Goal: Task Accomplishment & Management: Manage account settings

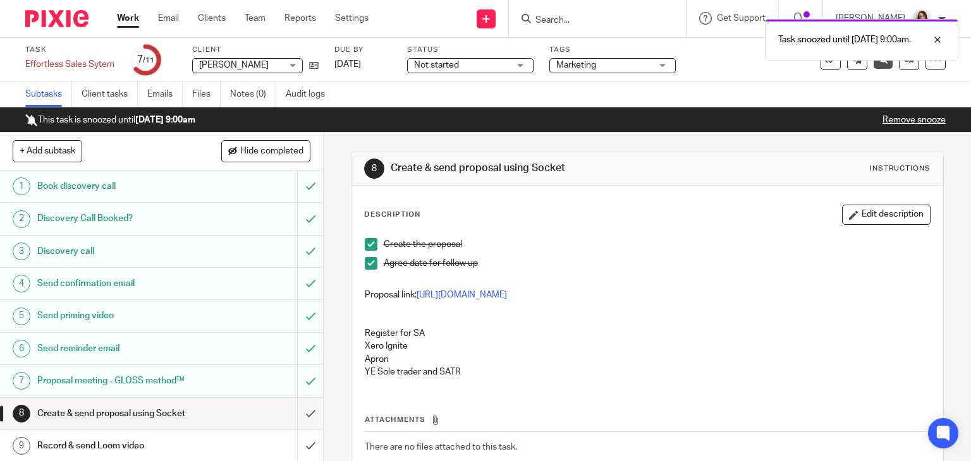
click at [569, 23] on div "Task snoozed until 17 Oct 2025 9:00am." at bounding box center [721, 37] width 473 height 48
click at [556, 20] on div "Task snoozed until 17 Oct 2025 9:00am." at bounding box center [721, 37] width 473 height 48
click at [941, 41] on div at bounding box center [928, 39] width 34 height 15
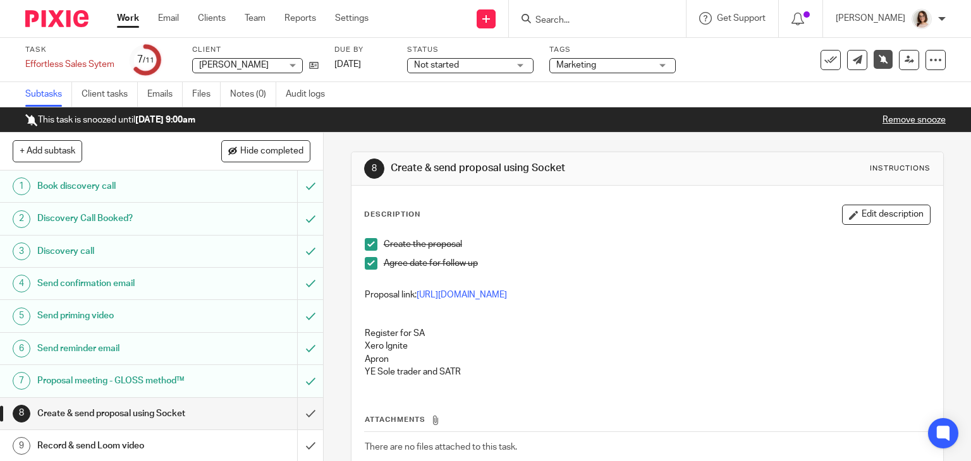
click at [593, 15] on input "Search" at bounding box center [591, 20] width 114 height 11
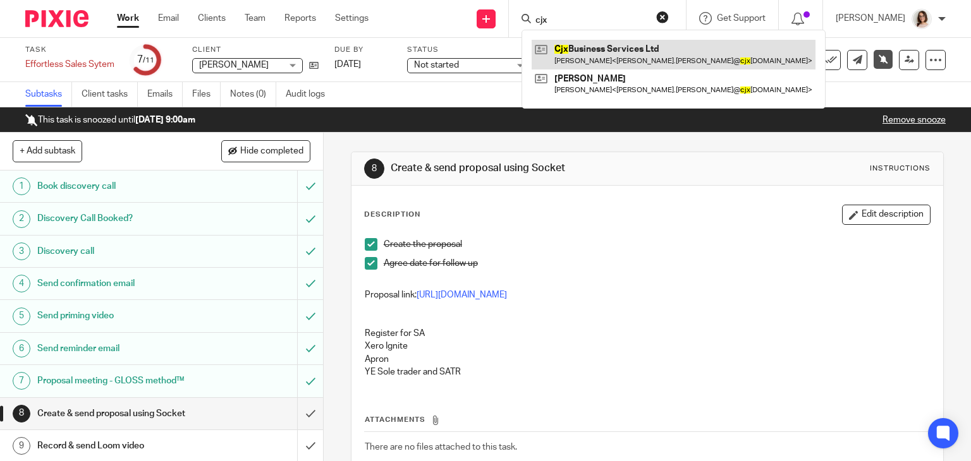
type input "cjx"
click at [630, 51] on link at bounding box center [674, 54] width 284 height 29
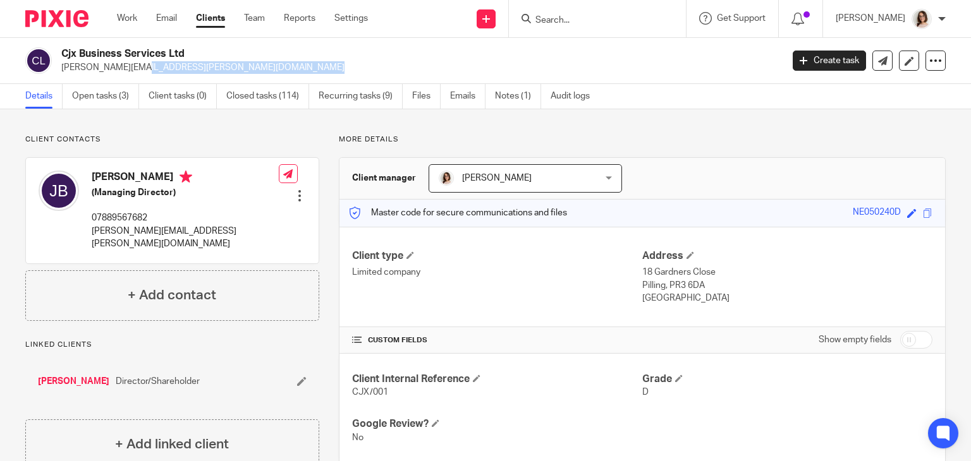
drag, startPoint x: 222, startPoint y: 68, endPoint x: 60, endPoint y: 77, distance: 162.7
click at [60, 77] on div "Cjx Business Services Ltd joanne.boyd@cjxbusinessservices.co.uk Create task Upd…" at bounding box center [485, 61] width 971 height 46
copy p "joanne.boyd@cjxbusinessservices.co.uk"
click at [564, 18] on input "Search" at bounding box center [591, 20] width 114 height 11
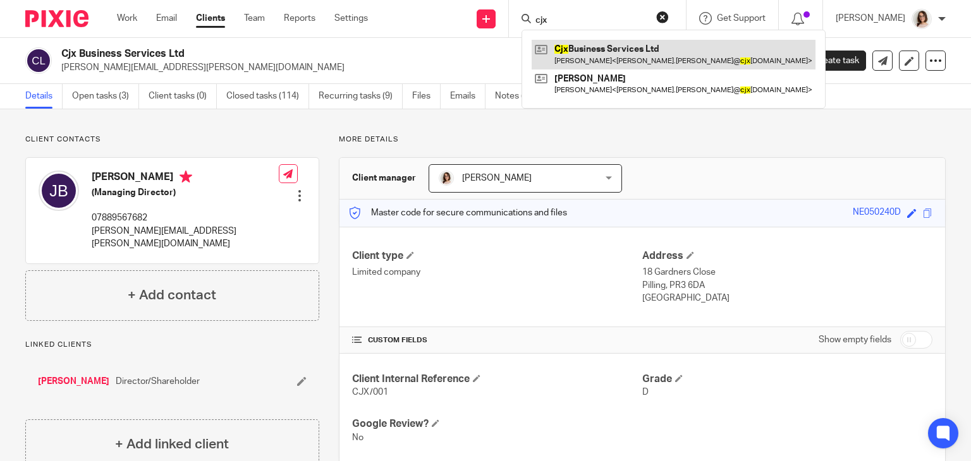
type input "cjx"
click at [581, 55] on link at bounding box center [674, 54] width 284 height 29
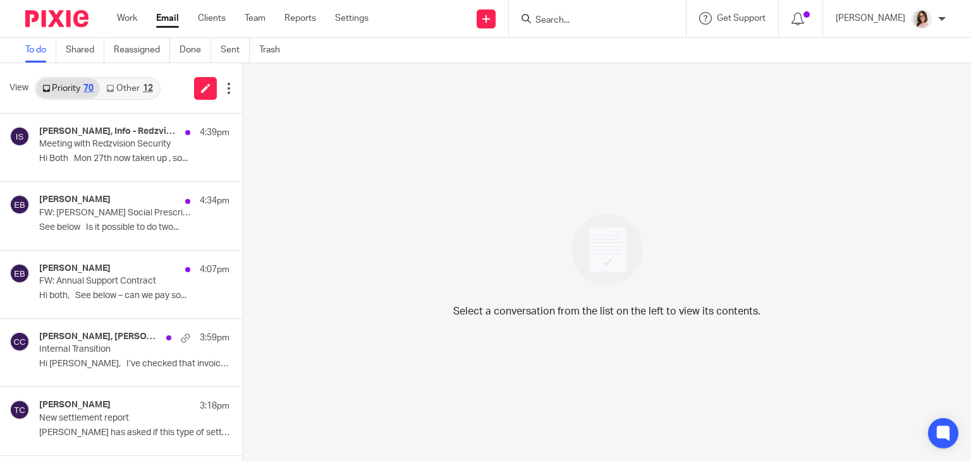
click at [125, 85] on link "Other 12" at bounding box center [129, 88] width 59 height 20
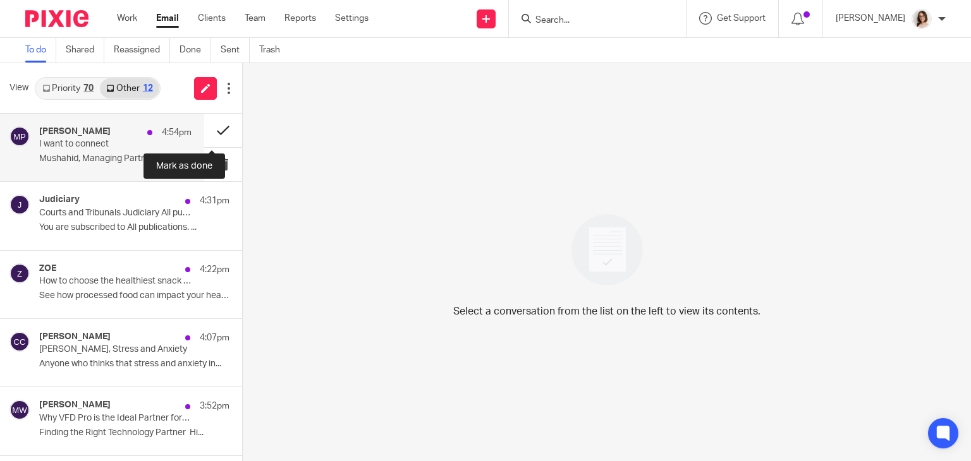
click at [204, 127] on button at bounding box center [223, 130] width 38 height 33
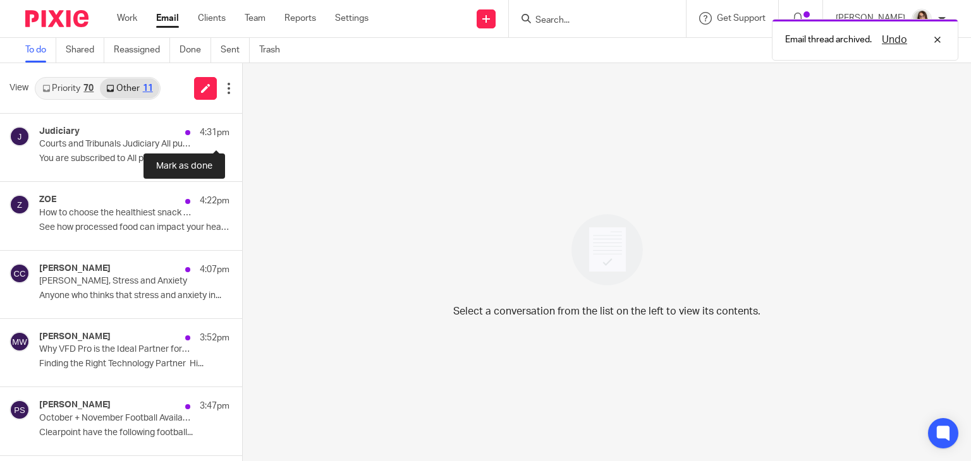
click at [242, 127] on button at bounding box center [247, 130] width 10 height 33
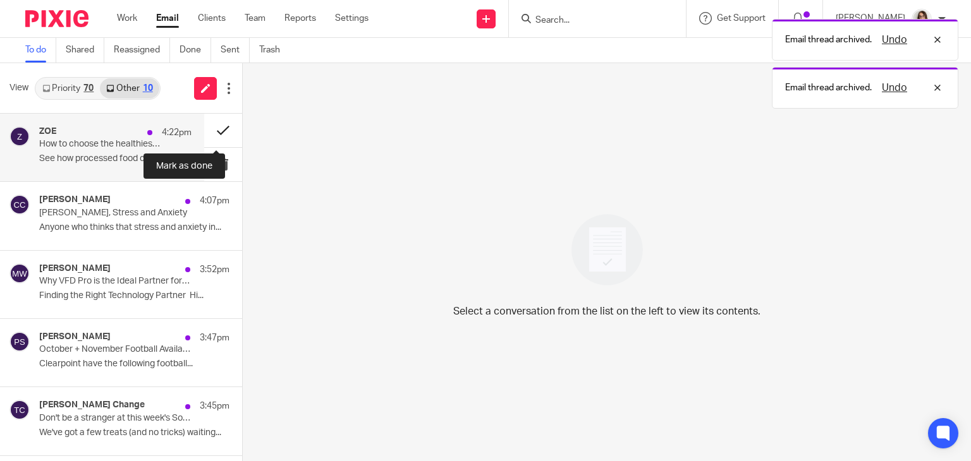
click at [205, 132] on button at bounding box center [223, 130] width 38 height 33
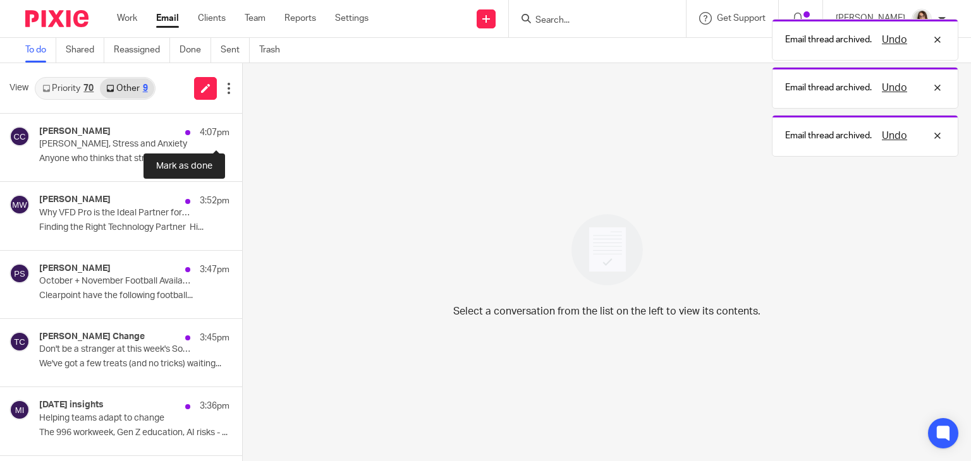
click at [242, 132] on button at bounding box center [247, 130] width 10 height 33
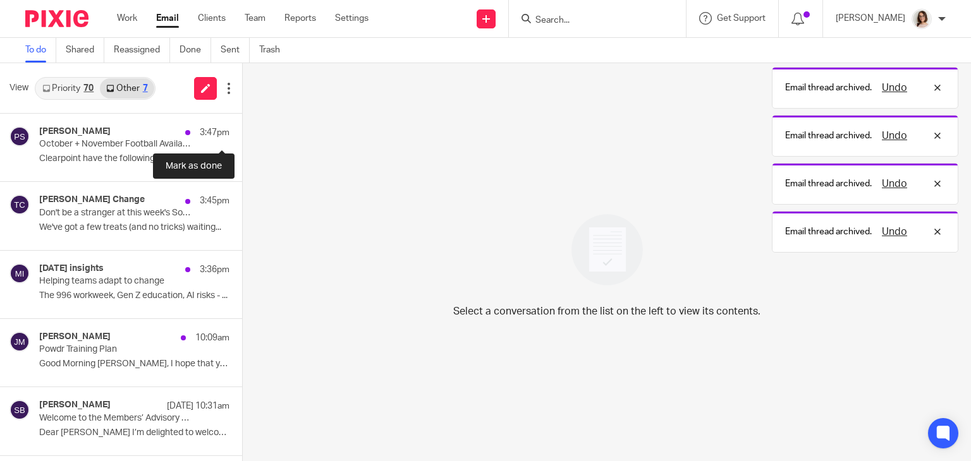
click at [242, 132] on button at bounding box center [247, 130] width 10 height 33
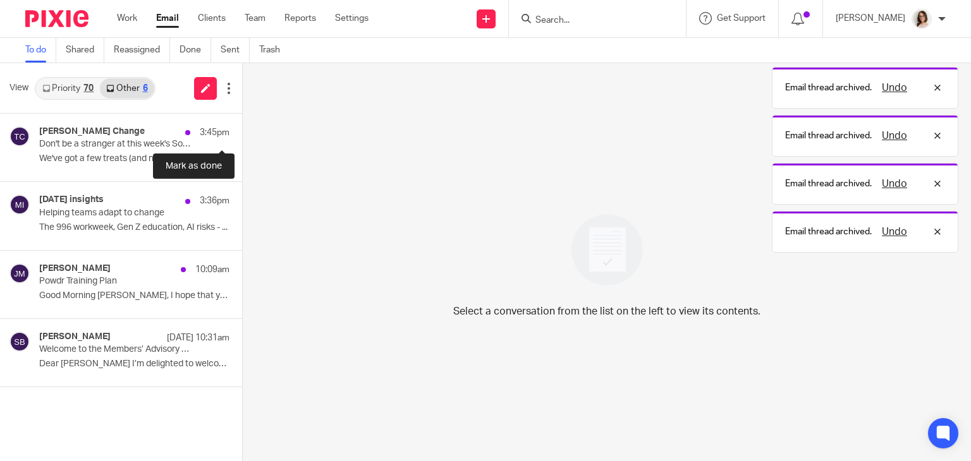
click at [242, 132] on button at bounding box center [247, 130] width 10 height 33
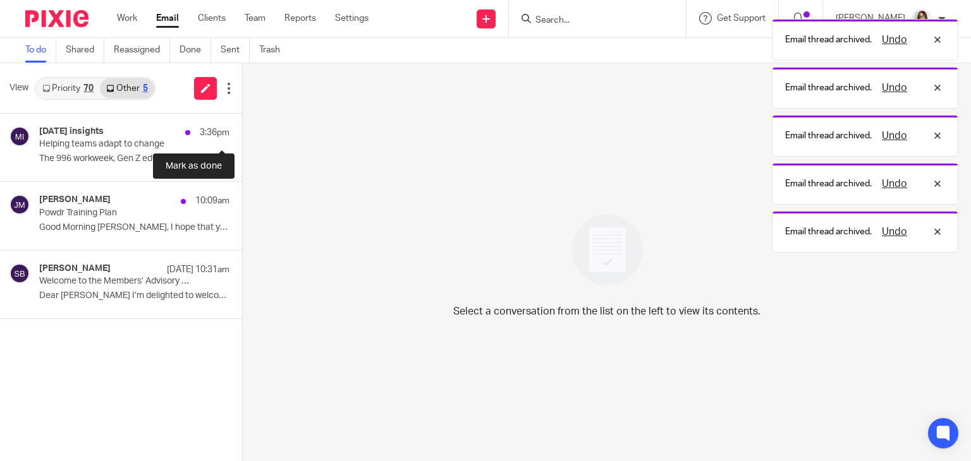
click at [242, 132] on button at bounding box center [247, 130] width 10 height 33
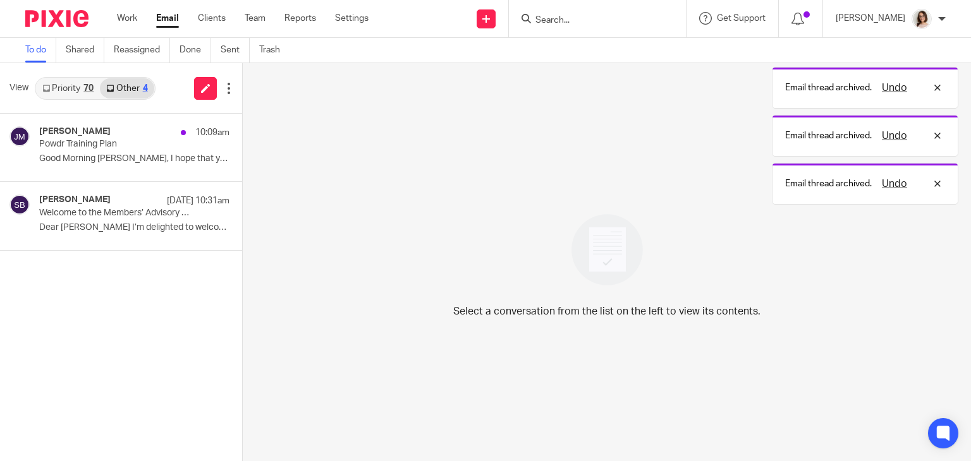
click at [171, 25] on link "Email" at bounding box center [167, 18] width 23 height 13
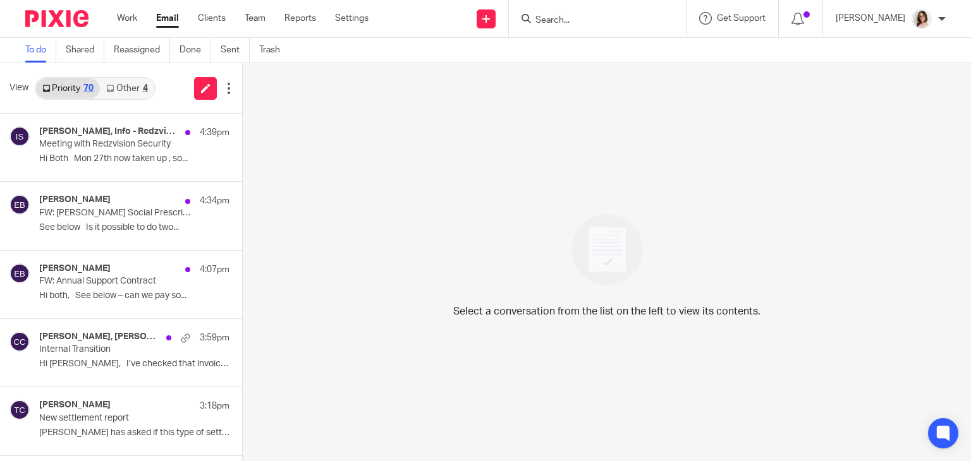
click at [164, 16] on link "Email" at bounding box center [167, 18] width 23 height 13
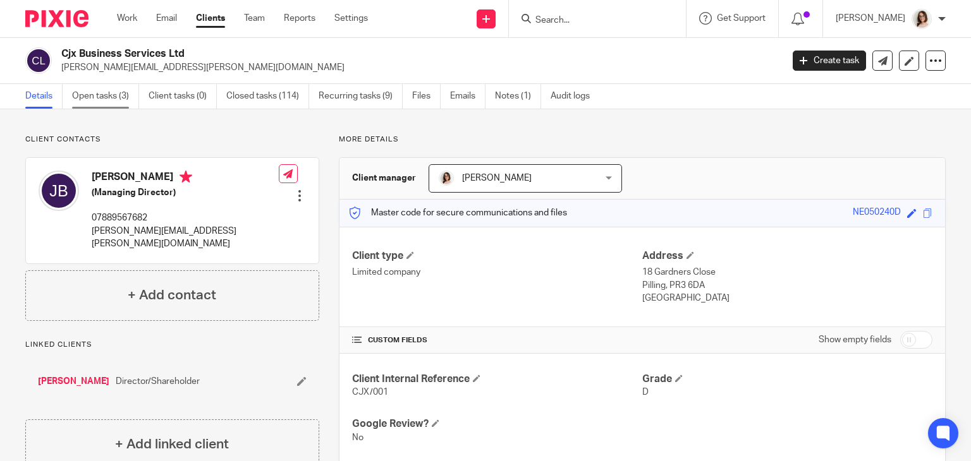
click at [95, 103] on link "Open tasks (3)" at bounding box center [105, 96] width 67 height 25
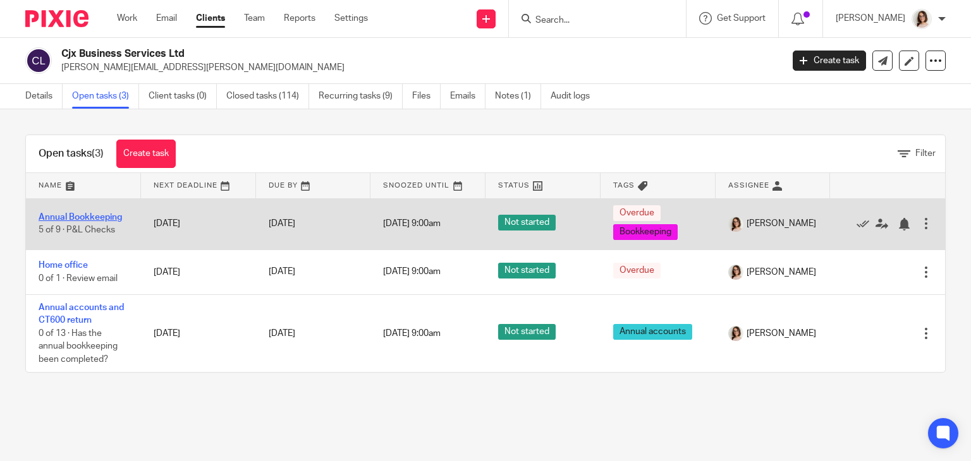
click at [91, 216] on link "Annual Bookkeeping" at bounding box center [80, 217] width 83 height 9
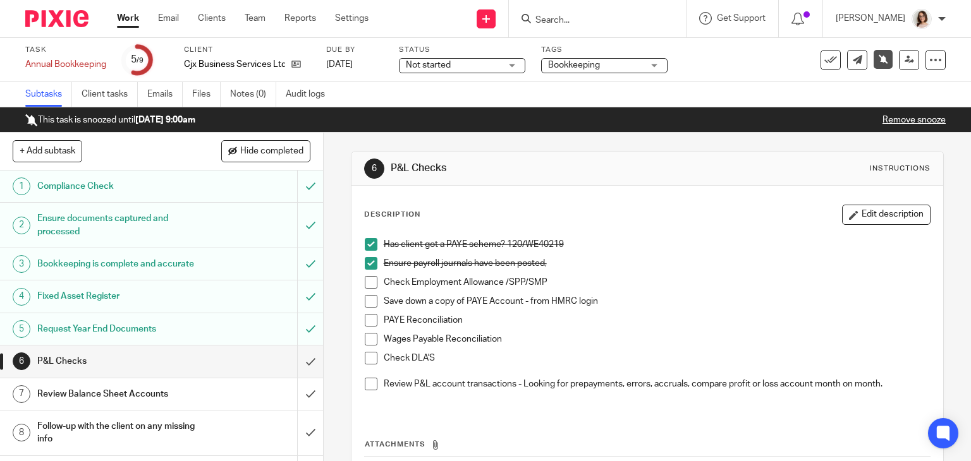
click at [702, 234] on div "Has client got a PAYE scheme? 120/WE40219 Ensure payroll journals have been pos…" at bounding box center [647, 322] width 578 height 181
click at [152, 306] on h1 "Fixed Asset Register" at bounding box center [119, 296] width 165 height 19
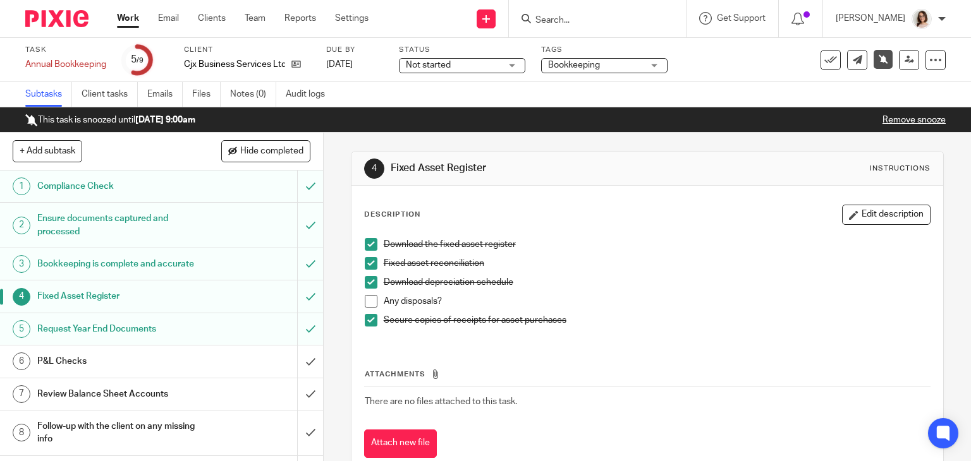
click at [135, 371] on h1 "P&L Checks" at bounding box center [119, 361] width 165 height 19
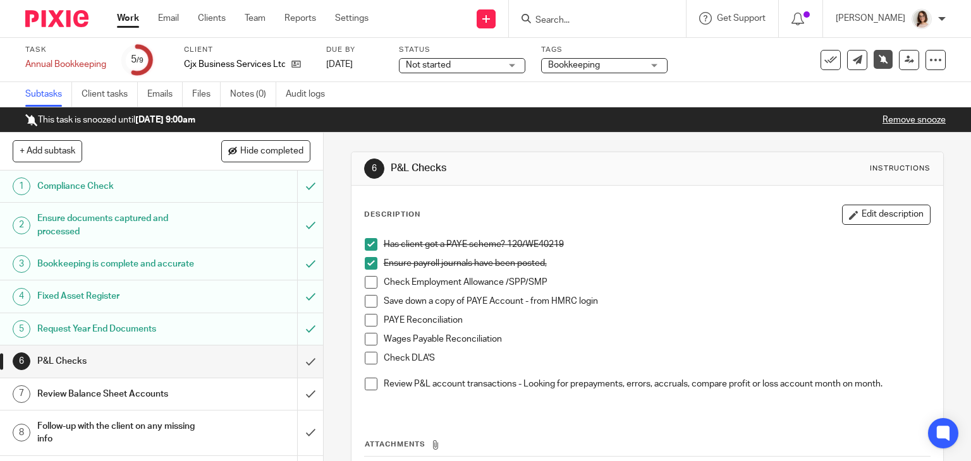
click at [365, 284] on span at bounding box center [371, 282] width 13 height 13
click at [372, 302] on span at bounding box center [371, 301] width 13 height 13
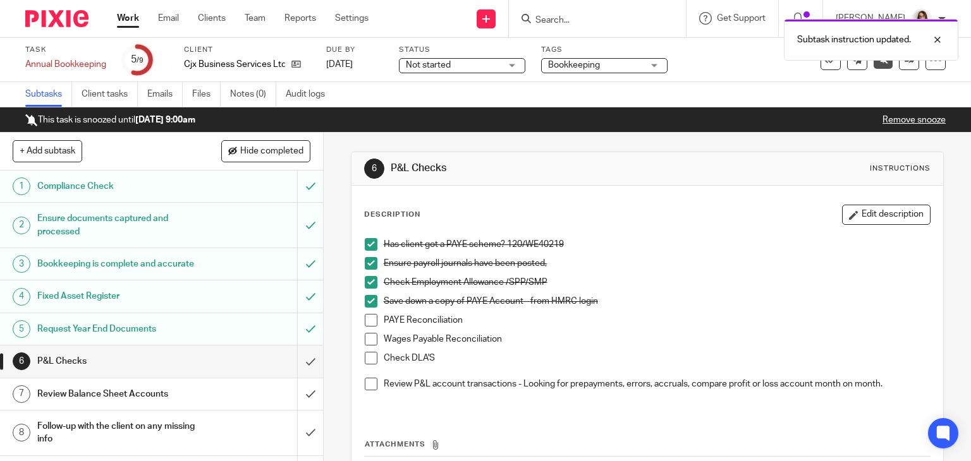
click at [370, 317] on span at bounding box center [371, 320] width 13 height 13
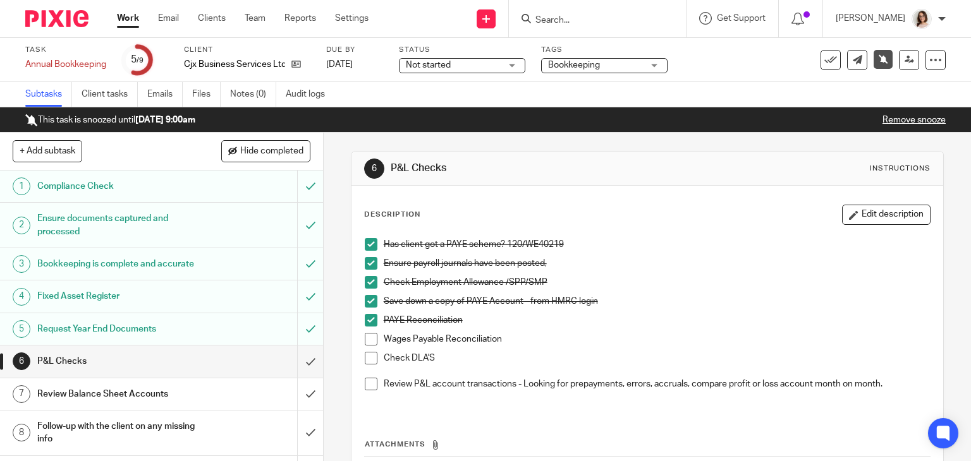
click at [184, 229] on h1 "Ensure documents captured and processed" at bounding box center [119, 225] width 165 height 32
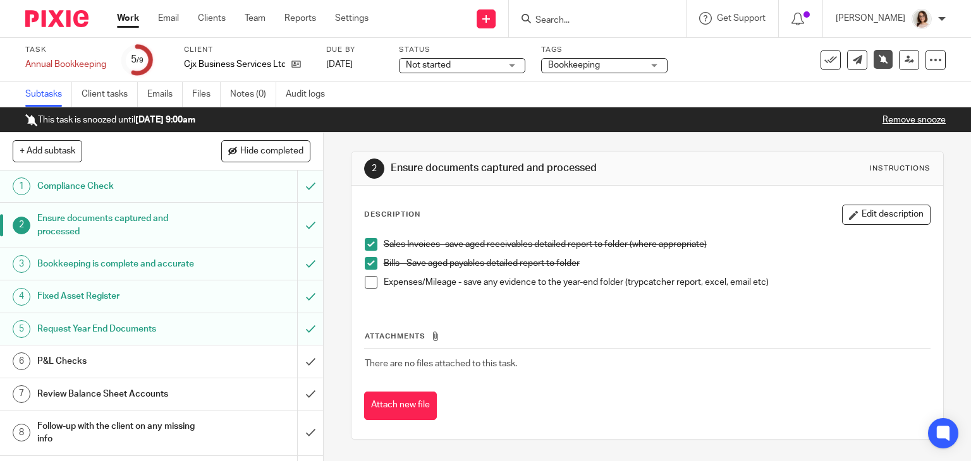
click at [162, 272] on h1 "Bookkeeping is complete and accurate" at bounding box center [119, 264] width 165 height 19
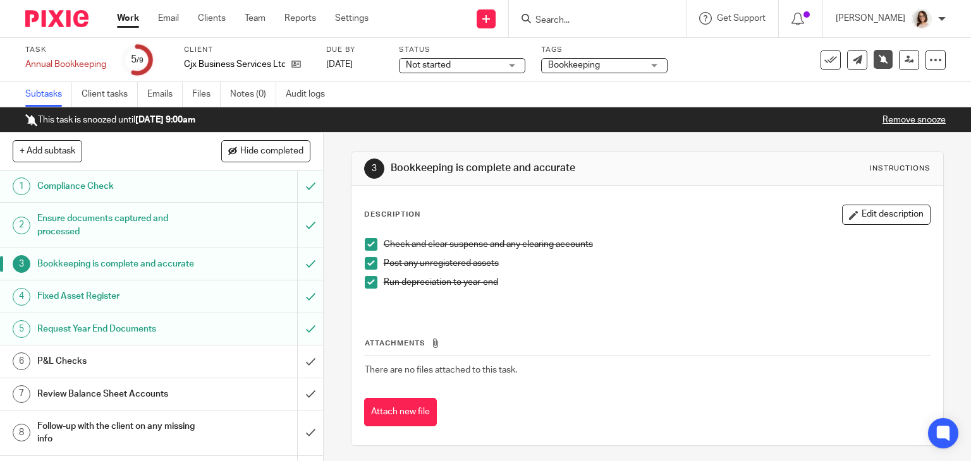
click at [174, 306] on h1 "Fixed Asset Register" at bounding box center [119, 296] width 165 height 19
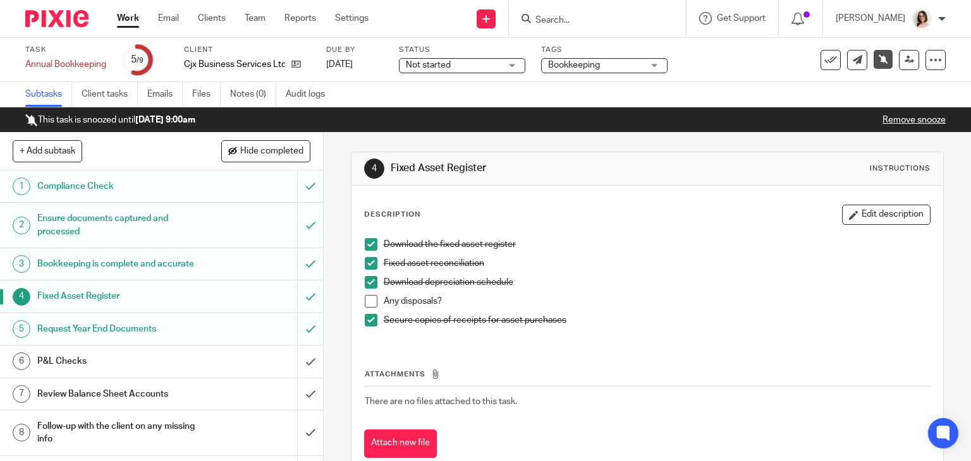
click at [174, 339] on h1 "Request Year End Documents" at bounding box center [119, 329] width 165 height 19
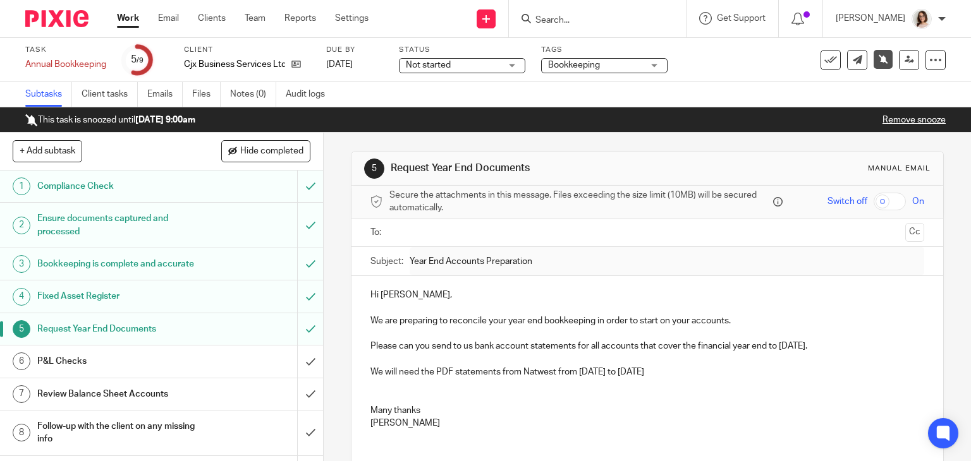
click at [174, 371] on h1 "P&L Checks" at bounding box center [119, 361] width 165 height 19
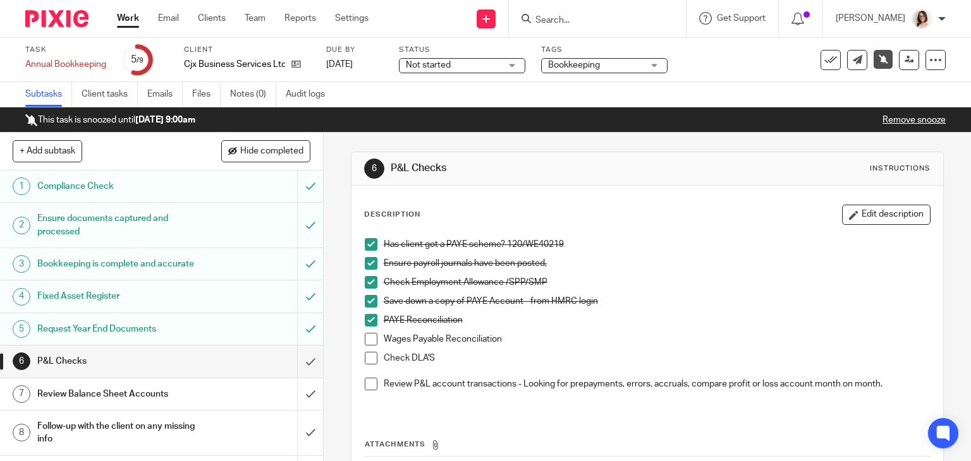
click at [367, 341] on span at bounding box center [371, 339] width 13 height 13
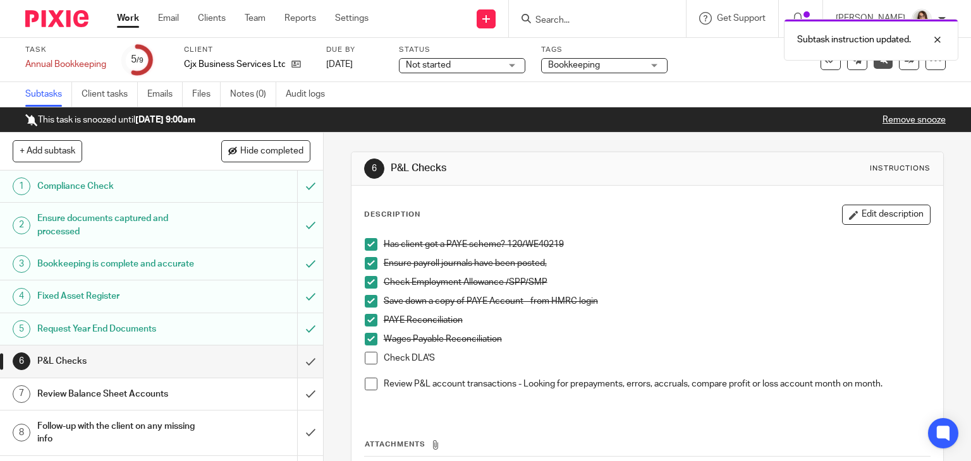
click at [367, 357] on span at bounding box center [371, 358] width 13 height 13
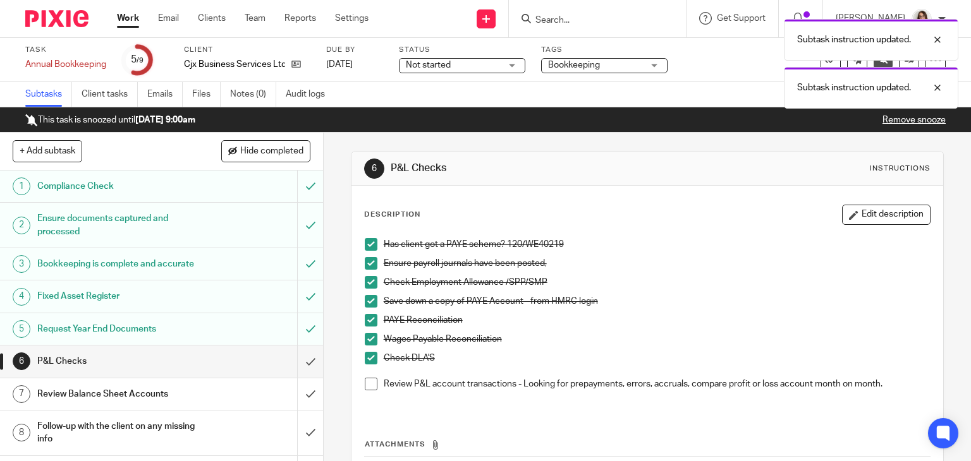
click at [159, 404] on h1 "Review Balance Sheet Accounts" at bounding box center [119, 394] width 165 height 19
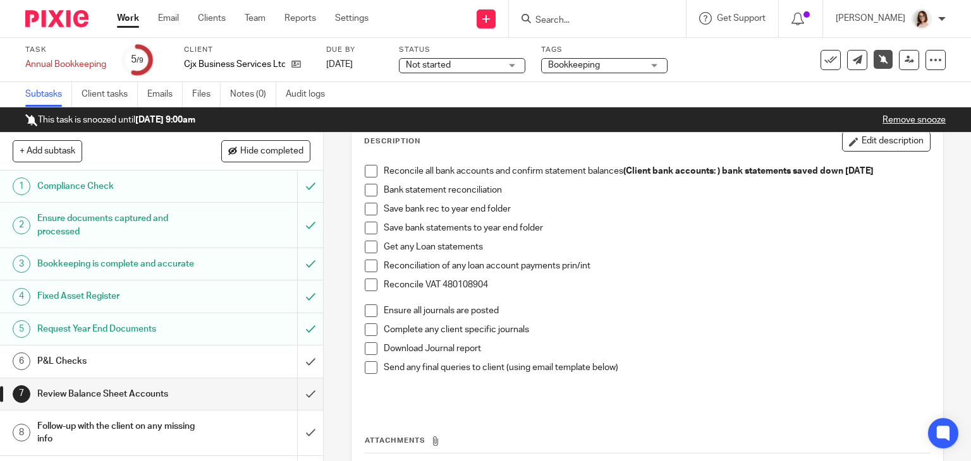
click at [162, 224] on h1 "Ensure documents captured and processed" at bounding box center [119, 225] width 165 height 32
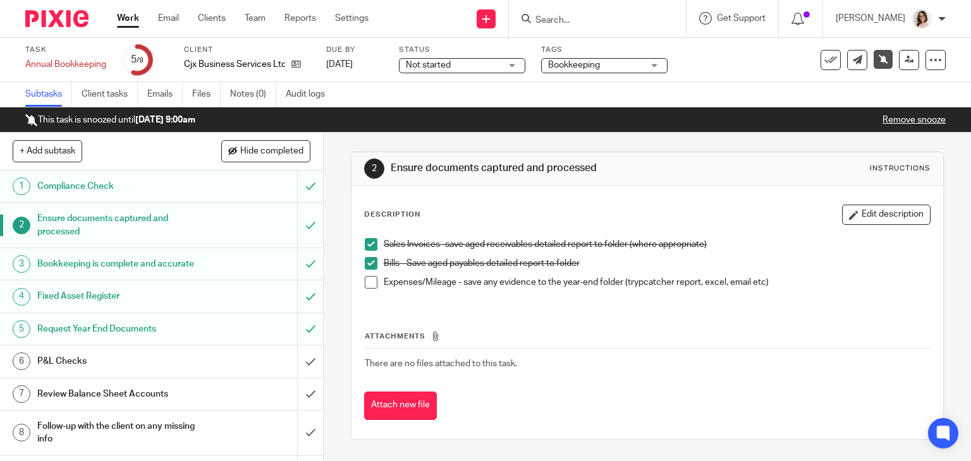
click at [150, 404] on h1 "Review Balance Sheet Accounts" at bounding box center [119, 394] width 165 height 19
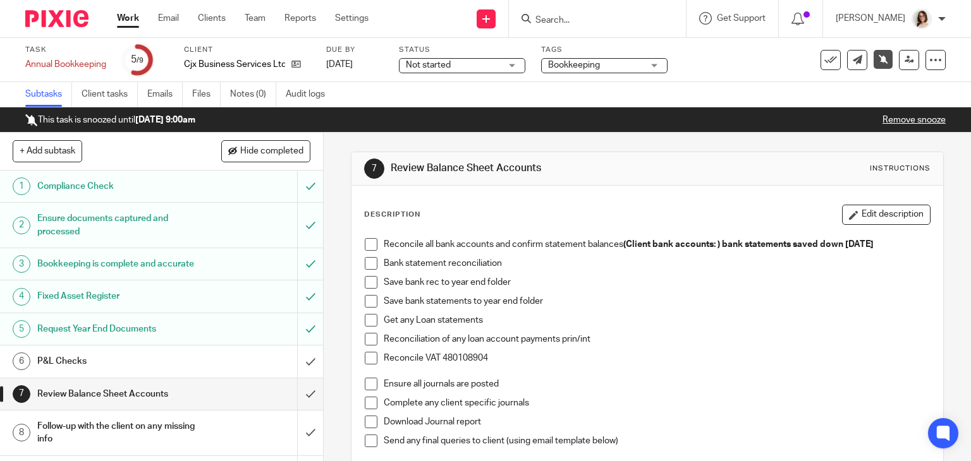
click at [367, 245] on span at bounding box center [371, 244] width 13 height 13
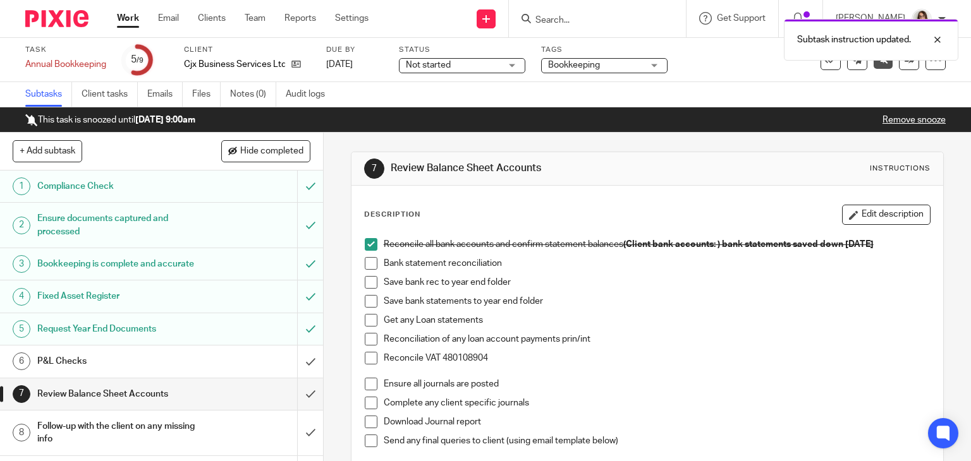
click at [367, 261] on span at bounding box center [371, 263] width 13 height 13
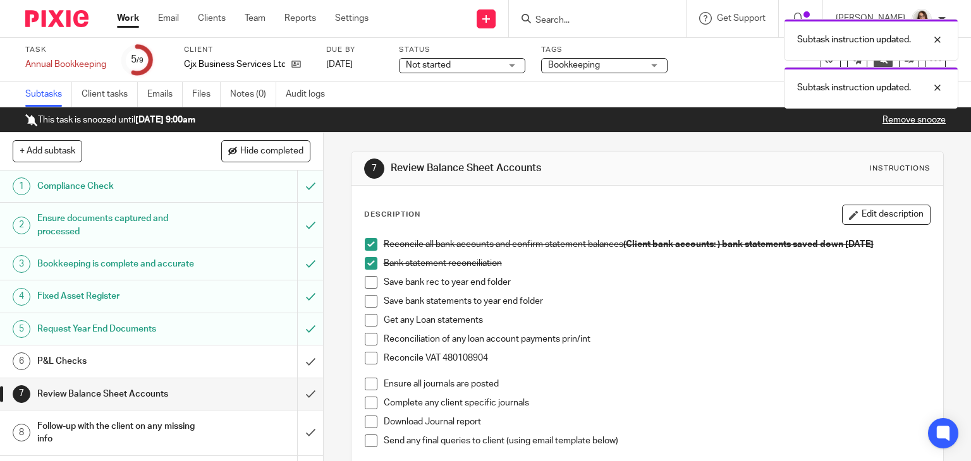
click at [365, 279] on span at bounding box center [371, 282] width 13 height 13
click at [365, 300] on span at bounding box center [371, 301] width 13 height 13
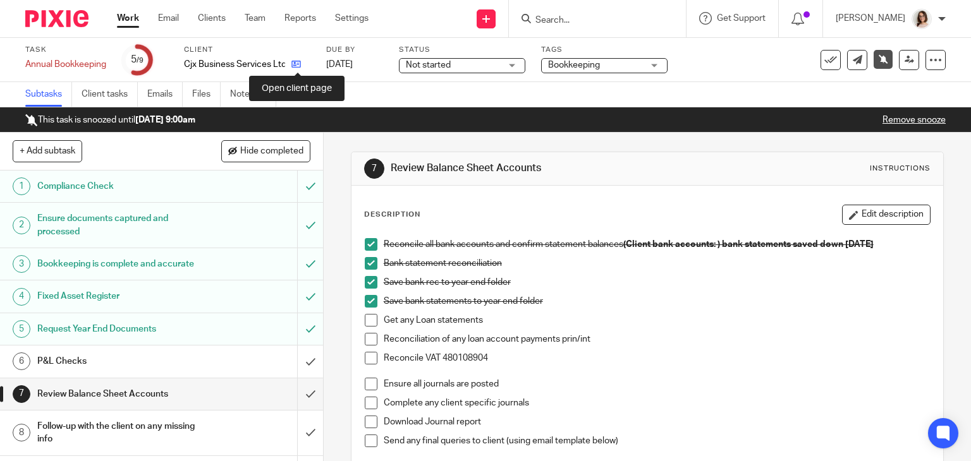
click at [293, 62] on icon at bounding box center [295, 63] width 9 height 9
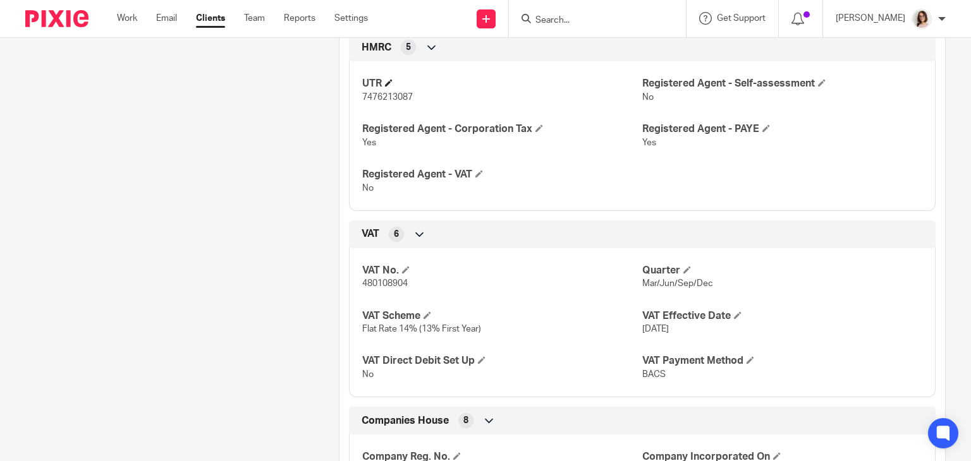
scroll to position [674, 0]
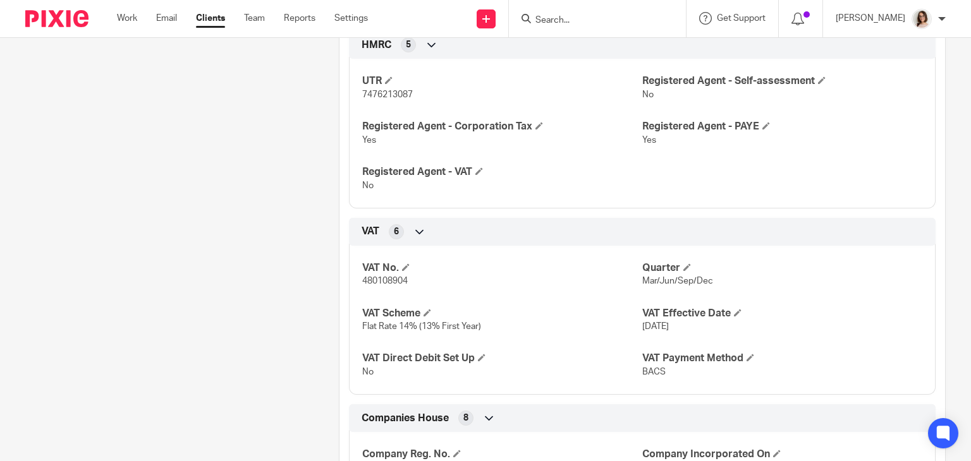
click at [382, 279] on span "480108904" at bounding box center [385, 281] width 46 height 9
copy span "480108904"
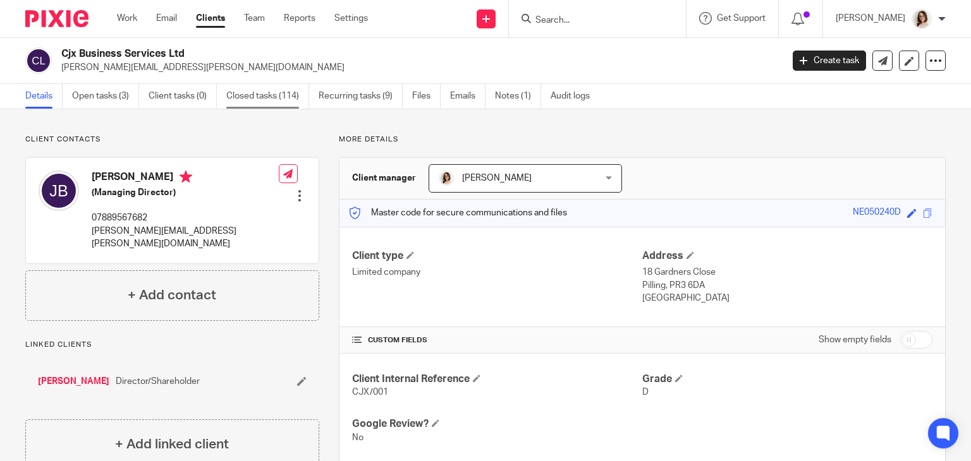
click at [277, 97] on link "Closed tasks (114)" at bounding box center [267, 96] width 83 height 25
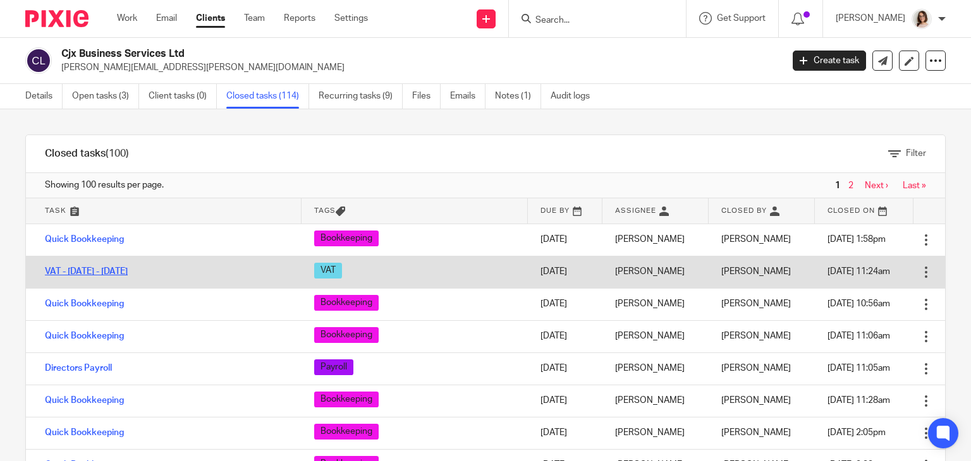
click at [125, 271] on link "VAT - [DATE] - [DATE]" at bounding box center [86, 271] width 83 height 9
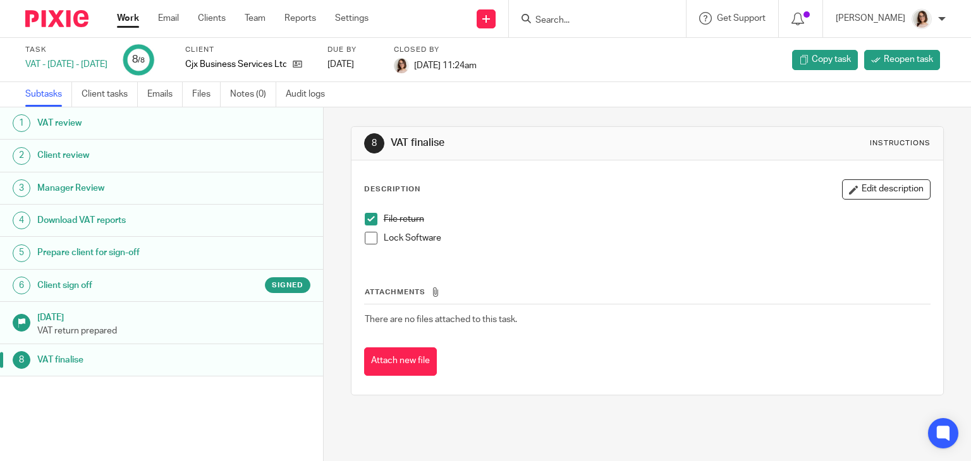
click at [128, 249] on h1 "Prepare client for sign-off" at bounding box center [128, 252] width 182 height 19
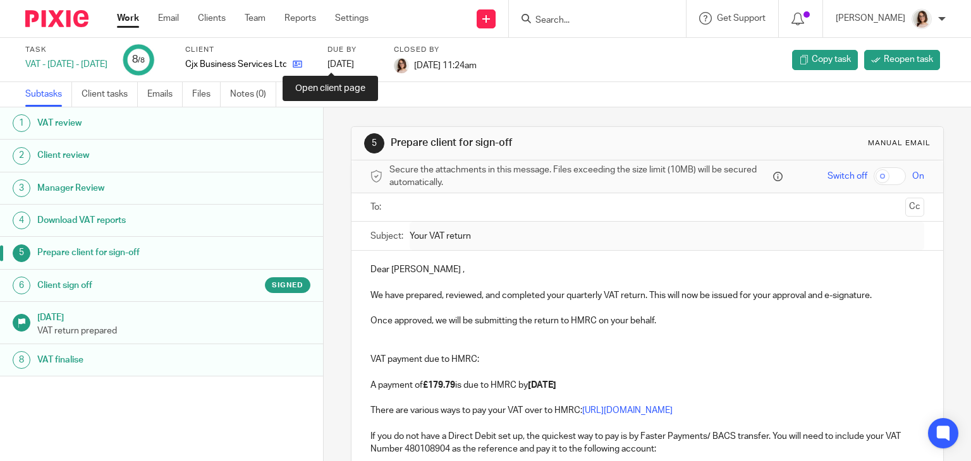
click at [302, 66] on icon at bounding box center [297, 63] width 9 height 9
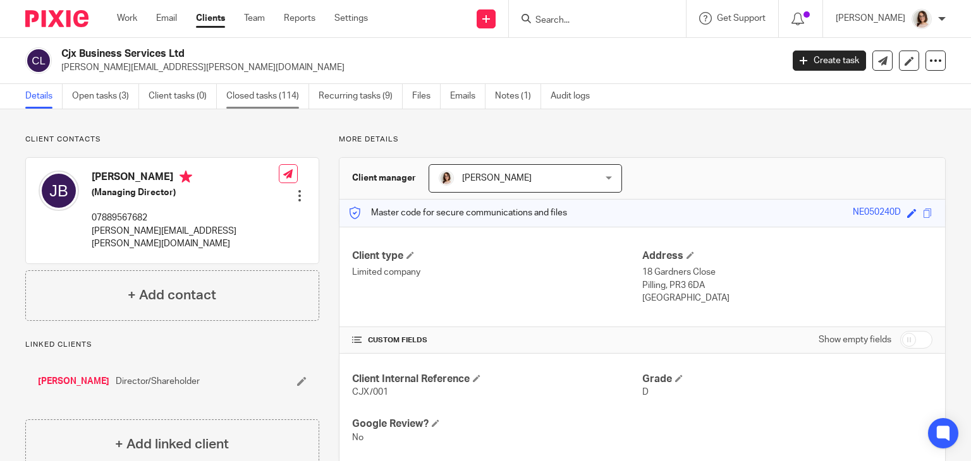
click at [264, 99] on link "Closed tasks (114)" at bounding box center [267, 96] width 83 height 25
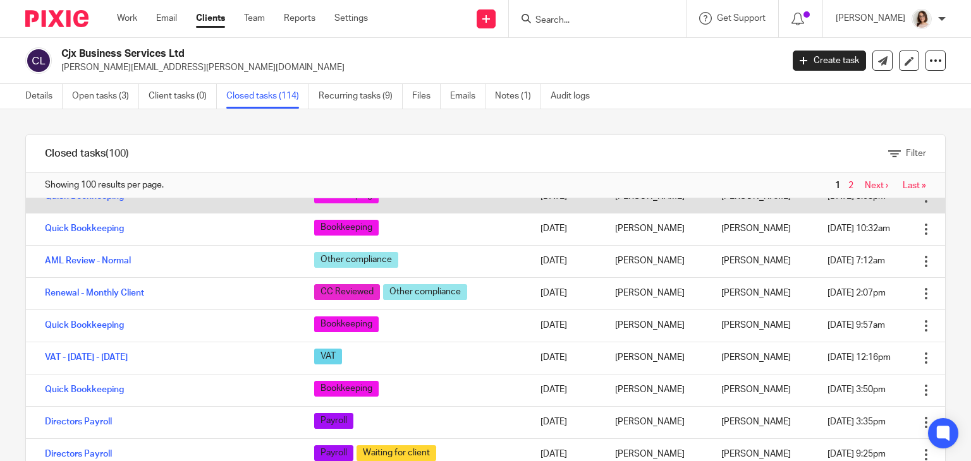
scroll to position [571, 0]
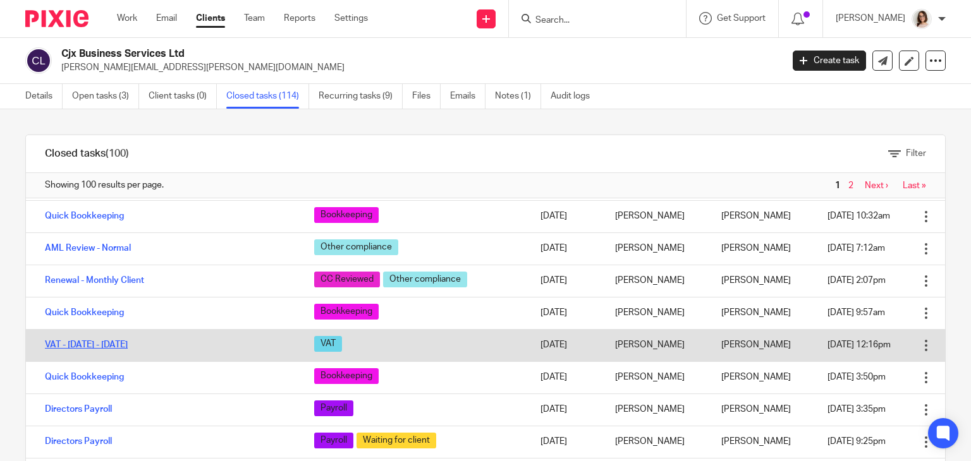
click at [116, 341] on link "VAT - [DATE] - [DATE]" at bounding box center [86, 345] width 83 height 9
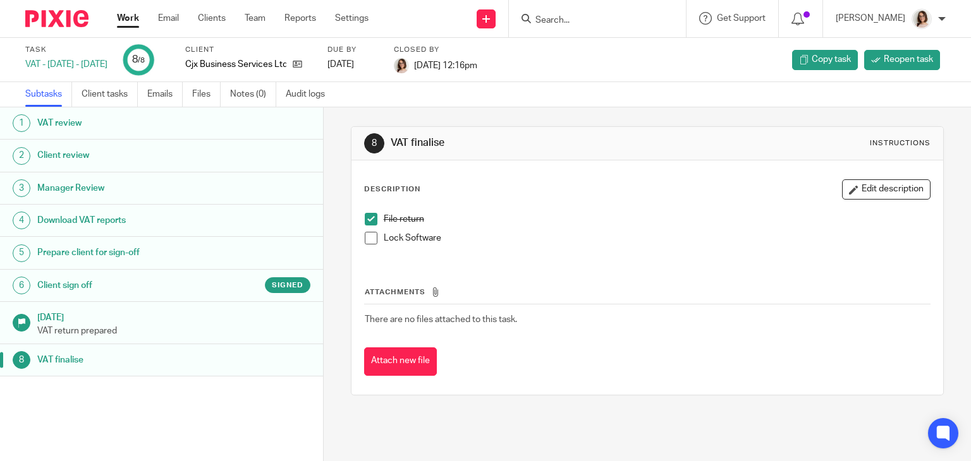
click at [102, 251] on h1 "Prepare client for sign-off" at bounding box center [128, 252] width 182 height 19
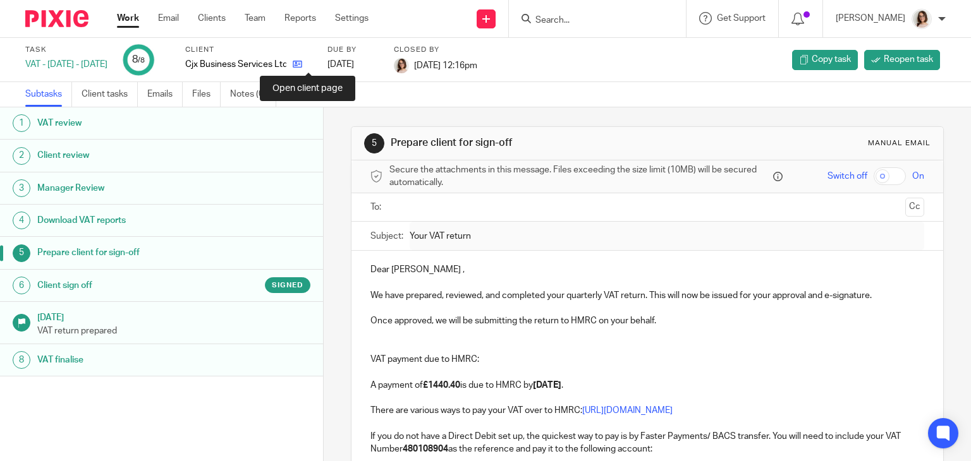
click at [302, 66] on icon at bounding box center [297, 63] width 9 height 9
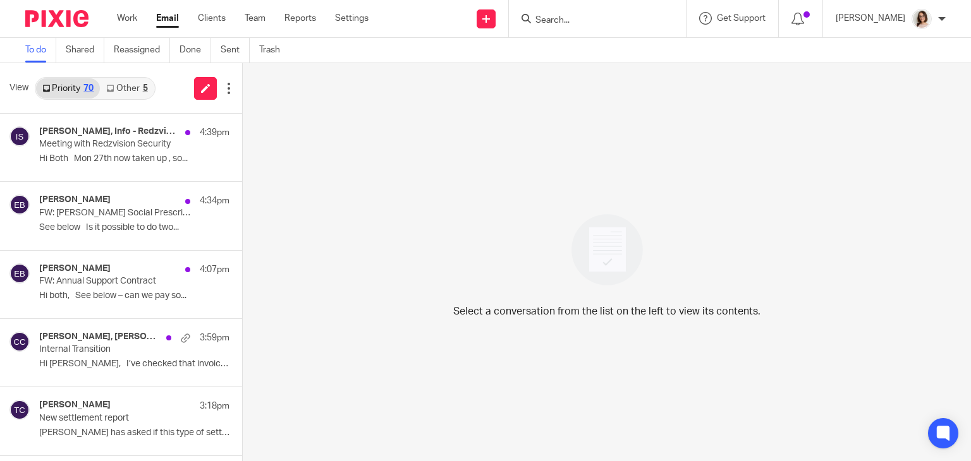
click at [129, 87] on link "Other 5" at bounding box center [127, 88] width 54 height 20
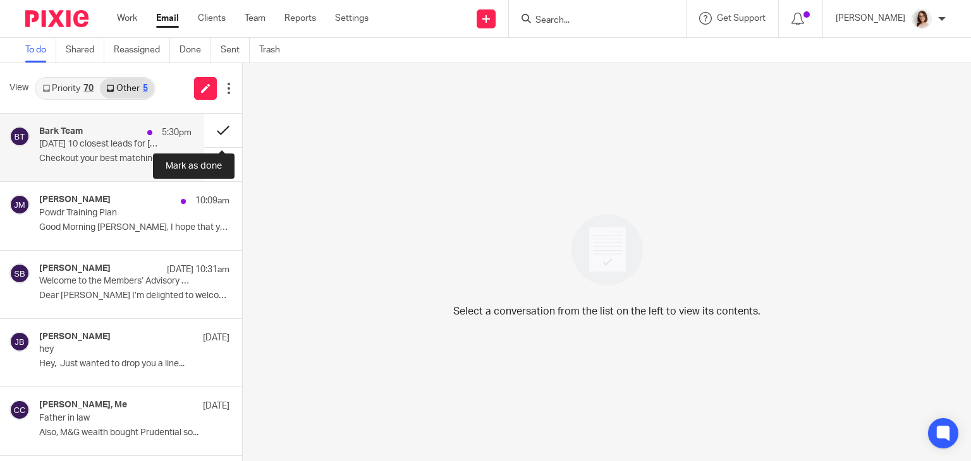
click at [213, 129] on button at bounding box center [223, 130] width 38 height 33
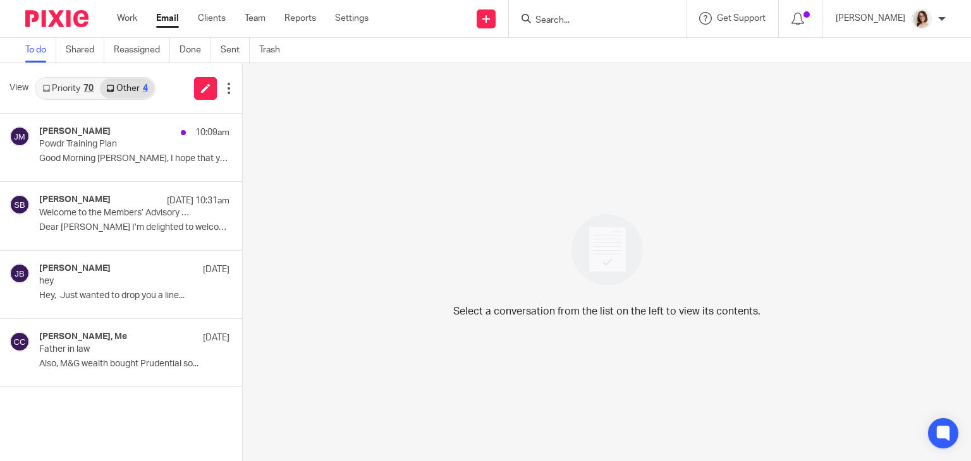
click at [162, 18] on link "Email" at bounding box center [167, 18] width 23 height 13
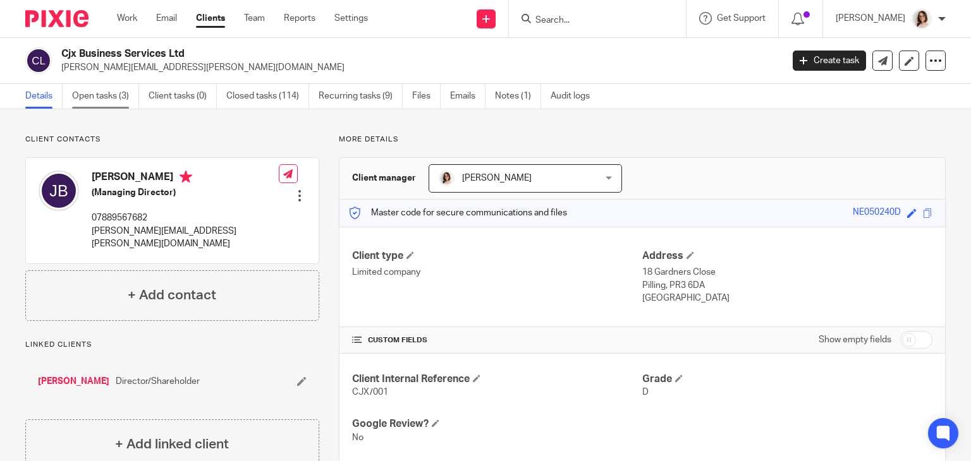
click at [103, 93] on link "Open tasks (3)" at bounding box center [105, 96] width 67 height 25
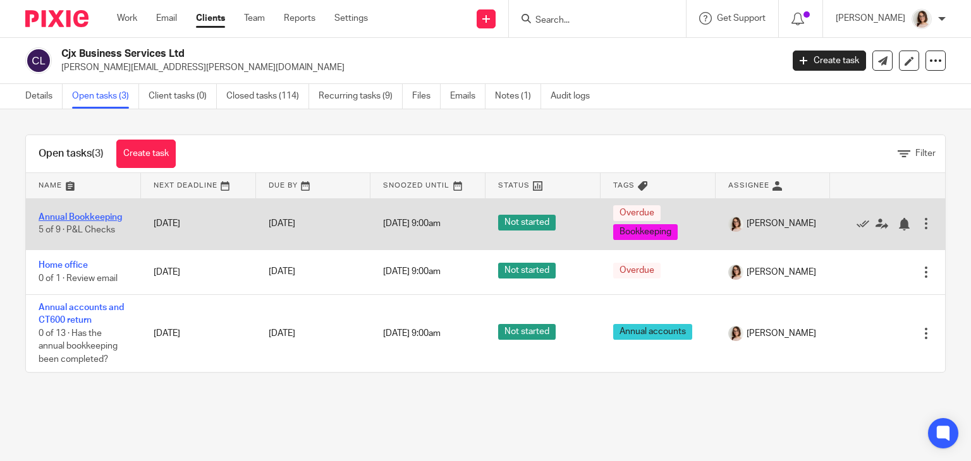
click at [95, 217] on link "Annual Bookkeeping" at bounding box center [80, 217] width 83 height 9
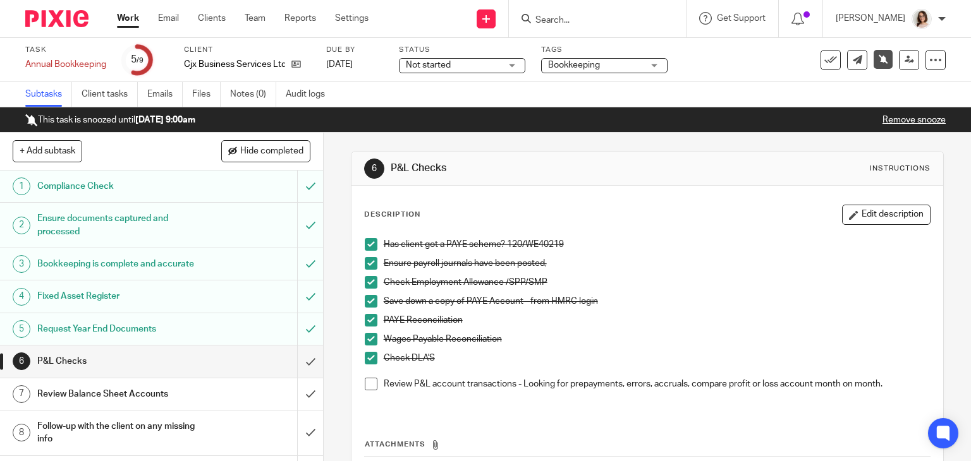
scroll to position [104, 0]
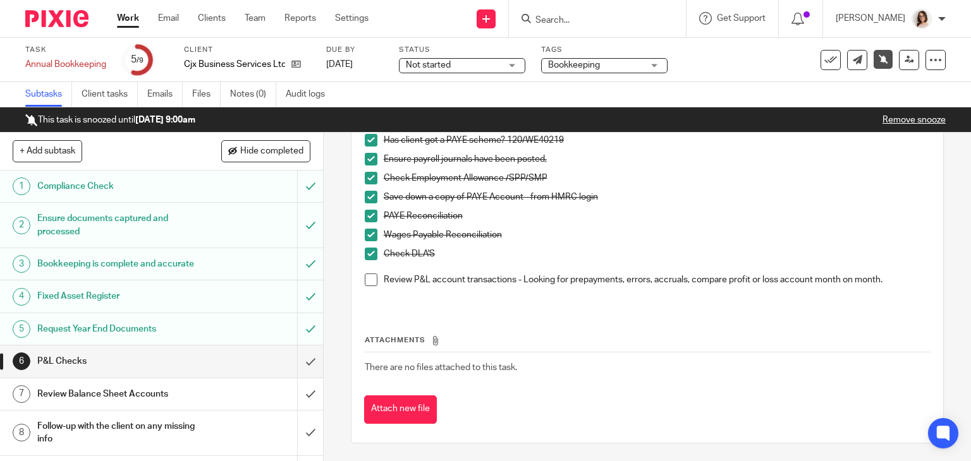
click at [145, 400] on h1 "Review Balance Sheet Accounts" at bounding box center [119, 394] width 165 height 19
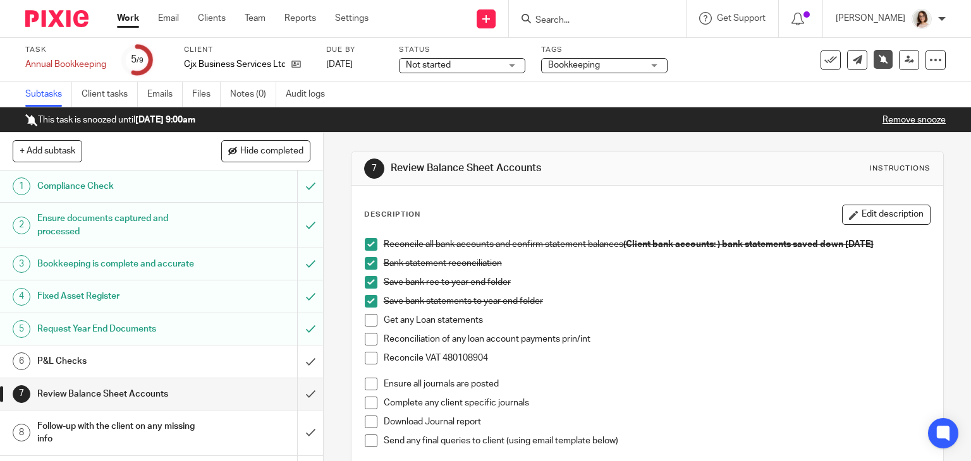
click at [365, 355] on span at bounding box center [371, 358] width 13 height 13
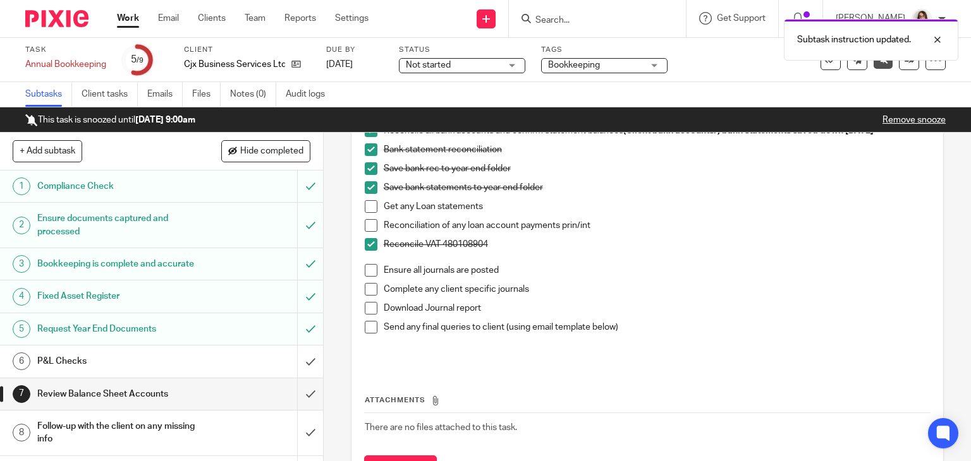
scroll to position [114, 0]
click at [370, 329] on span at bounding box center [371, 327] width 13 height 13
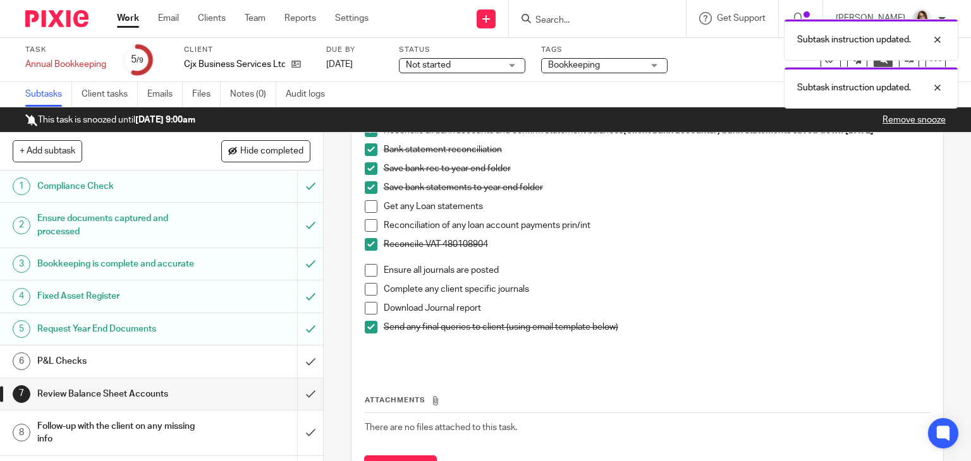
click at [367, 290] on span at bounding box center [371, 289] width 13 height 13
click at [368, 209] on span at bounding box center [371, 206] width 13 height 13
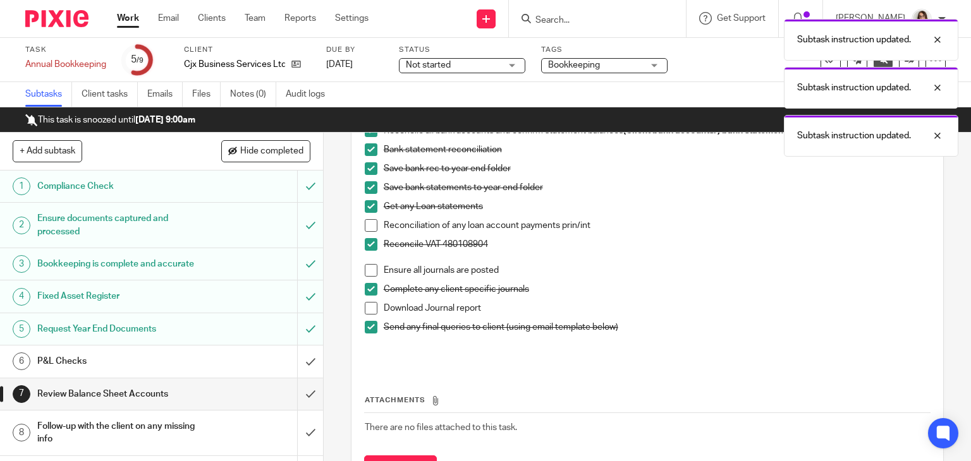
click at [368, 226] on span at bounding box center [371, 225] width 13 height 13
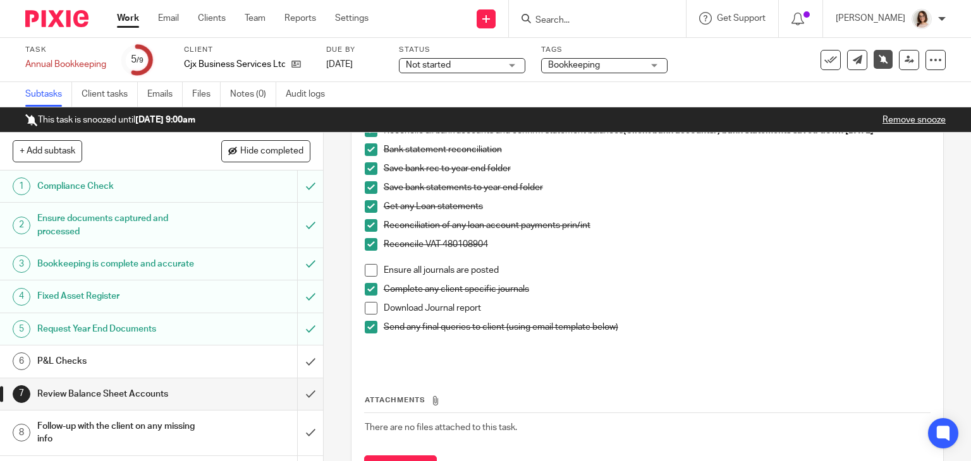
scroll to position [52, 0]
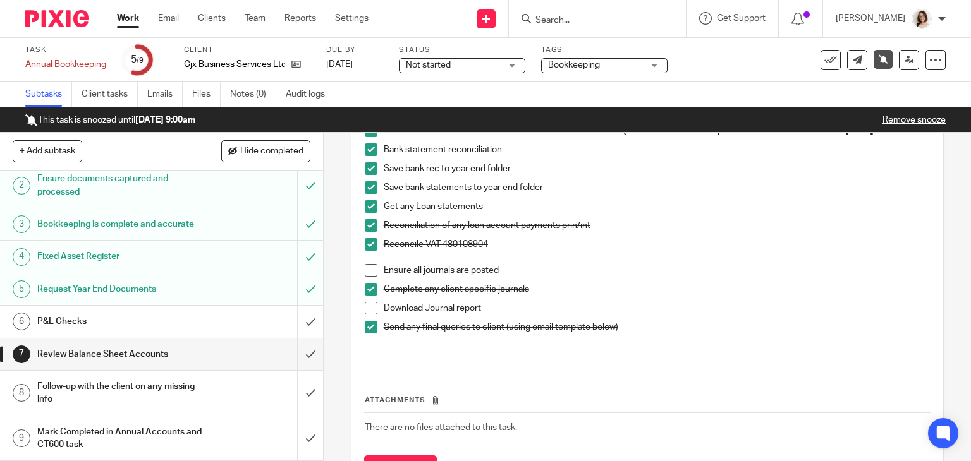
click at [154, 391] on h1 "Follow-up with the client on any missing info" at bounding box center [119, 393] width 165 height 32
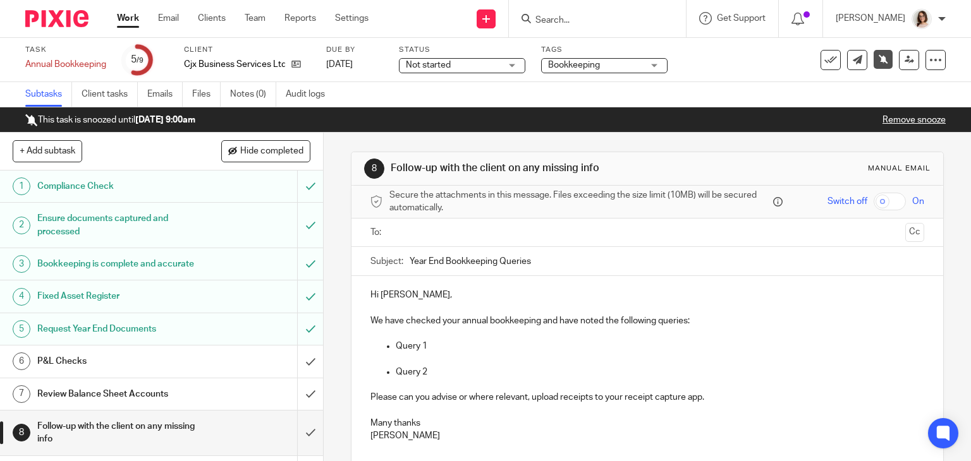
click at [394, 231] on input "text" at bounding box center [647, 233] width 506 height 15
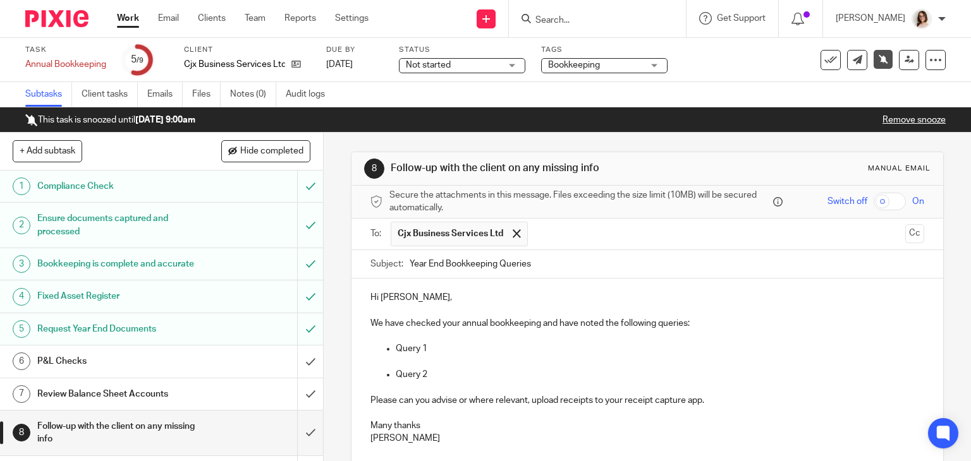
click at [533, 266] on input "Year End Bookkeeping Queries" at bounding box center [667, 264] width 515 height 28
type input "Year End Bookkeeping Queries - Final Queries"
drag, startPoint x: 432, startPoint y: 374, endPoint x: 391, endPoint y: 350, distance: 47.6
click at [391, 350] on div "Hi Joanne, We have checked your annual bookkeeping and have noted the following…" at bounding box center [647, 373] width 592 height 188
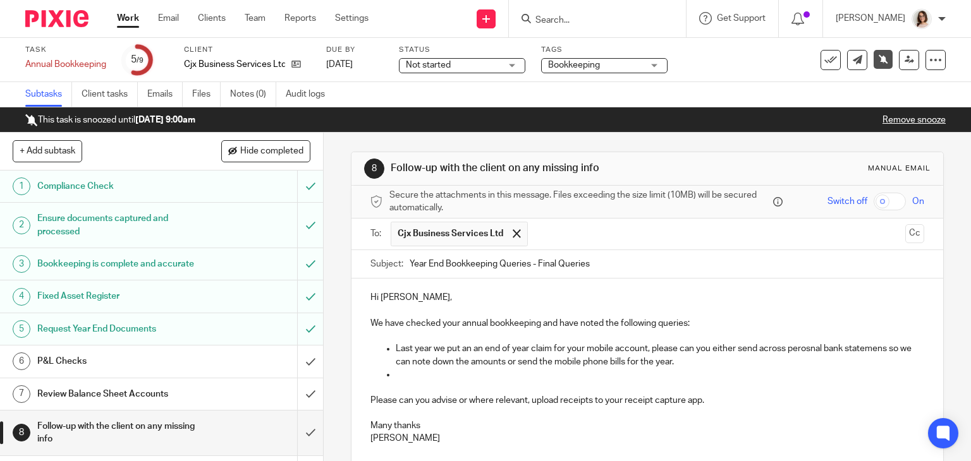
click at [805, 350] on p "Last year we put an an end of year claim for your mobile account, please can yo…" at bounding box center [660, 356] width 529 height 26
click at [472, 371] on p at bounding box center [660, 374] width 529 height 13
click at [296, 66] on icon at bounding box center [295, 63] width 9 height 9
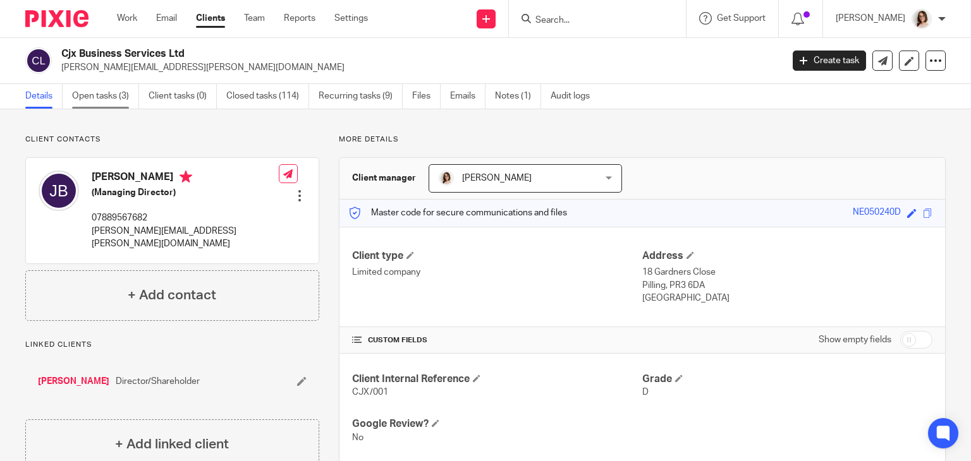
click at [101, 95] on link "Open tasks (3)" at bounding box center [105, 96] width 67 height 25
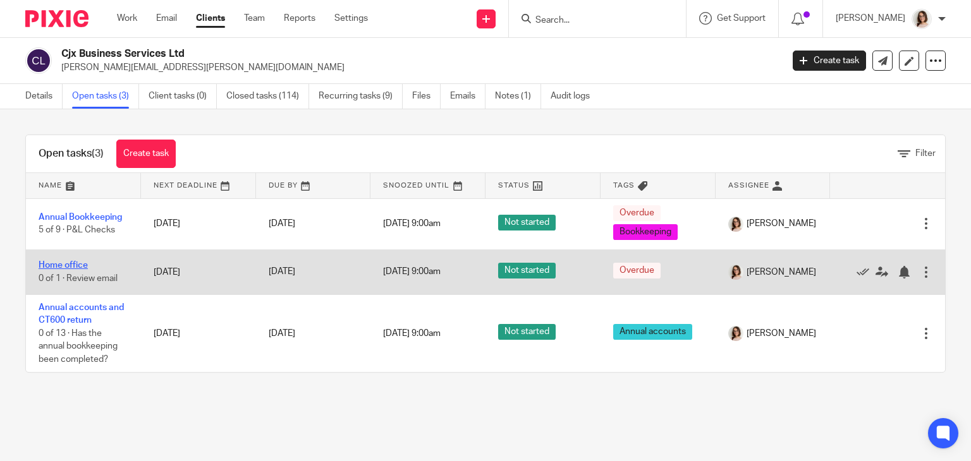
click at [74, 264] on link "Home office" at bounding box center [63, 265] width 49 height 9
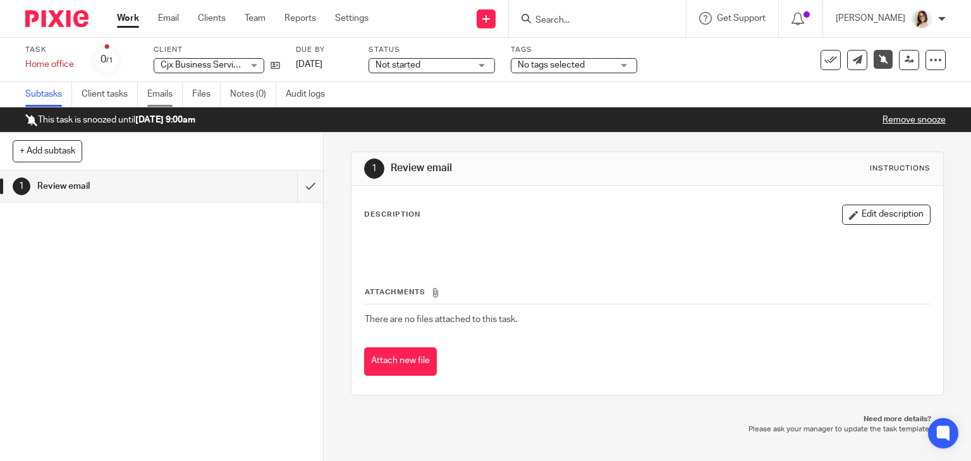
click at [149, 94] on link "Emails" at bounding box center [164, 94] width 35 height 25
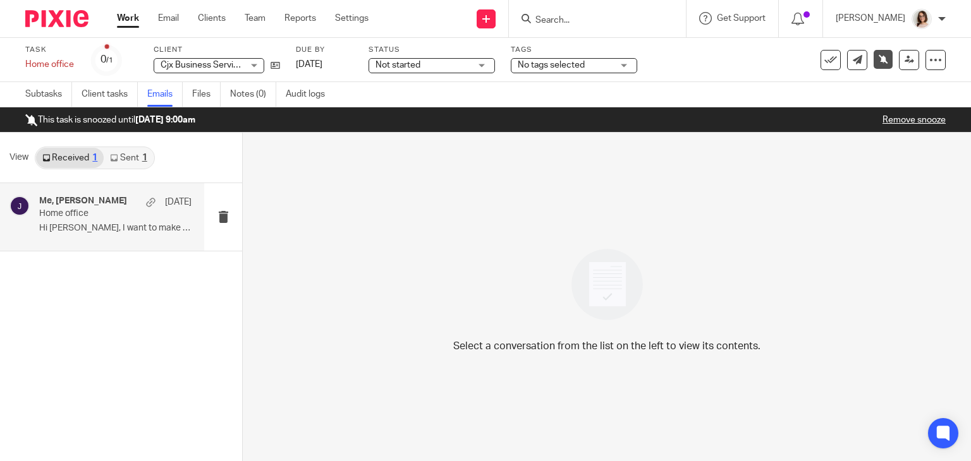
click at [133, 226] on p "Hi Caroline, I want to make we calculate my..." at bounding box center [115, 228] width 152 height 11
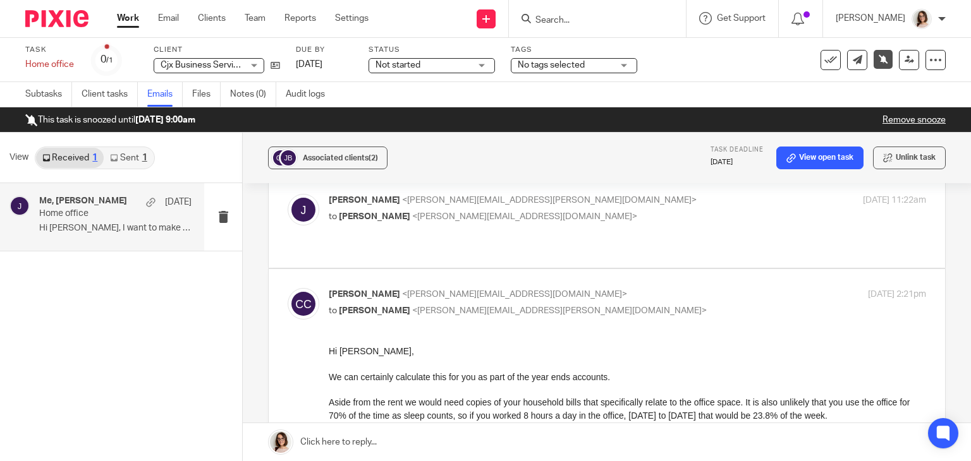
scroll to position [52, 0]
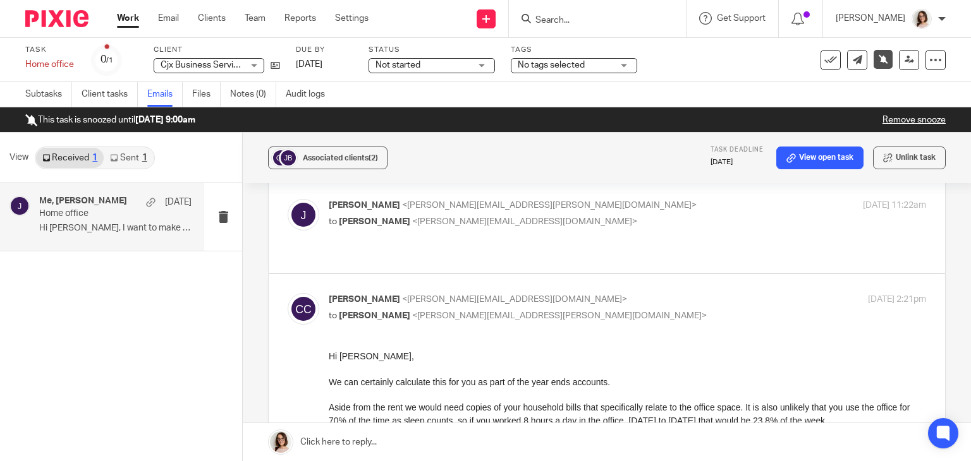
click at [570, 234] on div "Joanne <joanne.boyd@cjxbusinessservices.co.uk> to Caroline Carter <caroline@car…" at bounding box center [607, 226] width 638 height 55
click at [553, 226] on p "to Caroline Carter <caroline@carterclear.co.uk>" at bounding box center [528, 222] width 398 height 13
checkbox input "true"
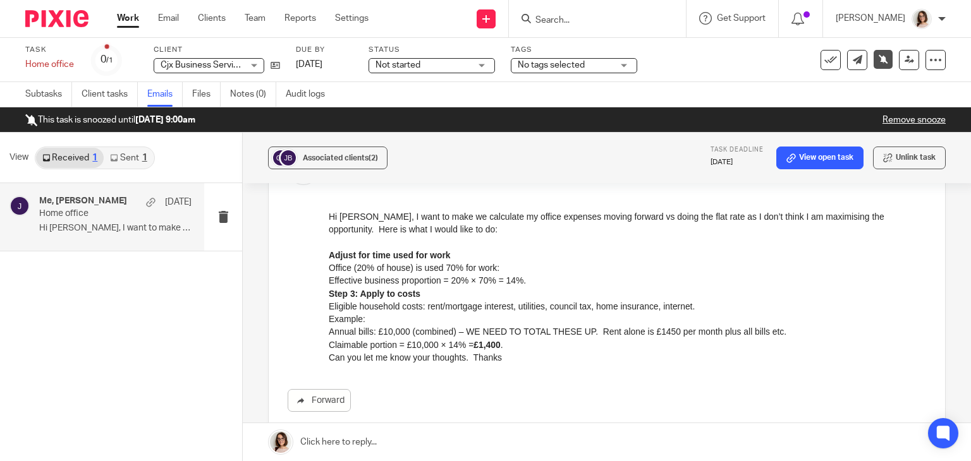
scroll to position [93, 0]
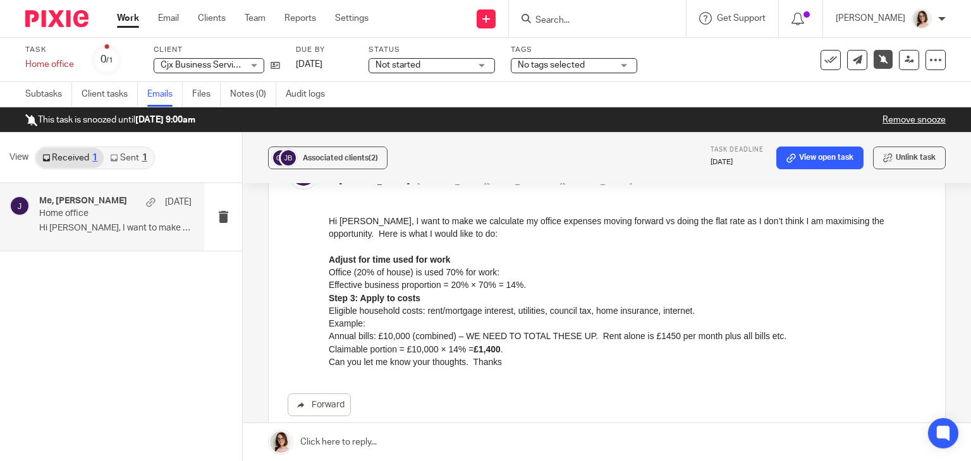
drag, startPoint x: 652, startPoint y: 435, endPoint x: 471, endPoint y: 332, distance: 208.6
click at [511, 365] on p "Can you let me know your thoughts. Thanks" at bounding box center [627, 362] width 597 height 13
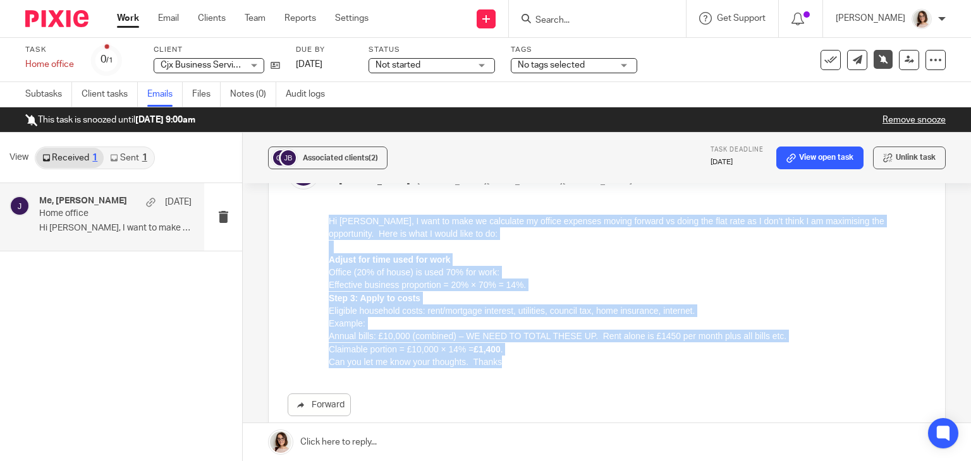
drag, startPoint x: 504, startPoint y: 365, endPoint x: 645, endPoint y: 439, distance: 158.6
click at [329, 224] on html "Hi Caroline, I want to make we calculate my office expenses moving forward vs d…" at bounding box center [627, 292] width 597 height 154
copy div "Hi Caroline, I want to make we calculate my office expenses moving forward vs d…"
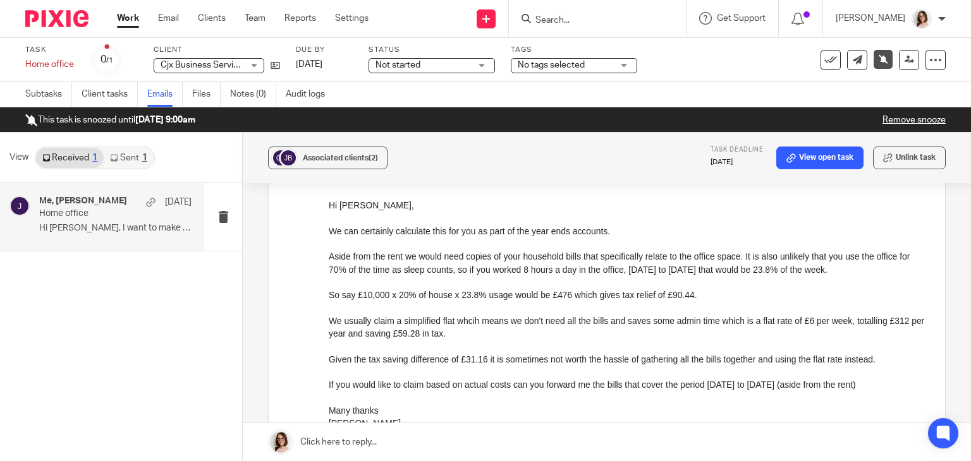
scroll to position [430, 0]
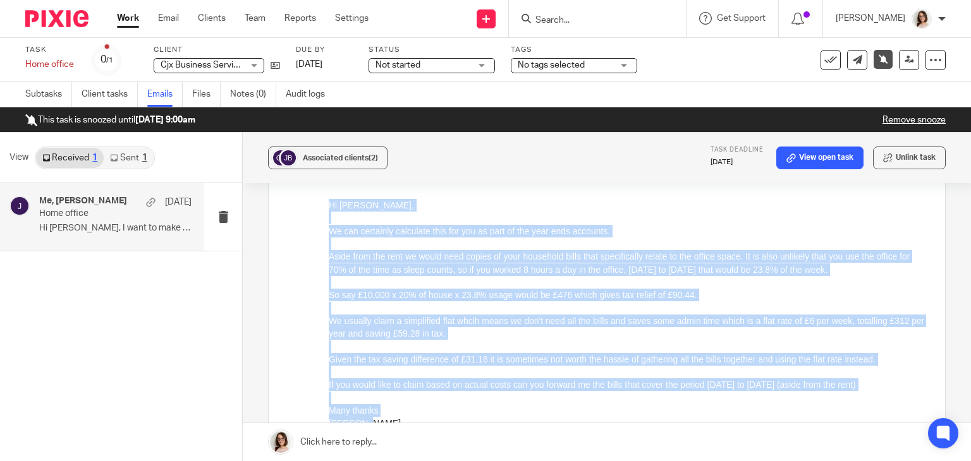
drag, startPoint x: 329, startPoint y: 205, endPoint x: 413, endPoint y: 423, distance: 233.1
click at [413, 423] on div "Hi Joanne, We can certainly calculate this for you as part of the year ends acc…" at bounding box center [627, 342] width 597 height 286
copy div "Hi Joanne, We can certainly calculate this for you as part of the year ends acc…"
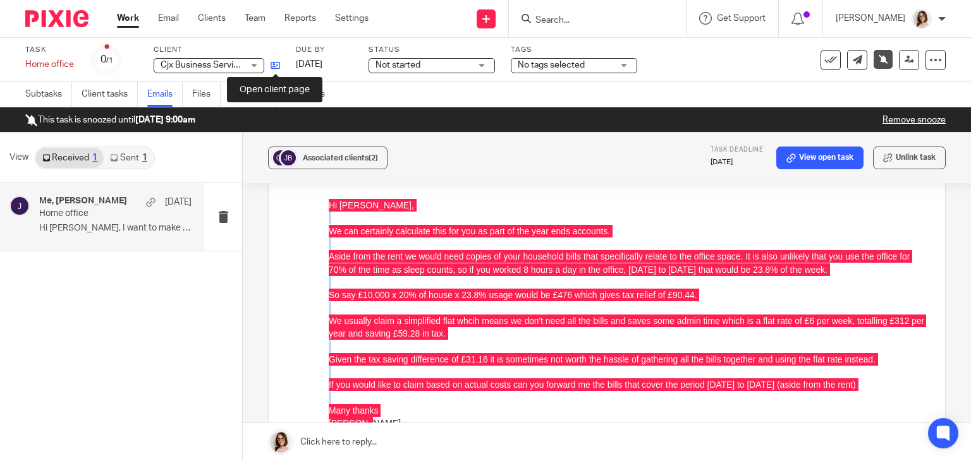
click at [273, 64] on icon at bounding box center [275, 65] width 9 height 9
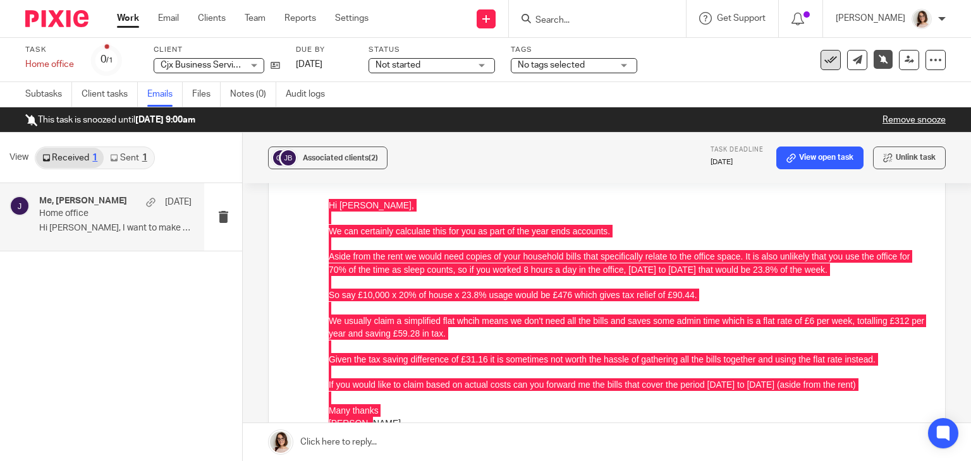
click at [824, 60] on icon at bounding box center [830, 60] width 13 height 13
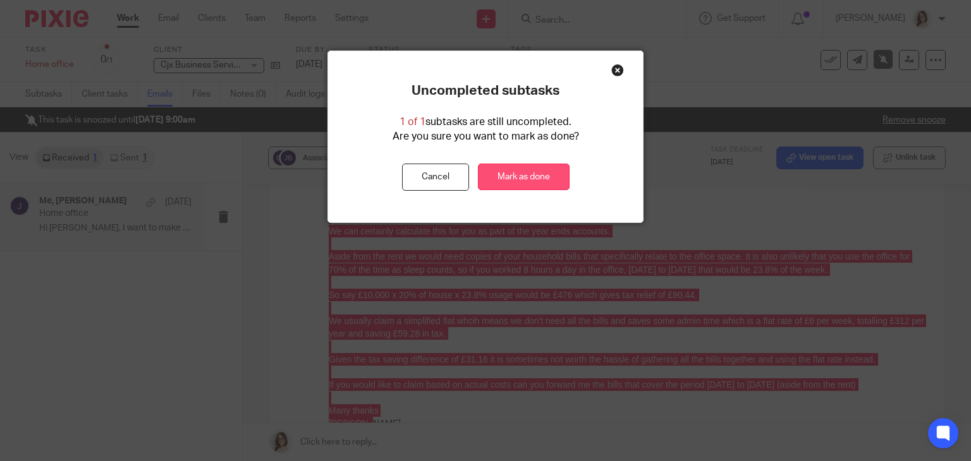
click at [525, 170] on link "Mark as done" at bounding box center [524, 177] width 92 height 27
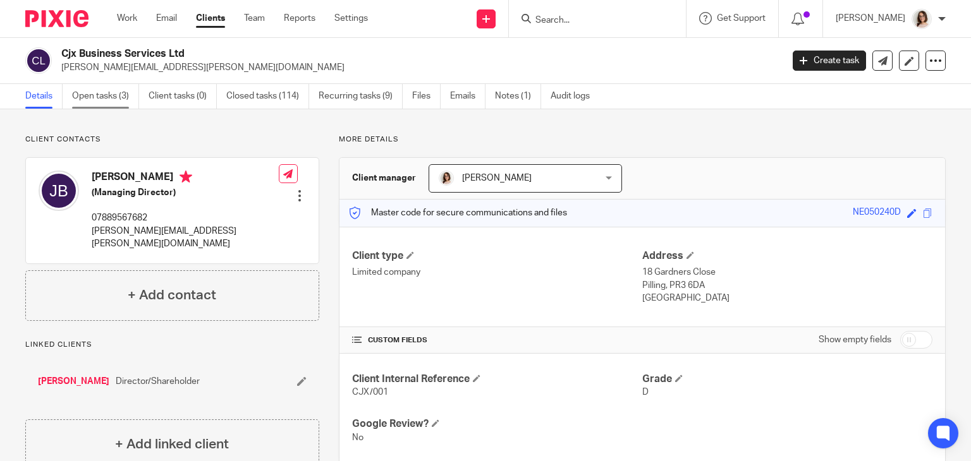
click at [96, 99] on link "Open tasks (3)" at bounding box center [105, 96] width 67 height 25
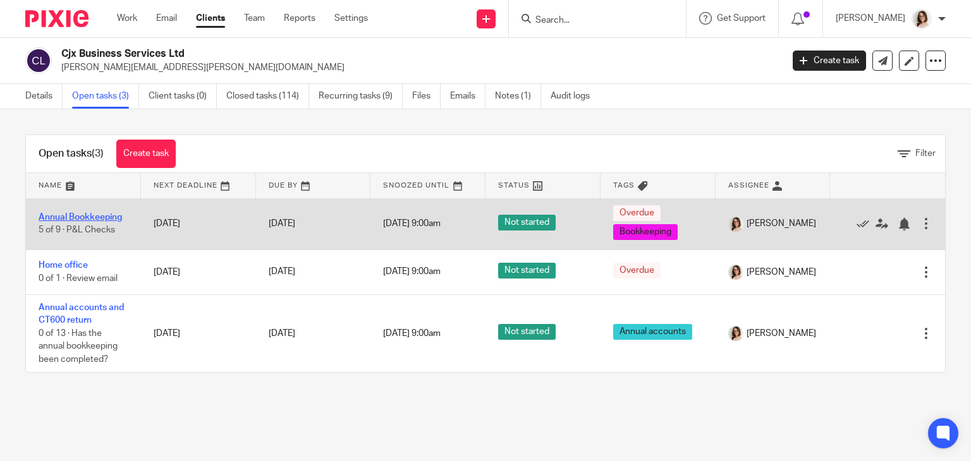
click at [73, 217] on link "Annual Bookkeeping" at bounding box center [80, 217] width 83 height 9
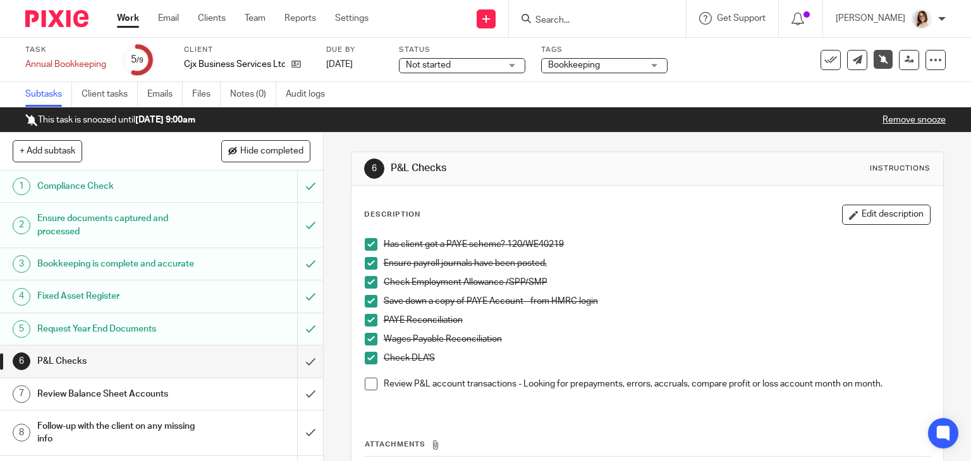
click at [169, 433] on h1 "Follow-up with the client on any missing info" at bounding box center [119, 433] width 165 height 32
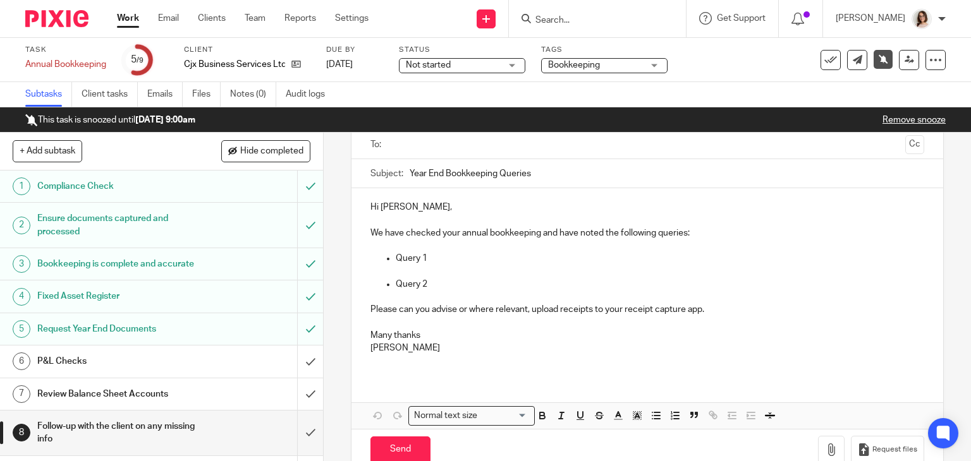
scroll to position [94, 0]
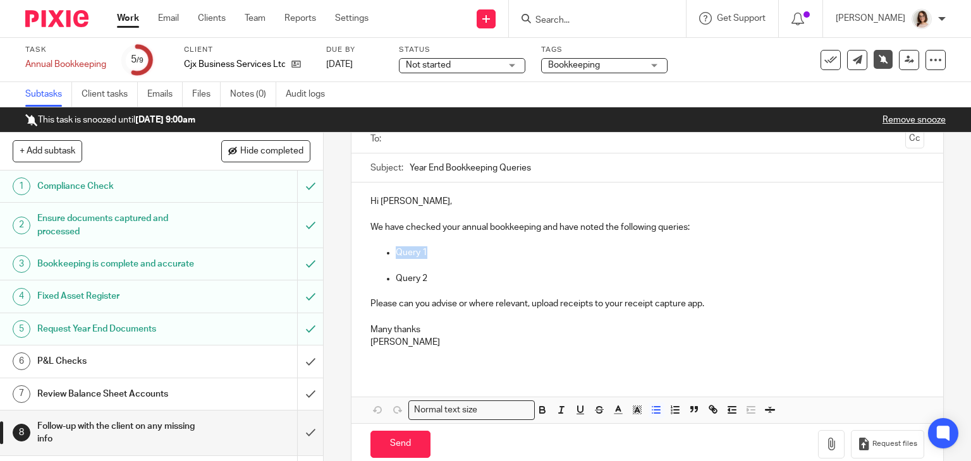
drag, startPoint x: 425, startPoint y: 250, endPoint x: 394, endPoint y: 255, distance: 31.4
click at [396, 255] on p "Query 1" at bounding box center [660, 253] width 529 height 13
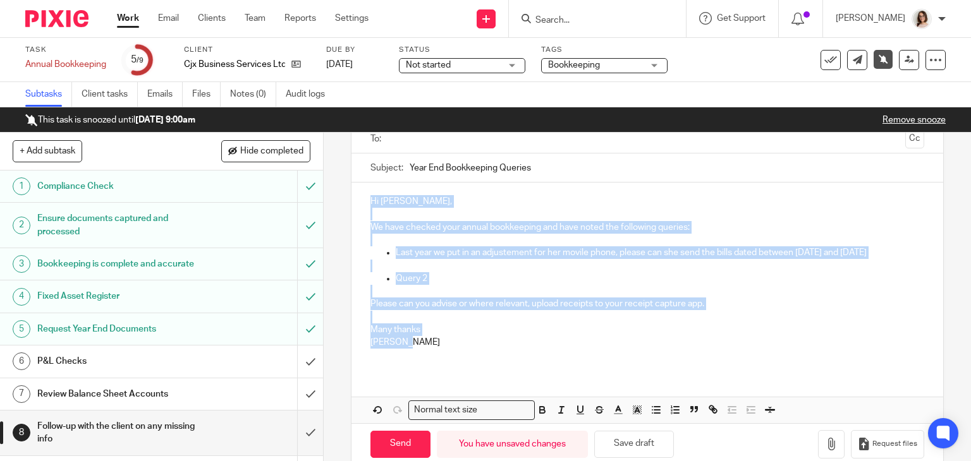
drag, startPoint x: 366, startPoint y: 201, endPoint x: 430, endPoint y: 336, distance: 149.8
click at [430, 336] on div "Hi [PERSON_NAME], We have checked your annual bookkeeping and have noted the fo…" at bounding box center [647, 277] width 592 height 188
copy div "Hi [PERSON_NAME], We have checked your annual bookkeeping and have noted the fo…"
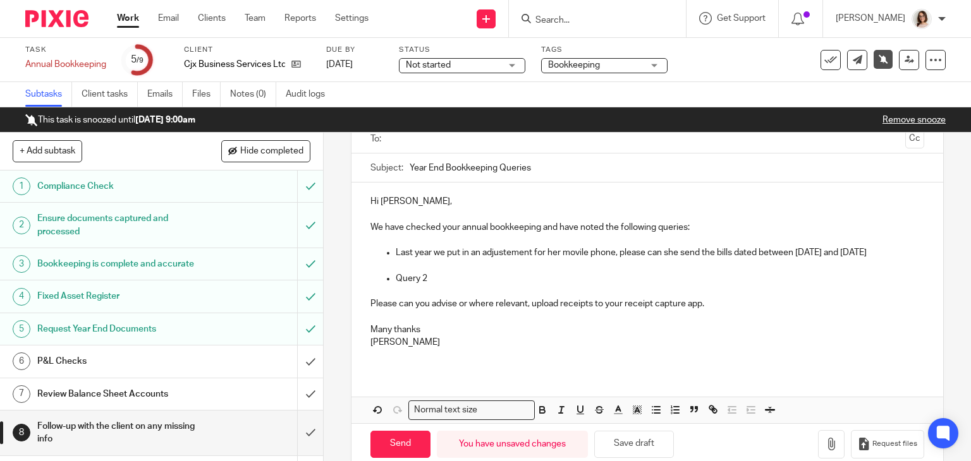
drag, startPoint x: 530, startPoint y: 167, endPoint x: 385, endPoint y: 168, distance: 145.4
click at [385, 168] on div "Subject: Year End Bookkeeping Queries" at bounding box center [647, 168] width 554 height 28
paste input "-end bookkeeping queries + your home-office choice"
type input "Year-end bookkeeping queries + your home-office choice"
click at [402, 340] on p "Caroline" at bounding box center [647, 342] width 554 height 13
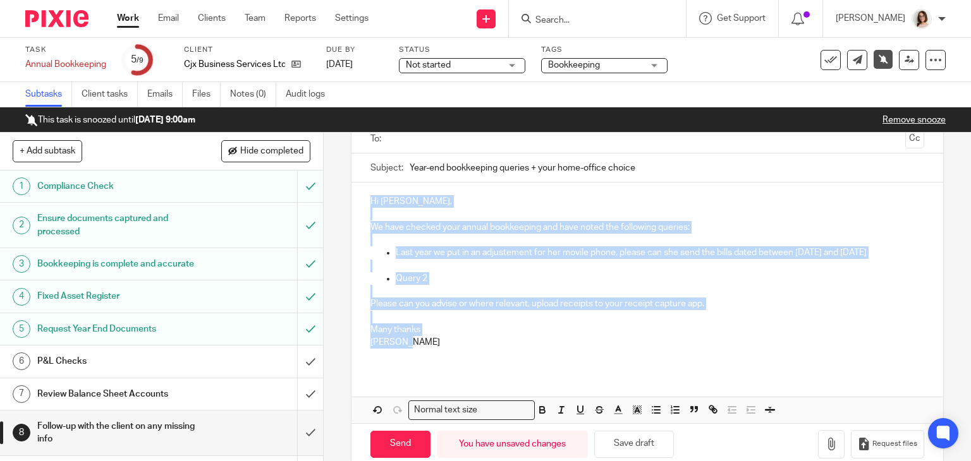
drag, startPoint x: 402, startPoint y: 340, endPoint x: 346, endPoint y: 190, distance: 160.4
click at [351, 190] on div "8 Follow-up with the client on any missing info Manual email Secure the attachm…" at bounding box center [648, 262] width 594 height 408
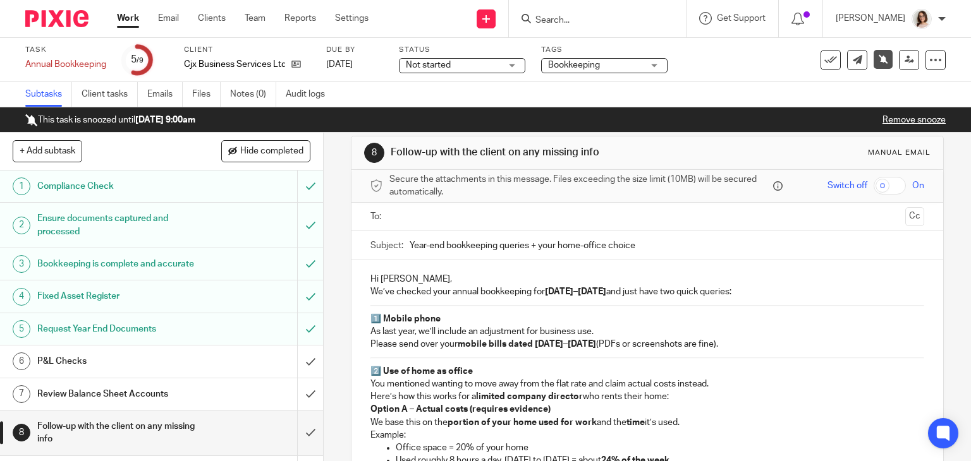
scroll to position [0, 0]
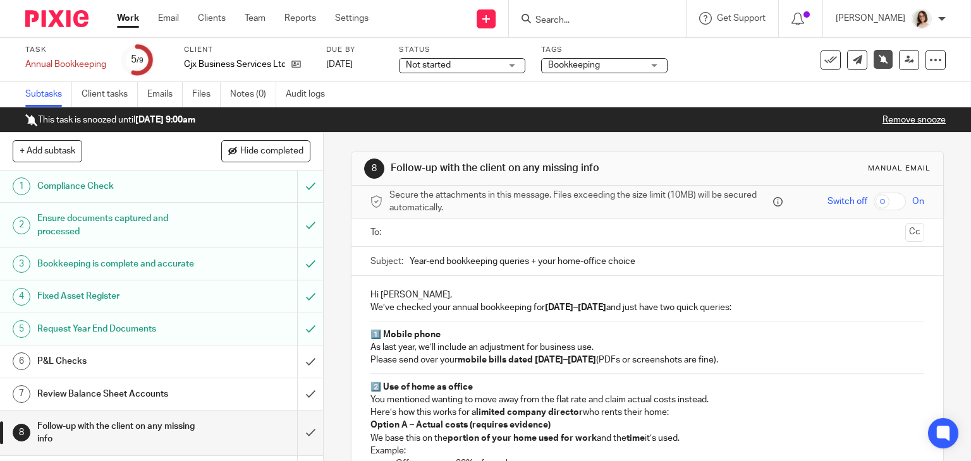
click at [380, 336] on strong "1️⃣ Mobile phone" at bounding box center [405, 335] width 70 height 9
click at [380, 384] on strong "2️⃣ Use of home as office" at bounding box center [421, 387] width 102 height 9
click at [370, 346] on p "Mobile phone As last year, we’ll include an adjustment for business use. Please…" at bounding box center [647, 348] width 554 height 39
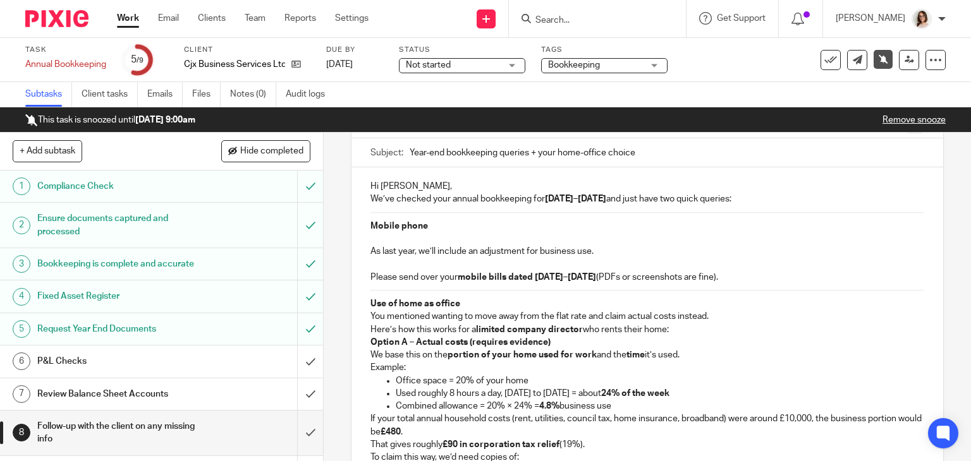
scroll to position [109, 0]
click at [370, 315] on p "Use of home as office You mentioned wanting to move away from the flat rate and…" at bounding box center [647, 317] width 554 height 39
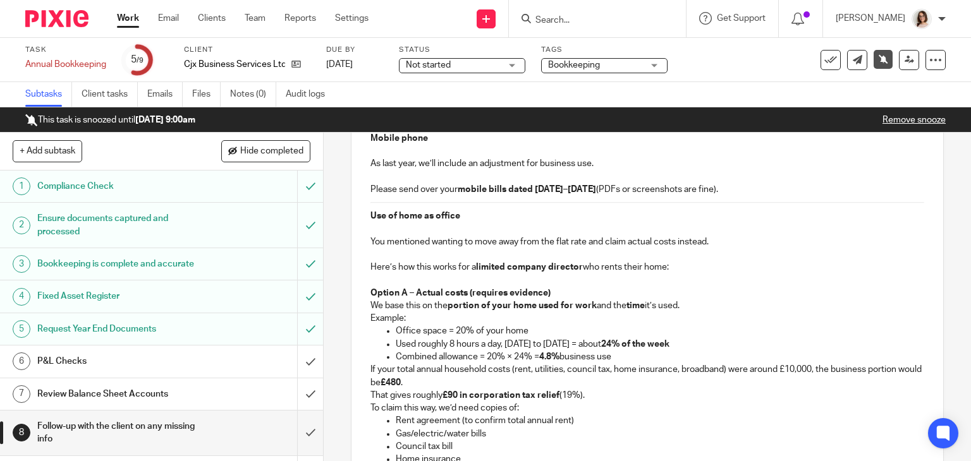
scroll to position [206, 0]
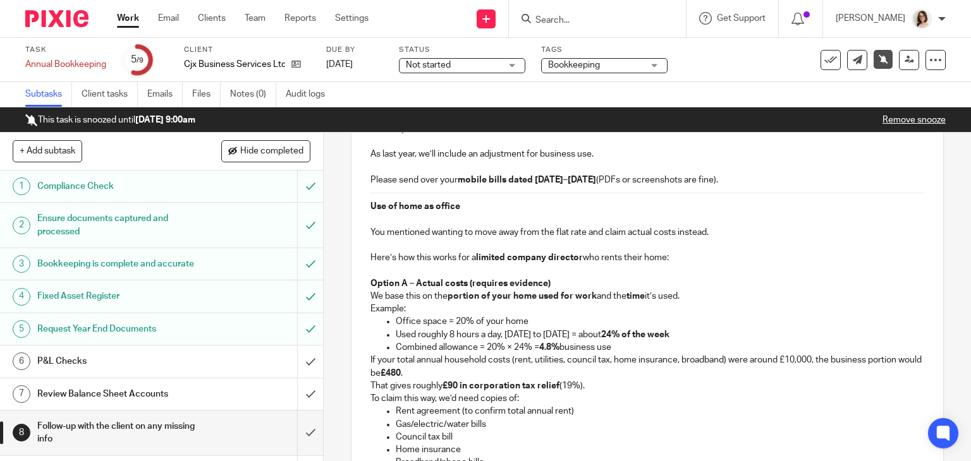
click at [370, 294] on p "Option A – Actual costs (requires evidence) We base this on the portion of your…" at bounding box center [647, 290] width 554 height 26
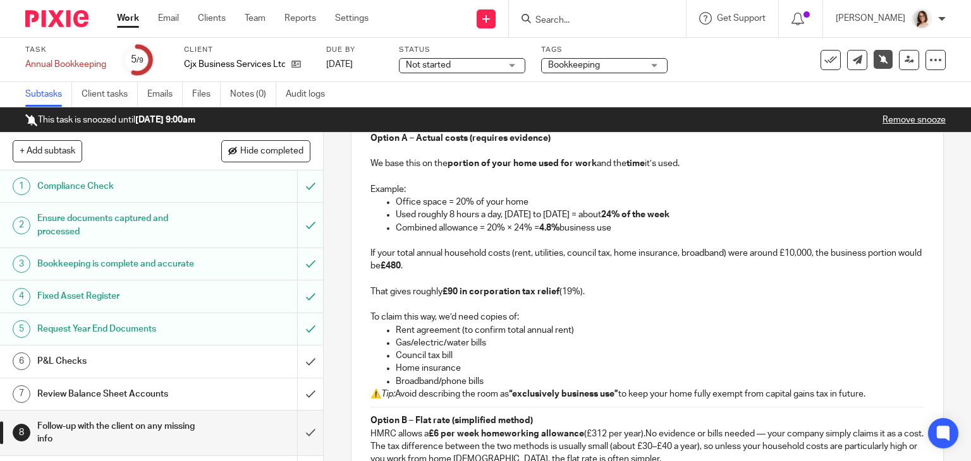
scroll to position [369, 0]
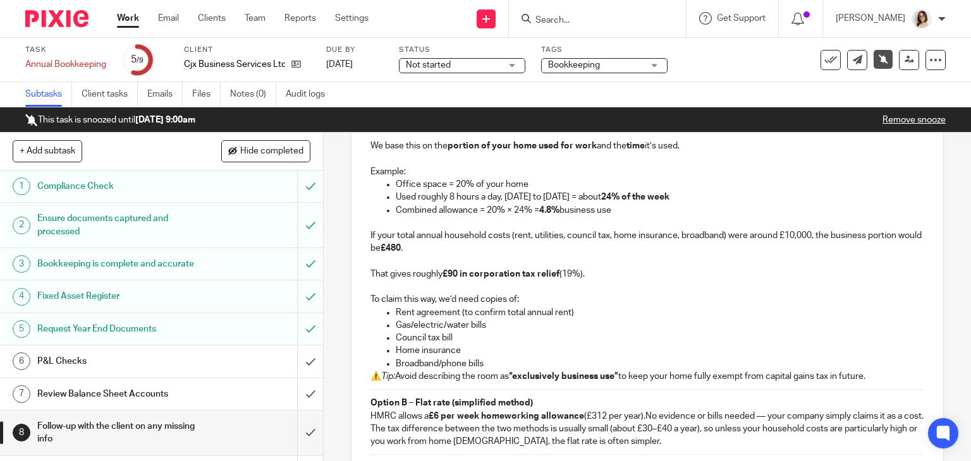
drag, startPoint x: 878, startPoint y: 378, endPoint x: 373, endPoint y: 378, distance: 505.0
click at [373, 378] on p "⚠️ Tip: Avoid describing the room as “exclusively business use” to keep your ho…" at bounding box center [647, 376] width 554 height 13
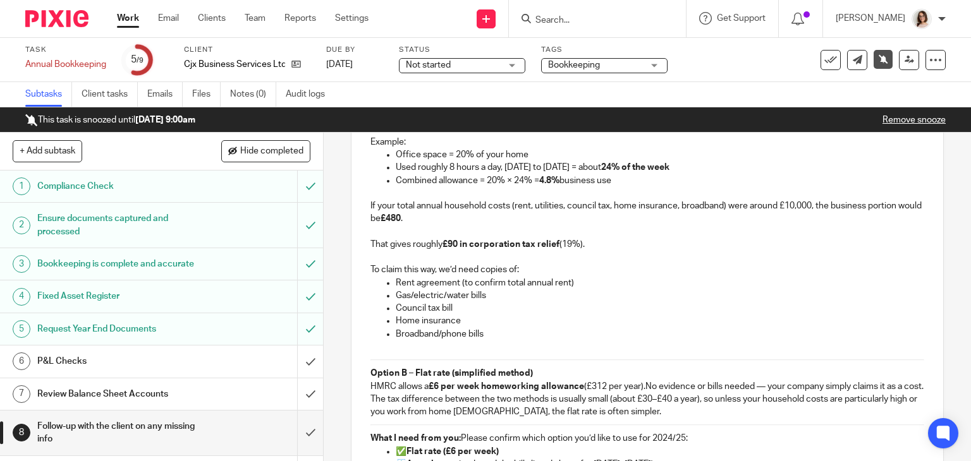
scroll to position [411, 0]
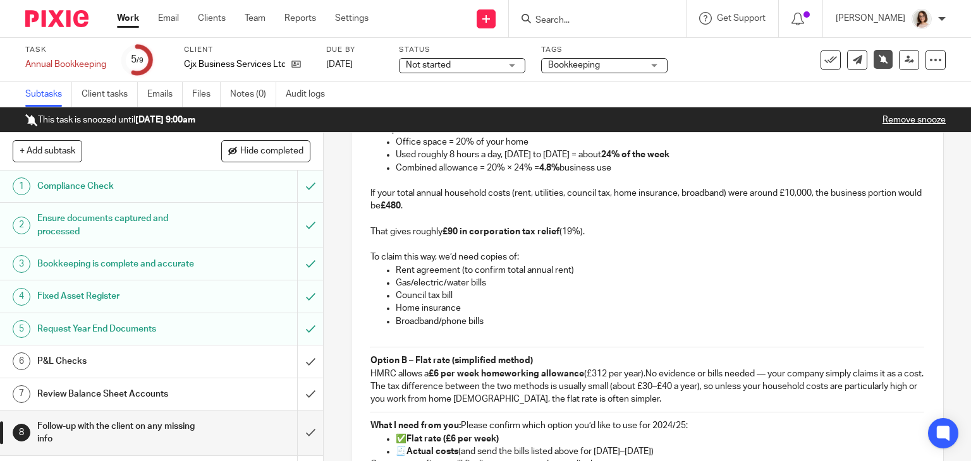
click at [370, 375] on p "Option B – Flat rate (simplified method) HMRC allows a £6 per week homeworking …" at bounding box center [647, 368] width 554 height 26
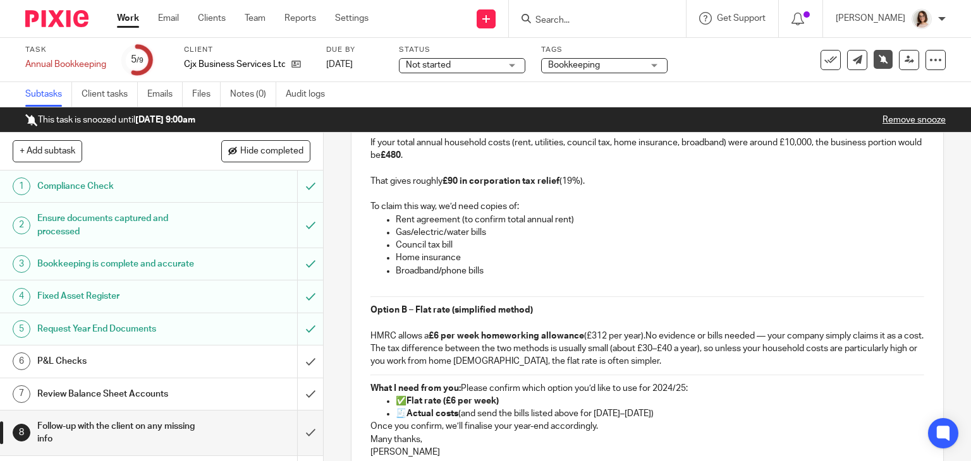
scroll to position [485, 0]
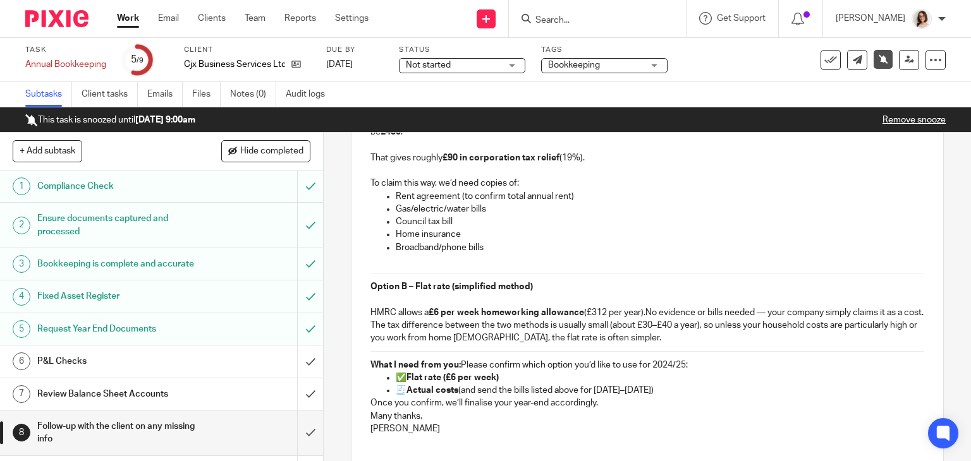
click at [764, 314] on p "HMRC allows a £6 per week homeworking allowance (£312 per year). No evidence or…" at bounding box center [647, 313] width 554 height 13
click at [394, 319] on p "HMRC allows a £6 per week homeworking allowance (£312 per year). No evidence or…" at bounding box center [647, 313] width 554 height 13
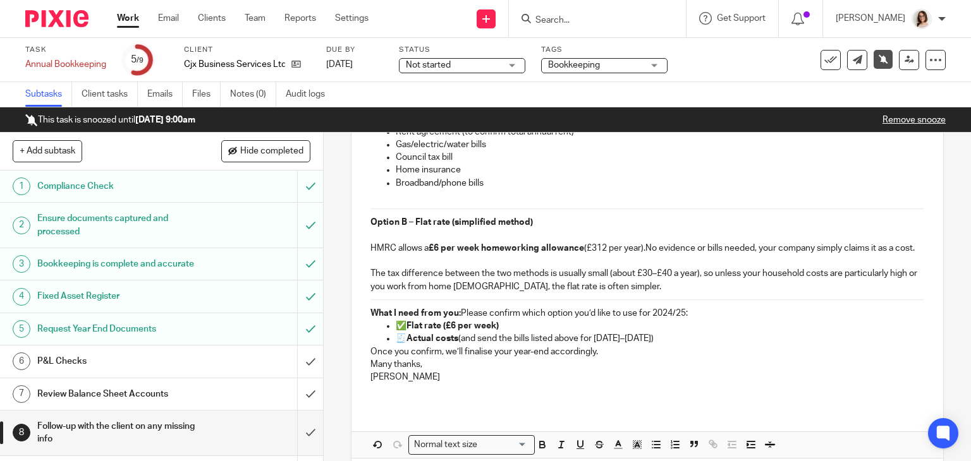
scroll to position [553, 0]
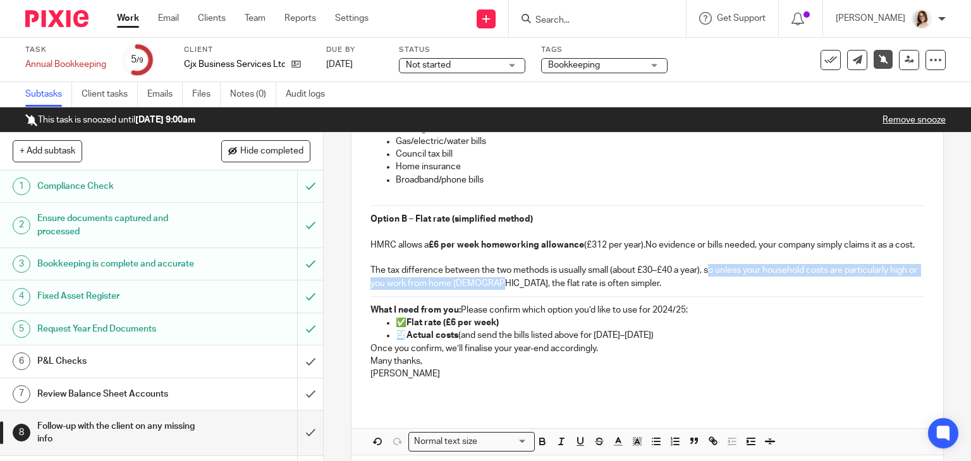
drag, startPoint x: 511, startPoint y: 295, endPoint x: 705, endPoint y: 282, distance: 195.1
click at [705, 282] on p "The tax difference between the two methods is usually small (about £30–£40 a ye…" at bounding box center [647, 277] width 554 height 26
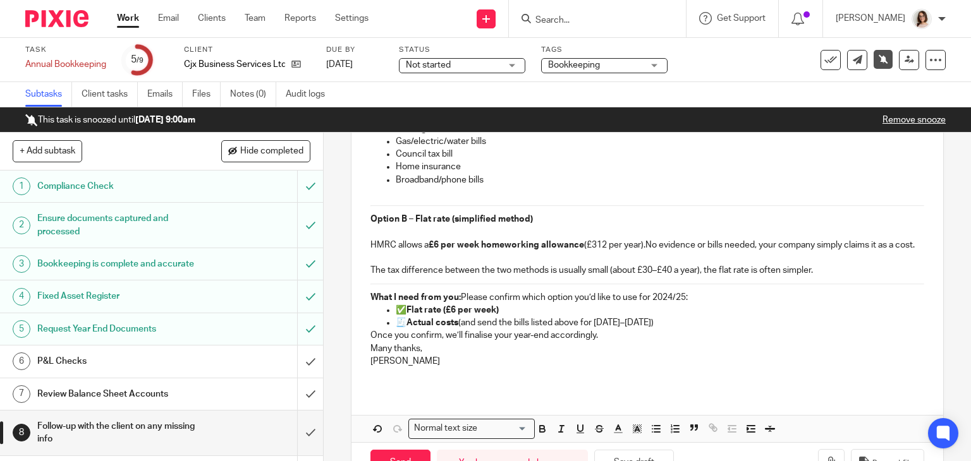
click at [698, 304] on p "What I need from you: Please confirm which option you’d like to use for 2024/25:" at bounding box center [647, 297] width 554 height 13
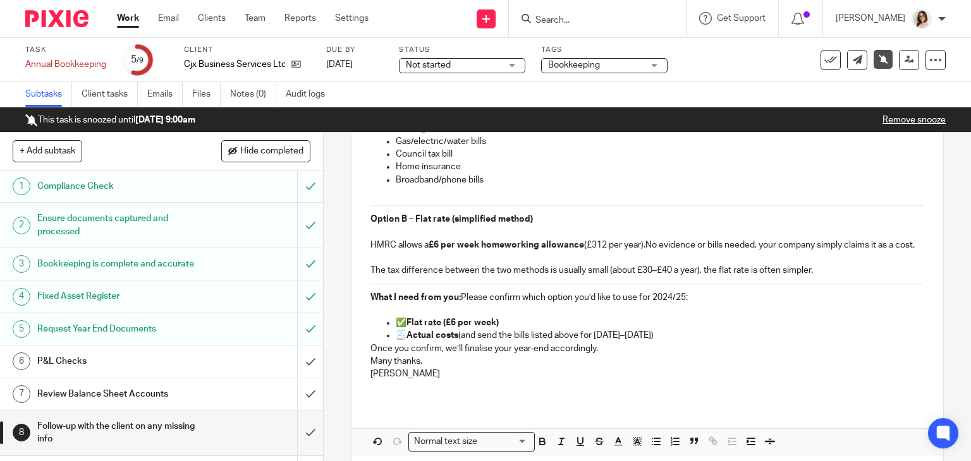
click at [364, 362] on div "Hi Joanne, We’ve checked your annual bookkeeping for 01/07/24–30/06/25 and just…" at bounding box center [647, 62] width 592 height 679
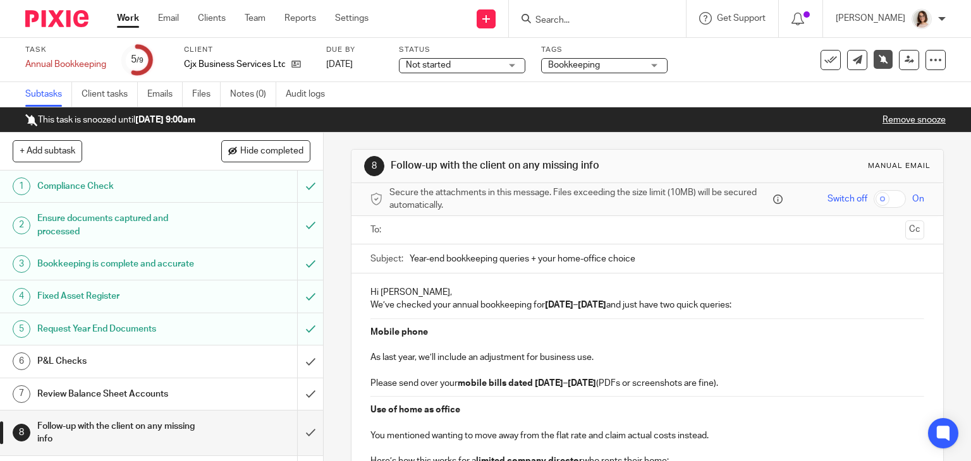
scroll to position [0, 0]
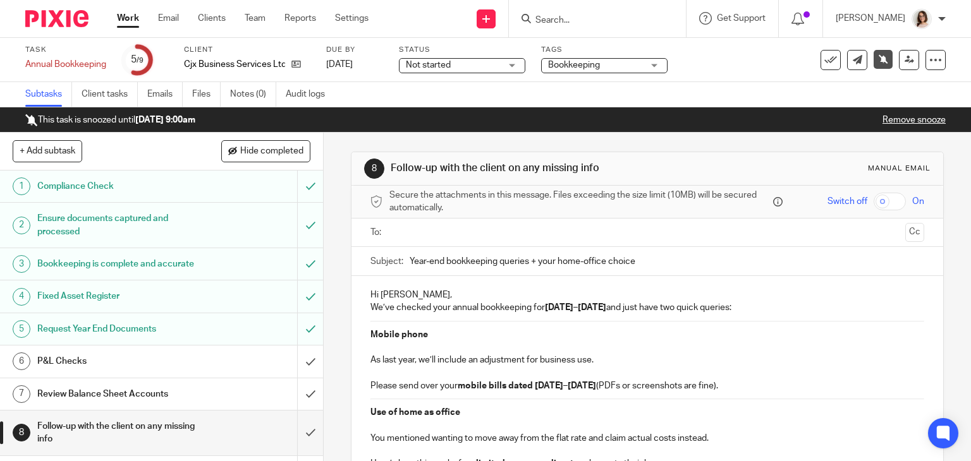
click at [370, 307] on p "We’ve checked your annual bookkeeping for 01/07/24–30/06/25 and just have two q…" at bounding box center [647, 307] width 554 height 13
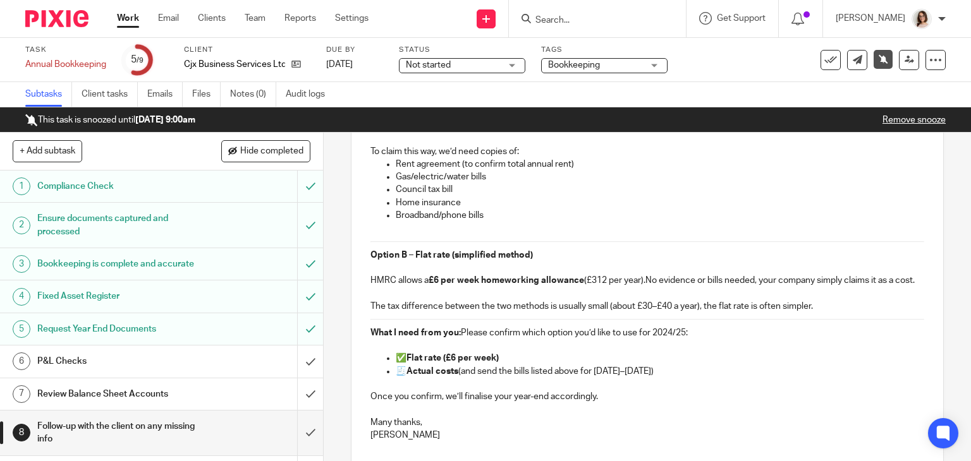
scroll to position [656, 0]
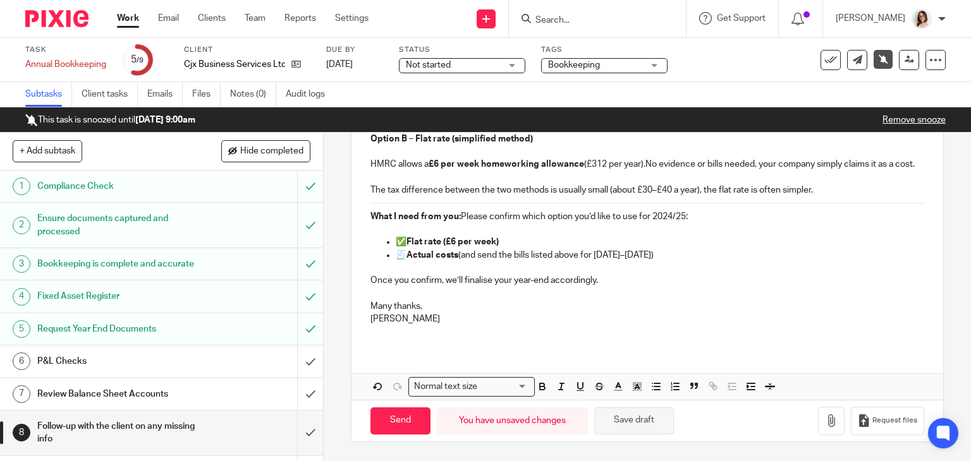
click at [612, 417] on button "Save draft" at bounding box center [634, 421] width 80 height 27
click at [636, 420] on button "Save draft" at bounding box center [634, 421] width 80 height 27
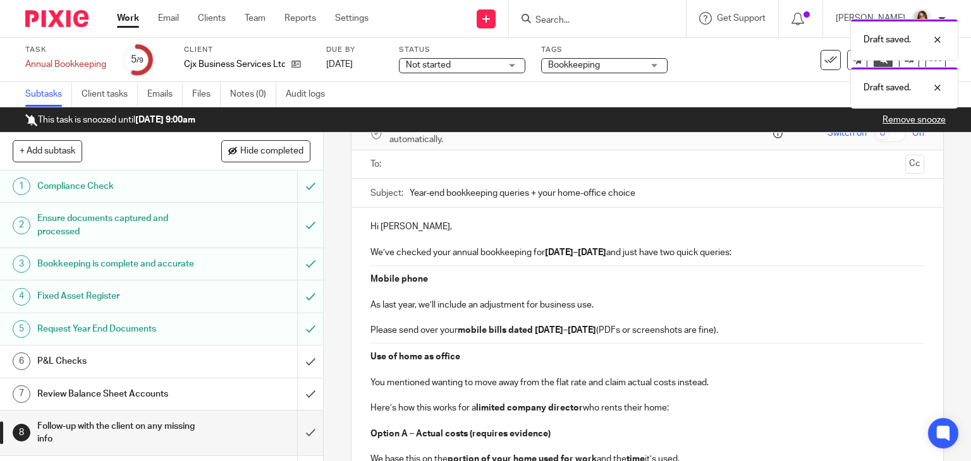
scroll to position [0, 0]
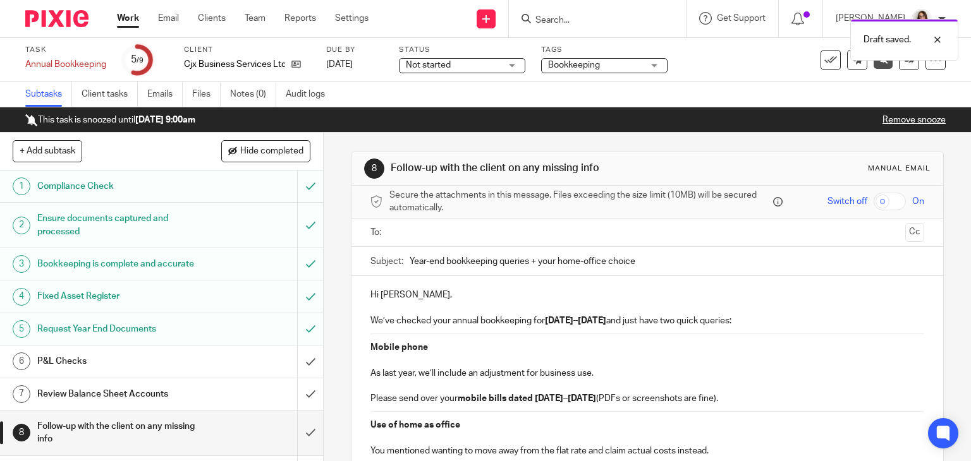
click at [453, 234] on input "text" at bounding box center [647, 233] width 506 height 15
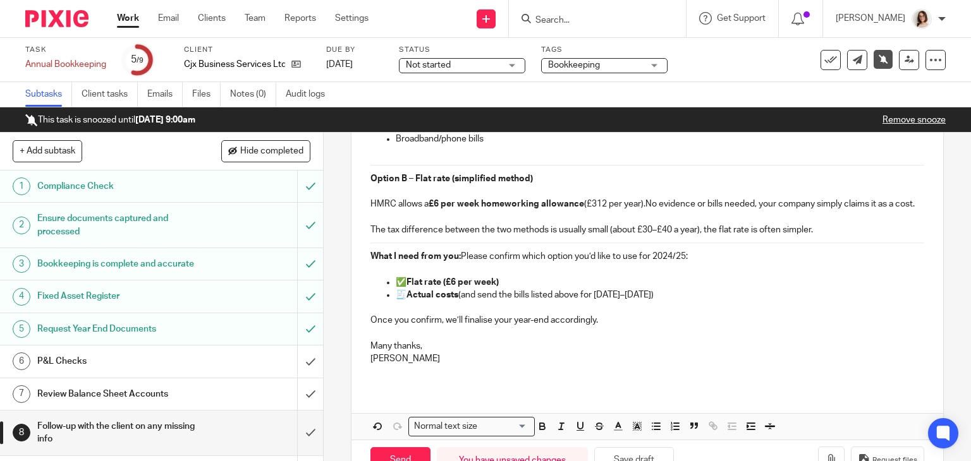
scroll to position [630, 0]
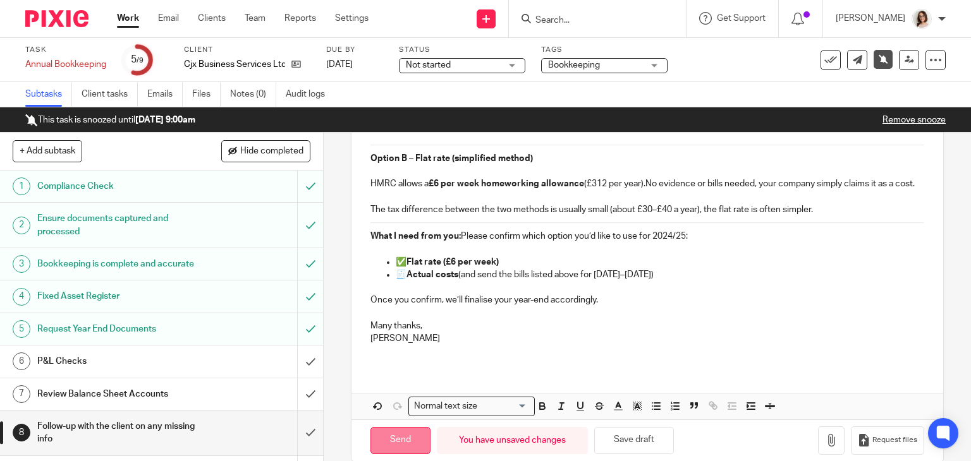
click at [392, 449] on input "Send" at bounding box center [400, 440] width 60 height 27
type input "Sent"
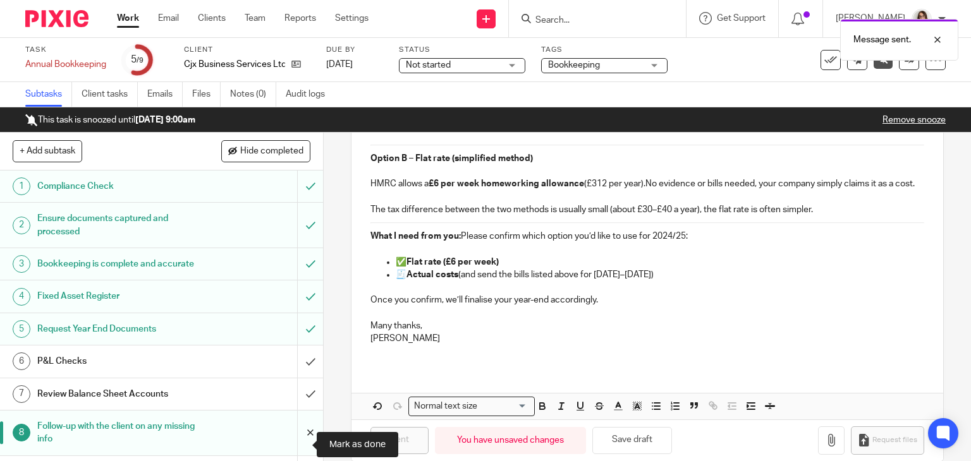
click at [296, 447] on input "submit" at bounding box center [161, 433] width 323 height 45
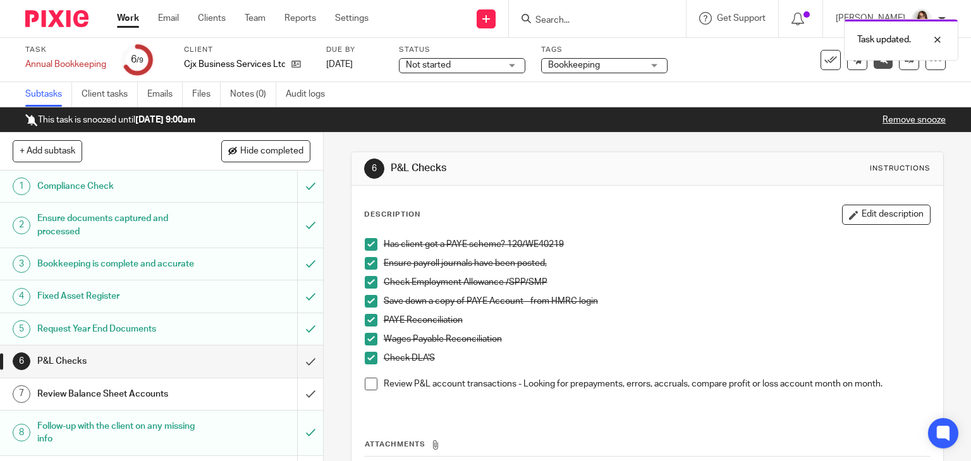
scroll to position [52, 0]
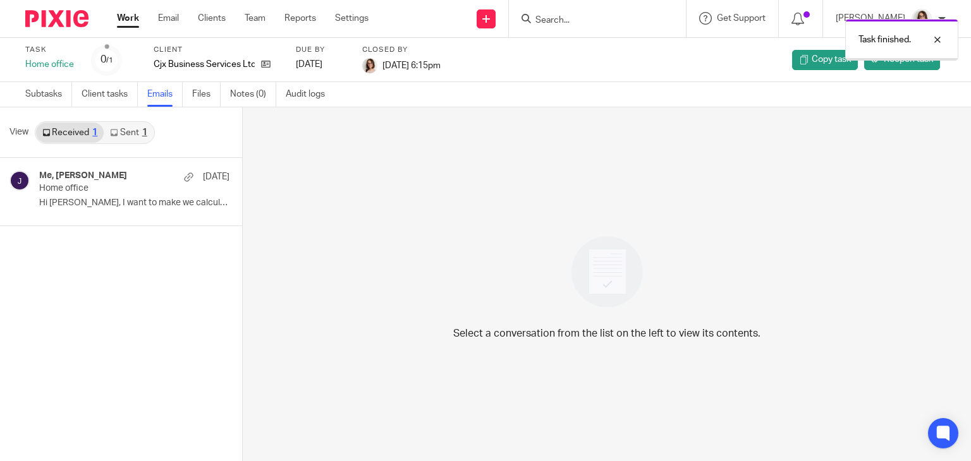
click at [563, 18] on div "Task finished." at bounding box center [721, 37] width 473 height 48
click at [939, 38] on div at bounding box center [928, 39] width 34 height 15
click at [609, 15] on input "Search" at bounding box center [591, 20] width 114 height 11
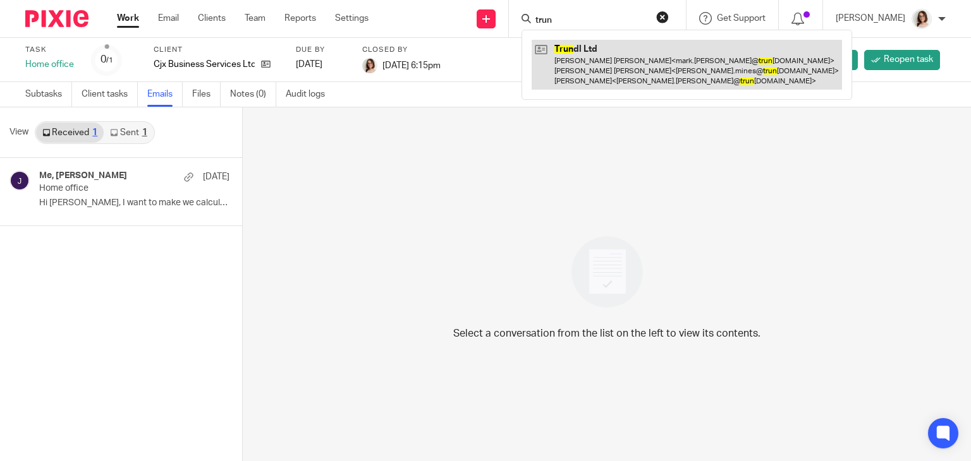
type input "trun"
click at [622, 65] on link at bounding box center [687, 65] width 310 height 50
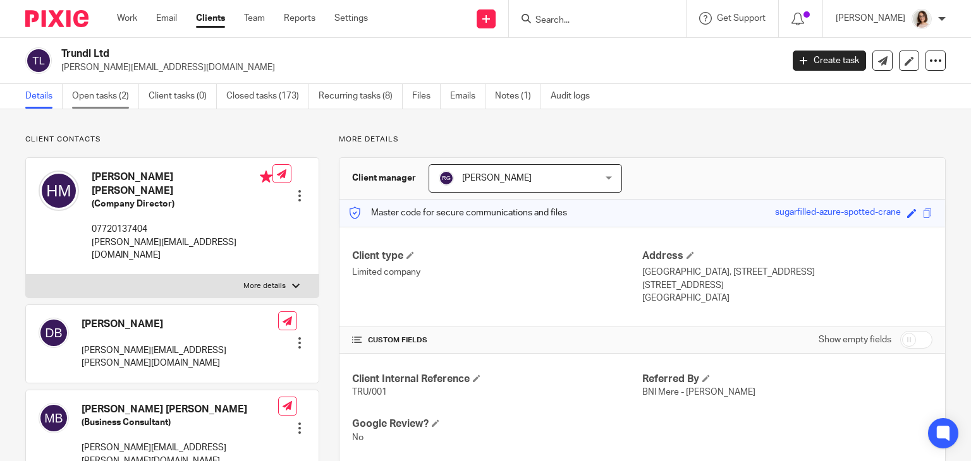
click at [92, 100] on link "Open tasks (2)" at bounding box center [105, 96] width 67 height 25
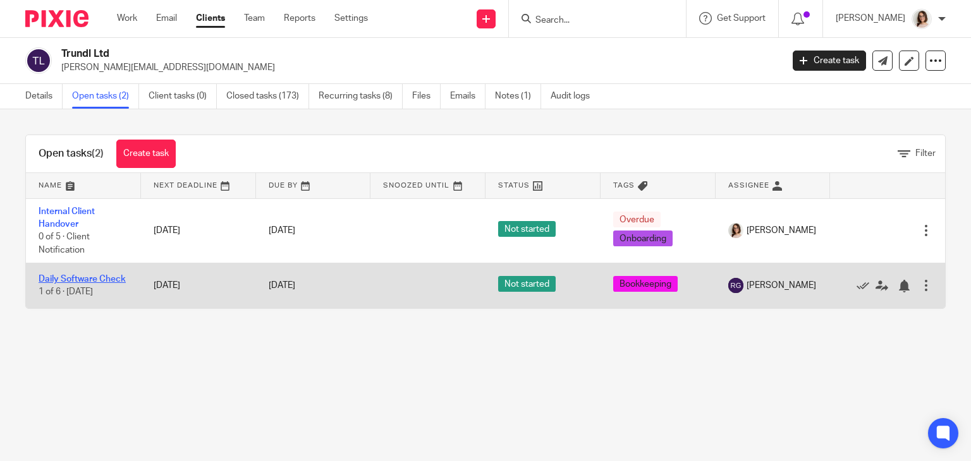
click at [68, 276] on link "Daily Software Check" at bounding box center [82, 279] width 87 height 9
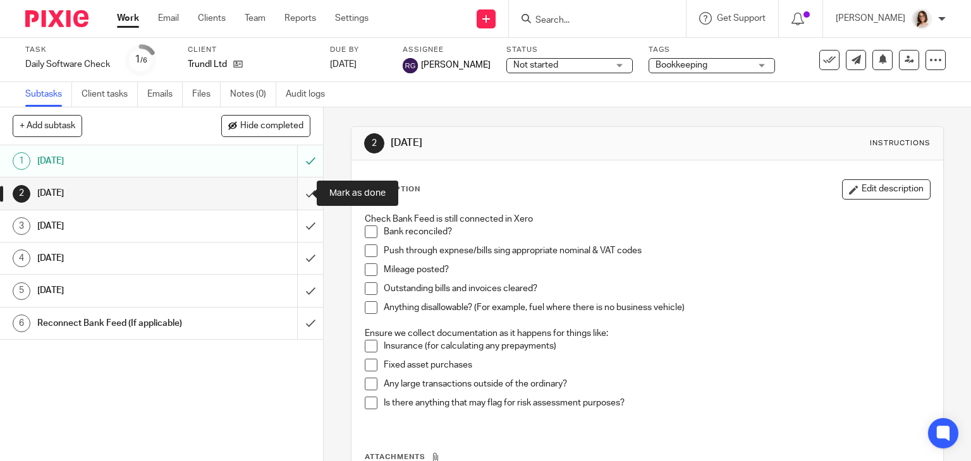
click at [294, 195] on input "submit" at bounding box center [161, 194] width 323 height 32
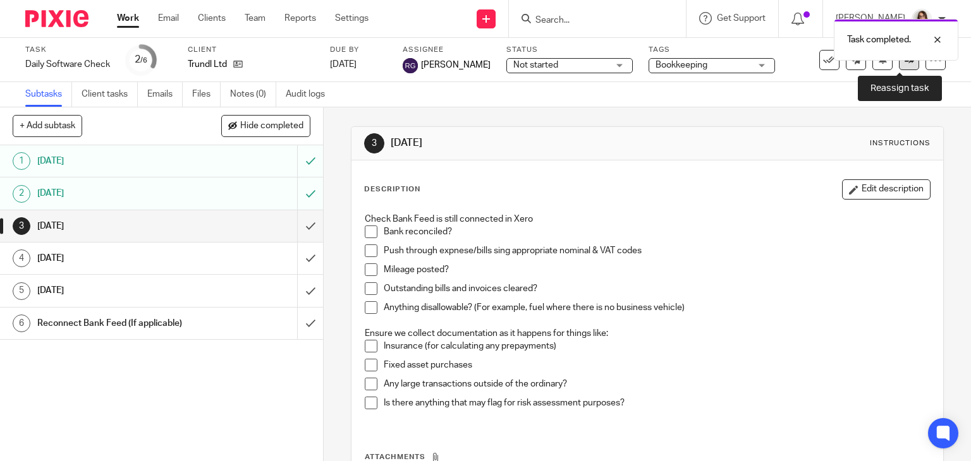
click at [899, 66] on link at bounding box center [909, 60] width 20 height 20
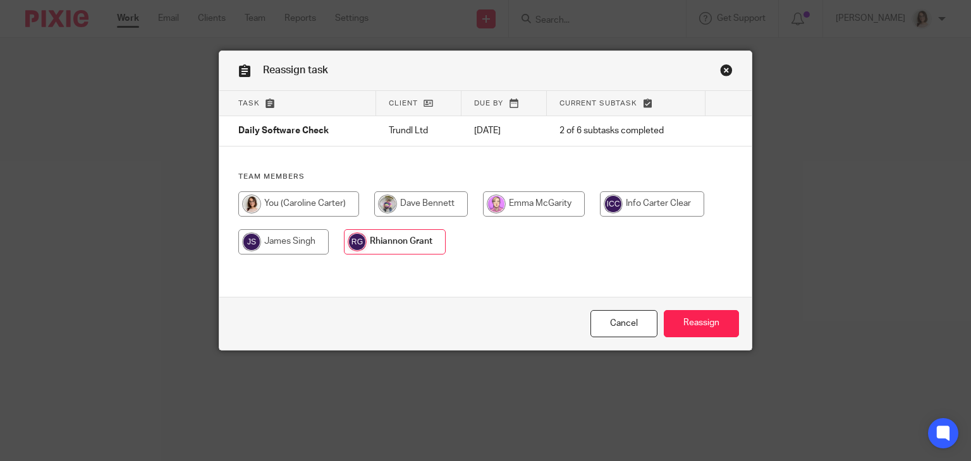
click at [320, 208] on input "radio" at bounding box center [298, 204] width 121 height 25
radio input "true"
click at [680, 319] on input "Reassign" at bounding box center [701, 323] width 75 height 27
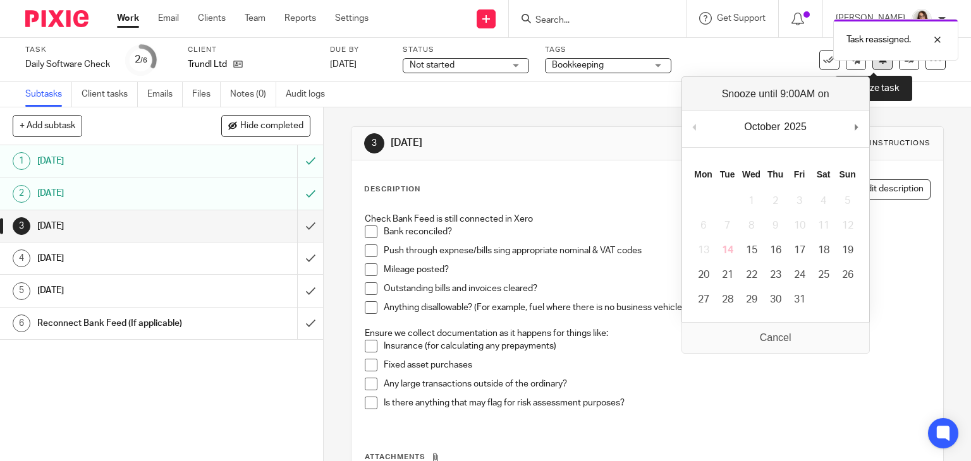
click at [878, 63] on icon at bounding box center [882, 58] width 9 height 9
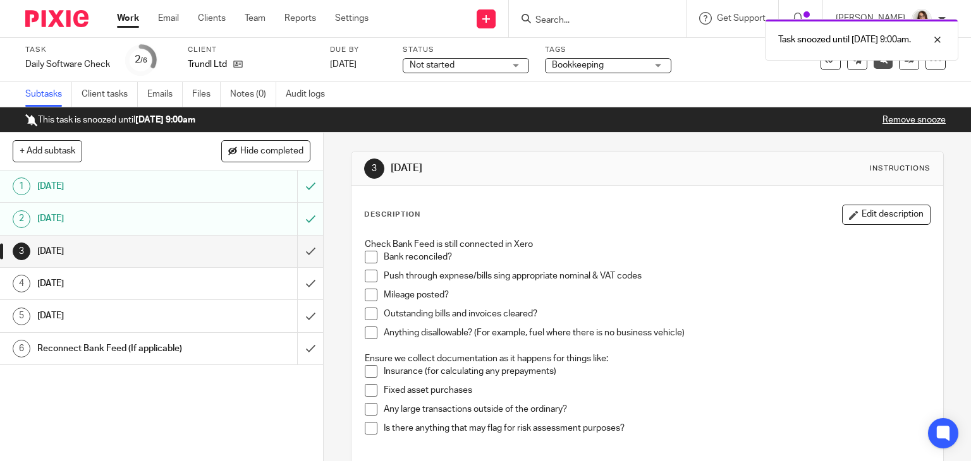
click at [127, 20] on link "Work" at bounding box center [128, 18] width 22 height 13
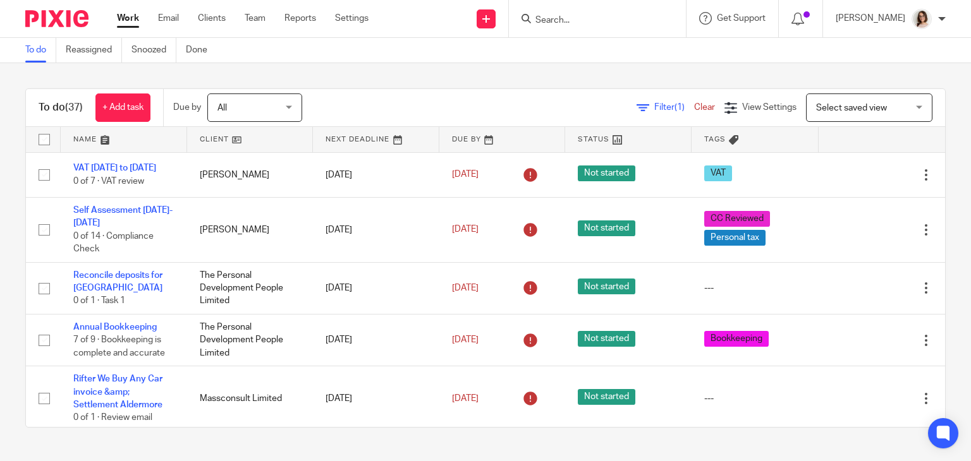
click at [555, 23] on input "Search" at bounding box center [591, 20] width 114 height 11
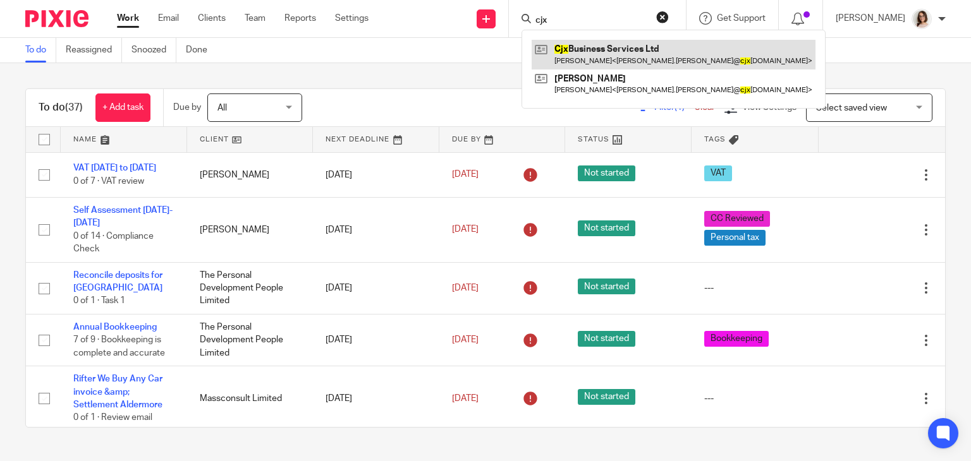
type input "cjx"
click at [640, 56] on link at bounding box center [674, 54] width 284 height 29
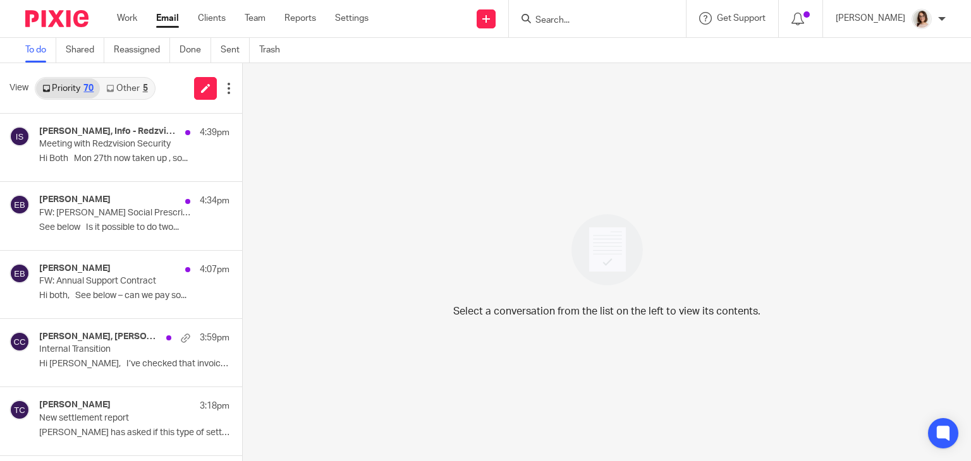
click at [167, 20] on link "Email" at bounding box center [167, 18] width 23 height 13
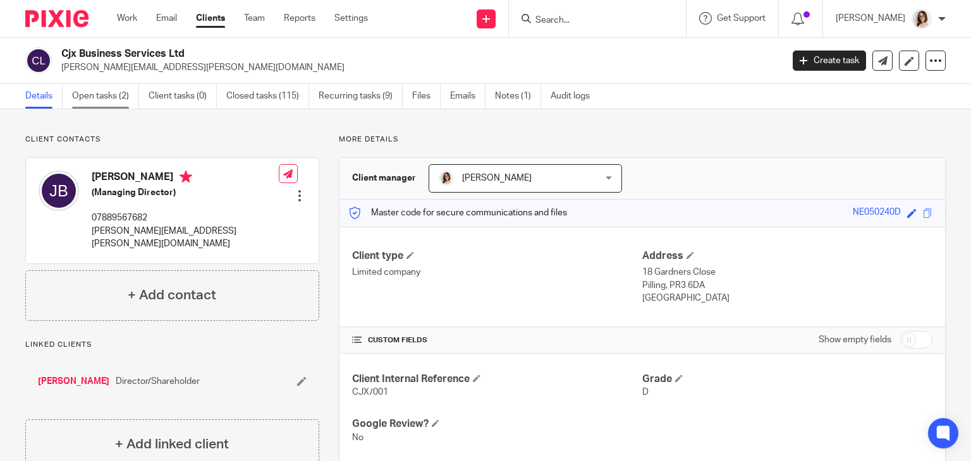
click at [87, 99] on link "Open tasks (2)" at bounding box center [105, 96] width 67 height 25
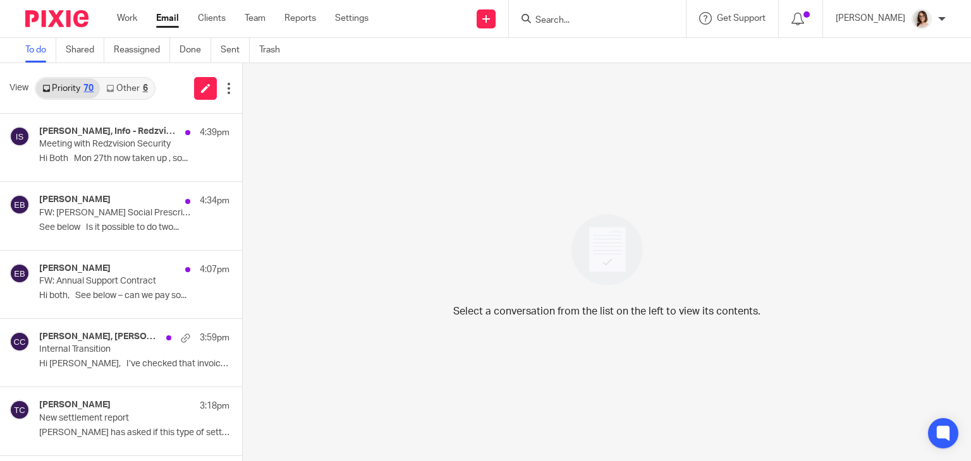
click at [130, 83] on link "Other 6" at bounding box center [127, 88] width 54 height 20
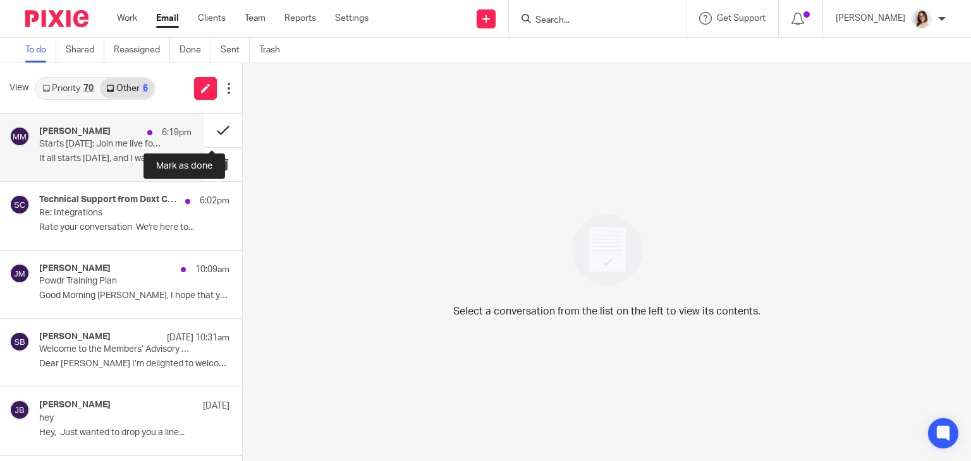
click at [204, 137] on button at bounding box center [223, 130] width 38 height 33
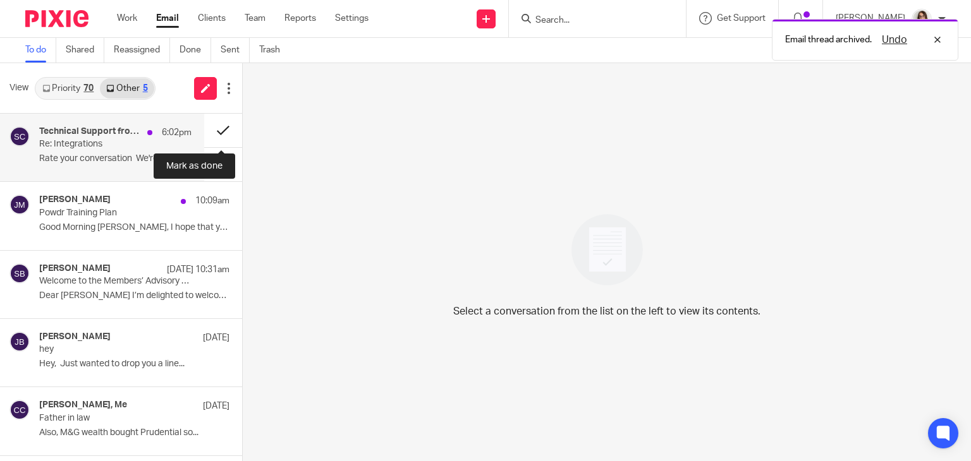
click at [217, 132] on button at bounding box center [223, 130] width 38 height 33
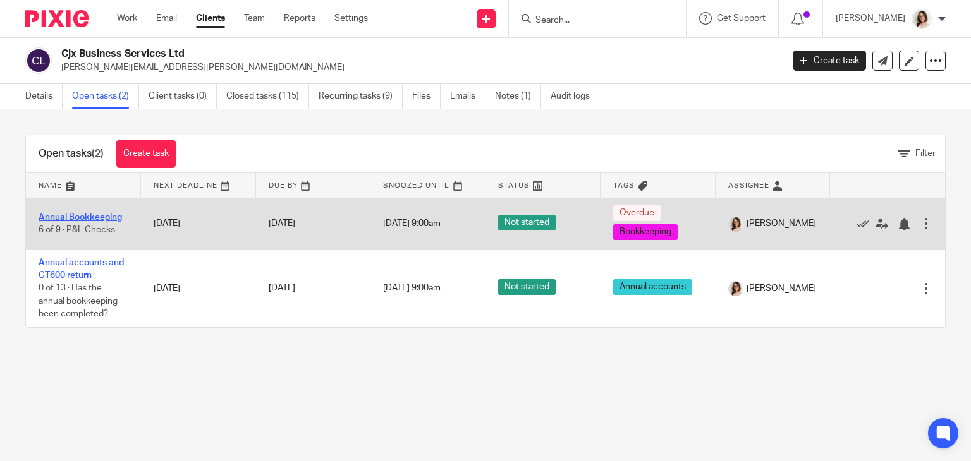
click at [99, 216] on link "Annual Bookkeeping" at bounding box center [80, 217] width 83 height 9
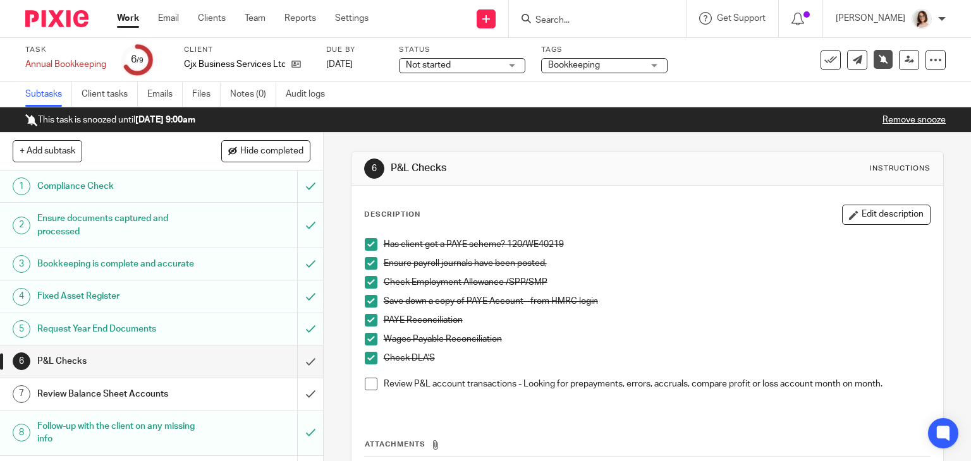
click at [365, 382] on span at bounding box center [371, 384] width 13 height 13
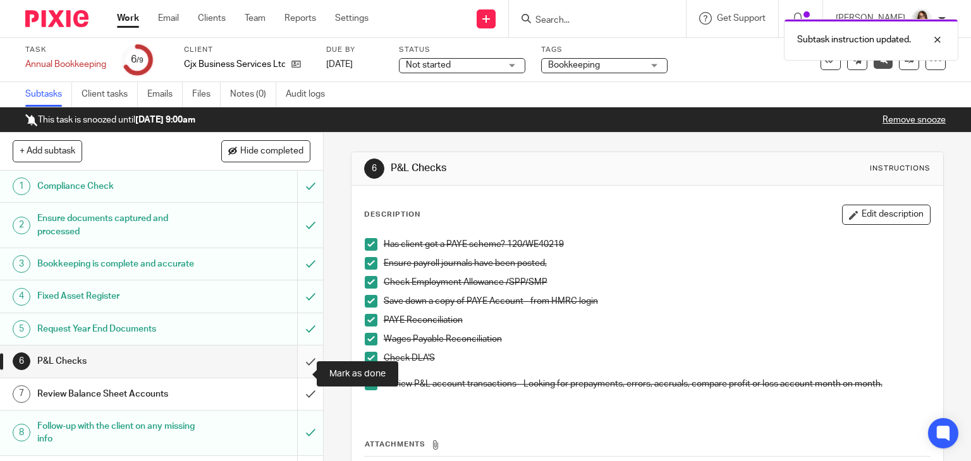
click at [296, 372] on input "submit" at bounding box center [161, 362] width 323 height 32
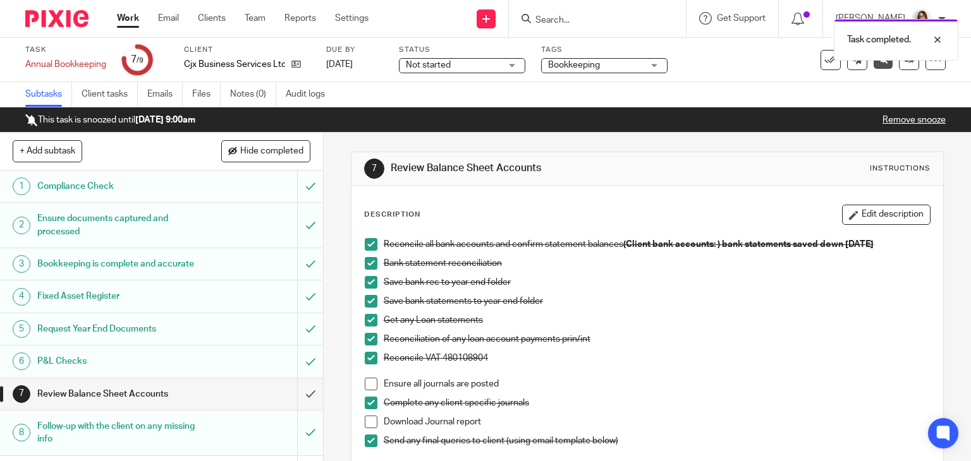
scroll to position [52, 0]
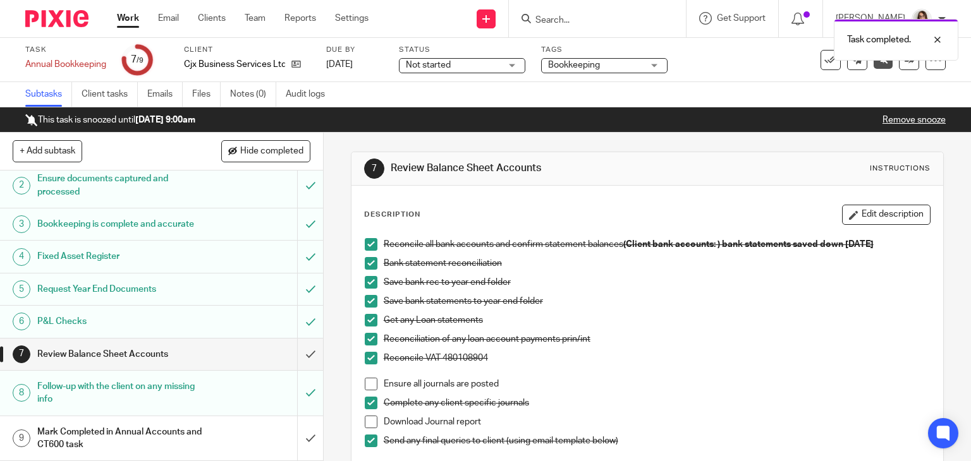
click at [368, 384] on span at bounding box center [371, 384] width 13 height 13
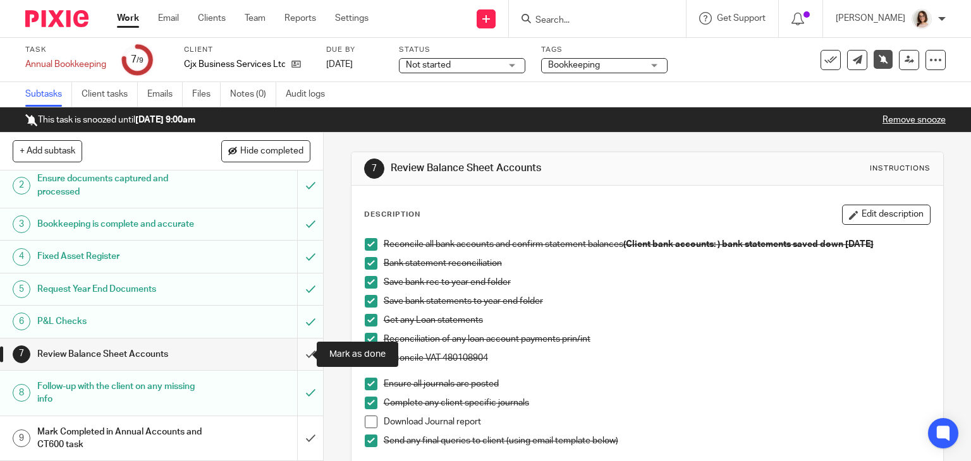
click at [296, 354] on input "submit" at bounding box center [161, 355] width 323 height 32
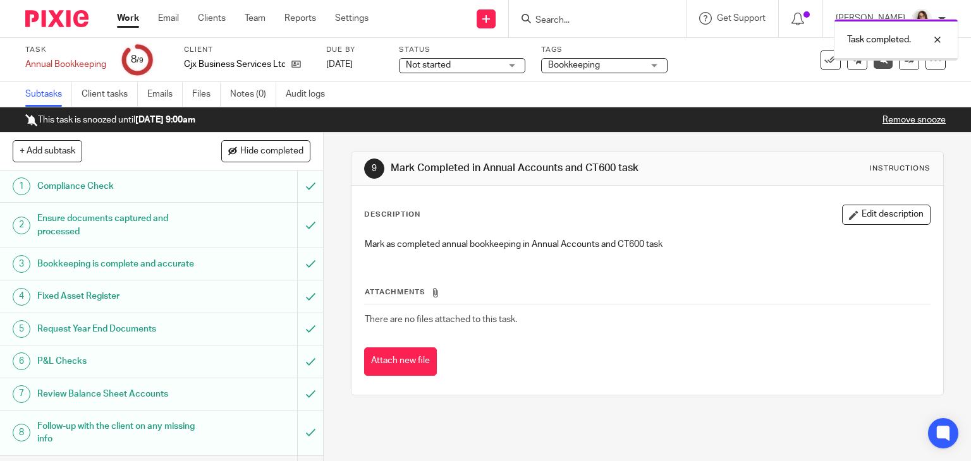
scroll to position [52, 0]
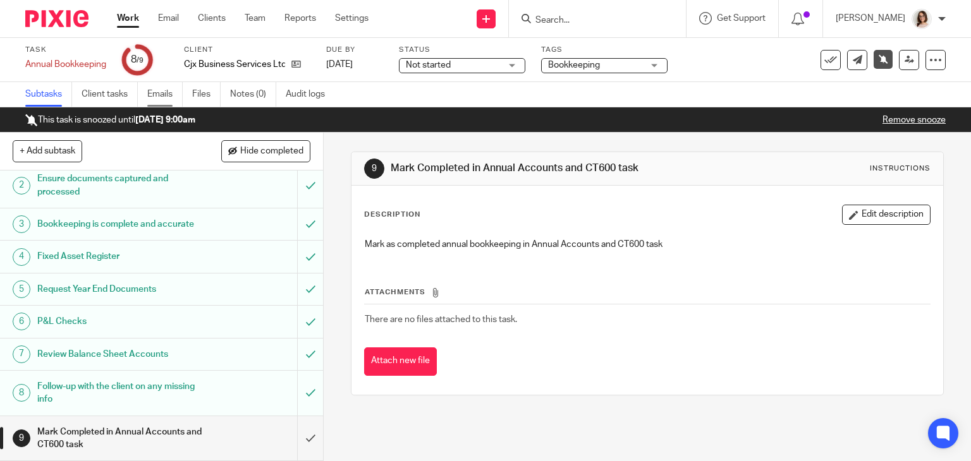
click at [169, 98] on link "Emails" at bounding box center [164, 94] width 35 height 25
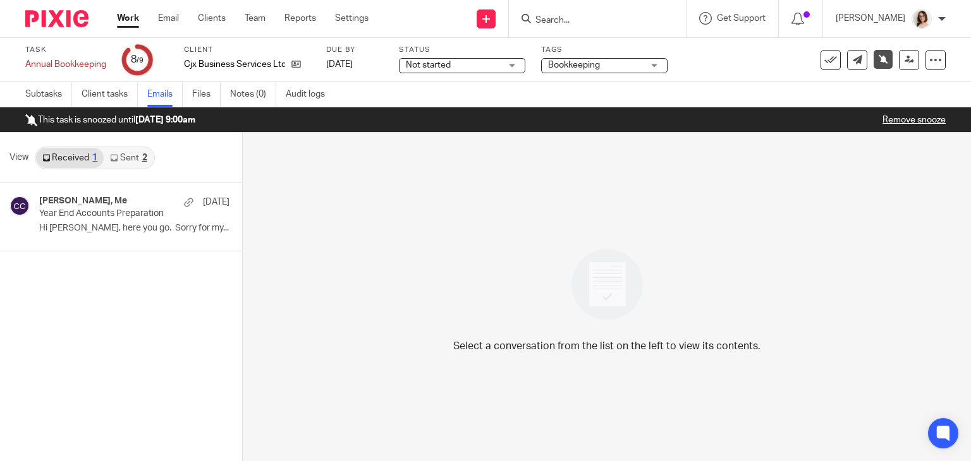
click at [121, 152] on link "Sent 2" at bounding box center [128, 158] width 49 height 20
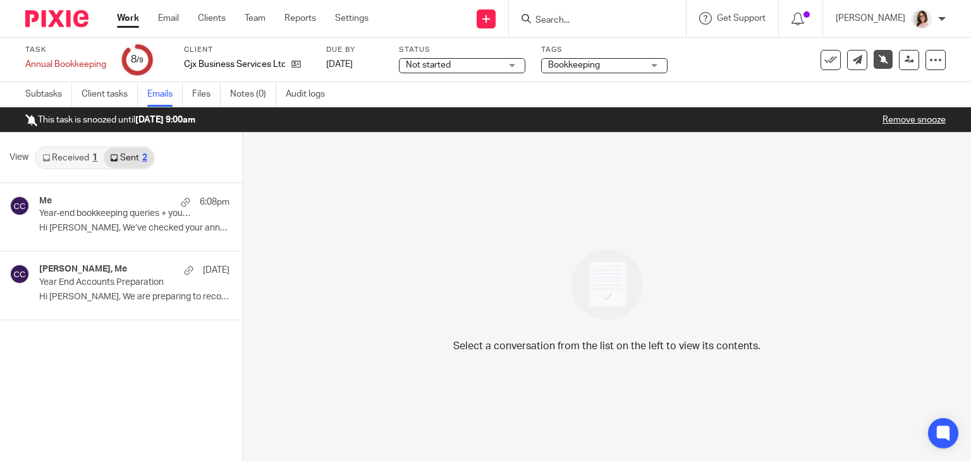
click at [83, 157] on link "Received 1" at bounding box center [70, 158] width 68 height 20
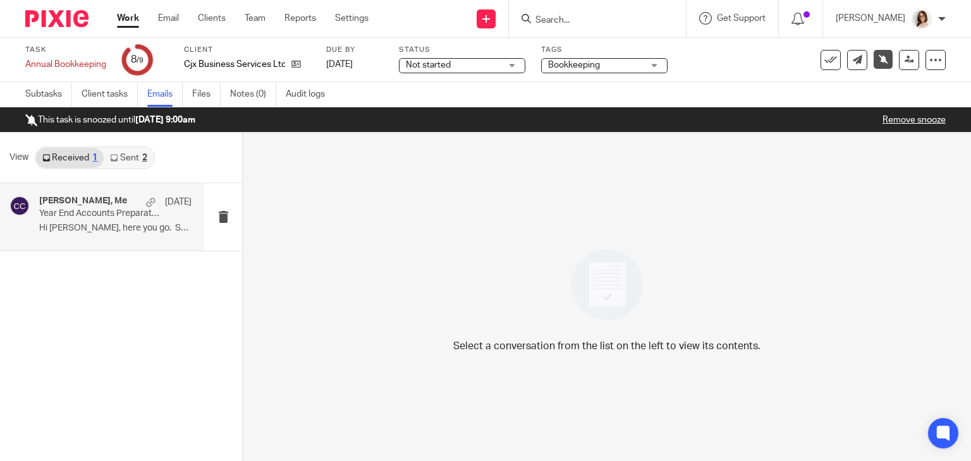
click at [119, 233] on p "Hi Caroline, here you go. Sorry for my..." at bounding box center [115, 228] width 152 height 11
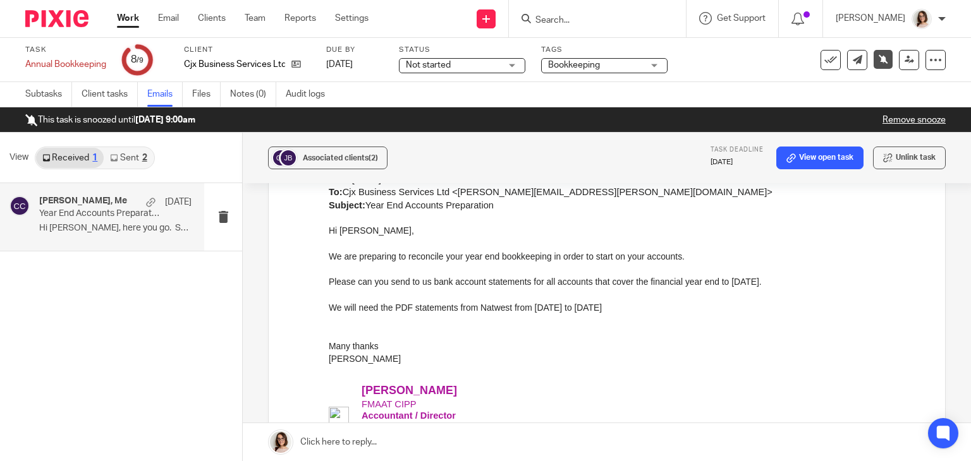
scroll to position [274, 0]
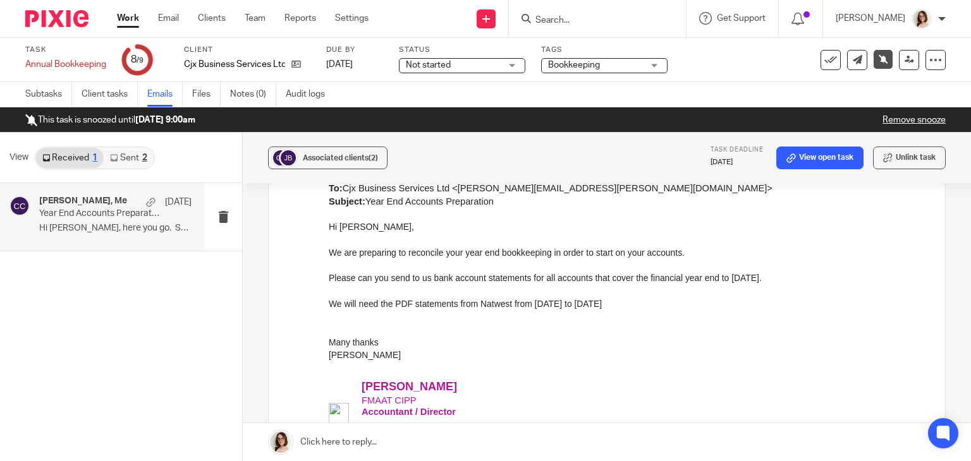
click at [134, 155] on link "Sent 2" at bounding box center [128, 158] width 49 height 20
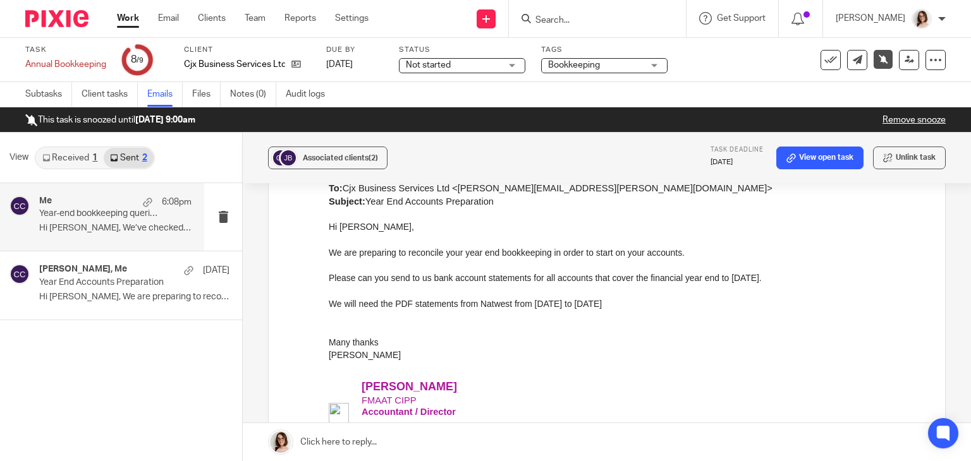
click at [134, 214] on p "Year-end bookkeeping queries + your home-office choice" at bounding box center [100, 214] width 122 height 11
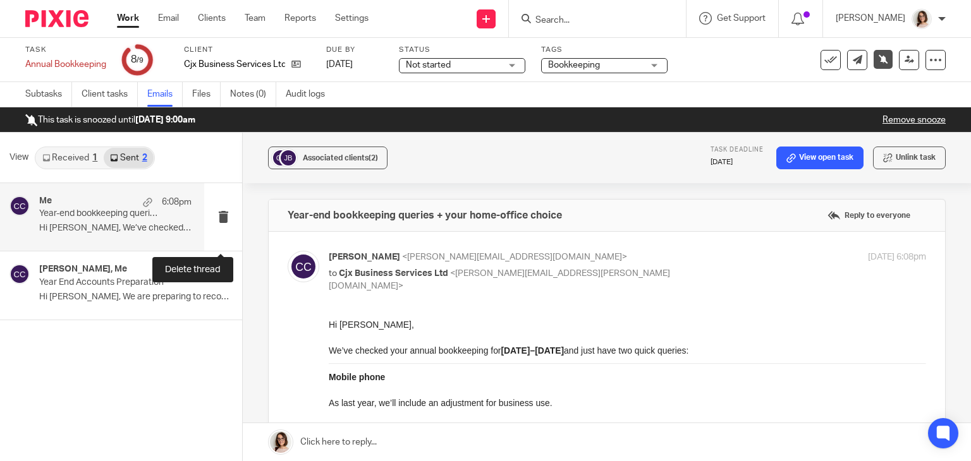
scroll to position [0, 0]
click at [892, 157] on button "Unlink task" at bounding box center [909, 158] width 73 height 23
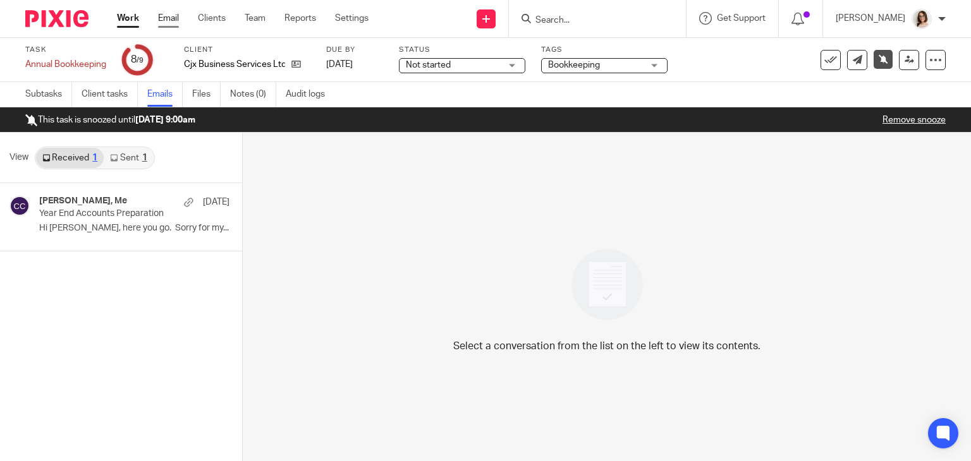
click at [169, 13] on link "Email" at bounding box center [168, 18] width 21 height 13
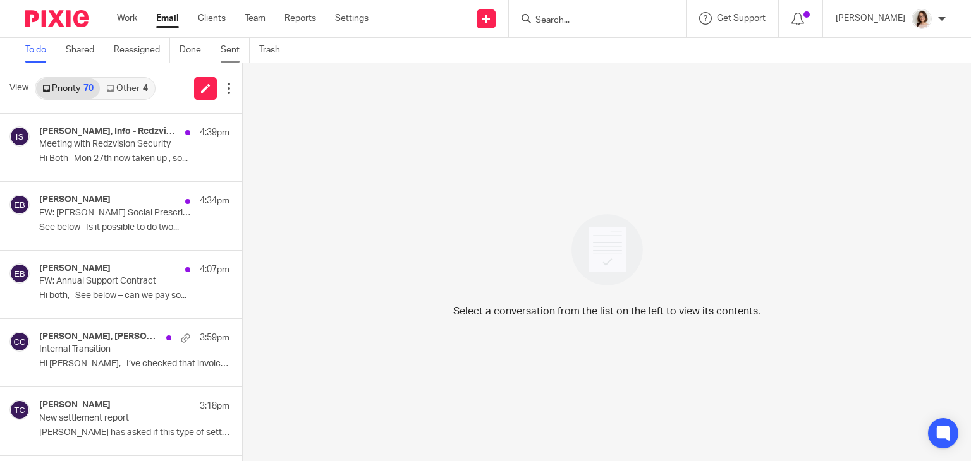
click at [231, 50] on link "Sent" at bounding box center [235, 50] width 29 height 25
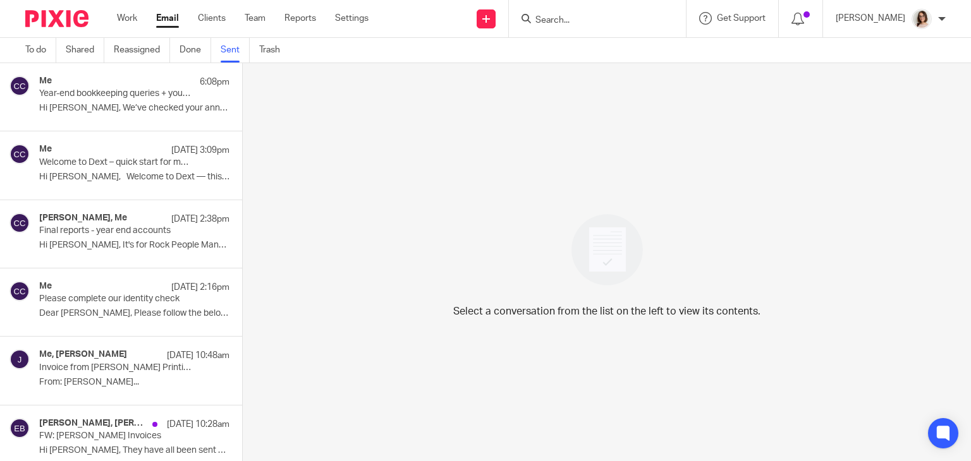
click at [139, 99] on p "Year-end bookkeeping queries + your home-office choice" at bounding box center [115, 93] width 152 height 11
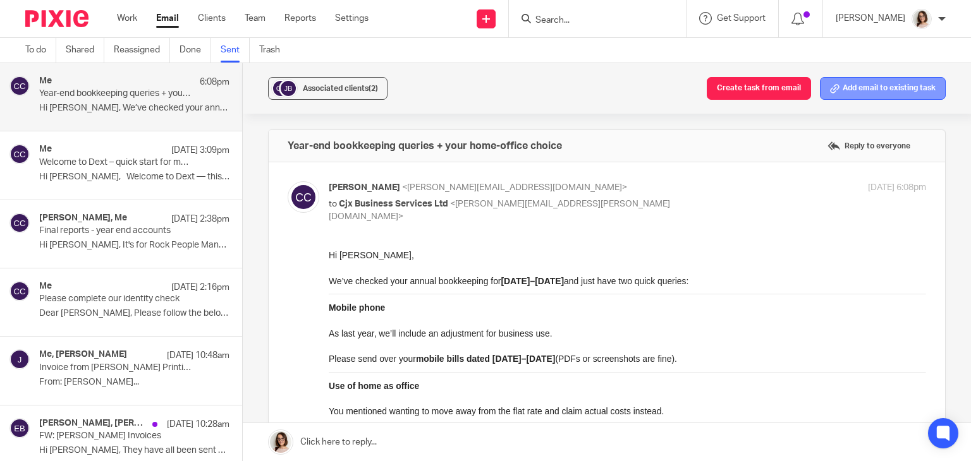
click at [843, 80] on button "Add email to existing task" at bounding box center [883, 88] width 126 height 23
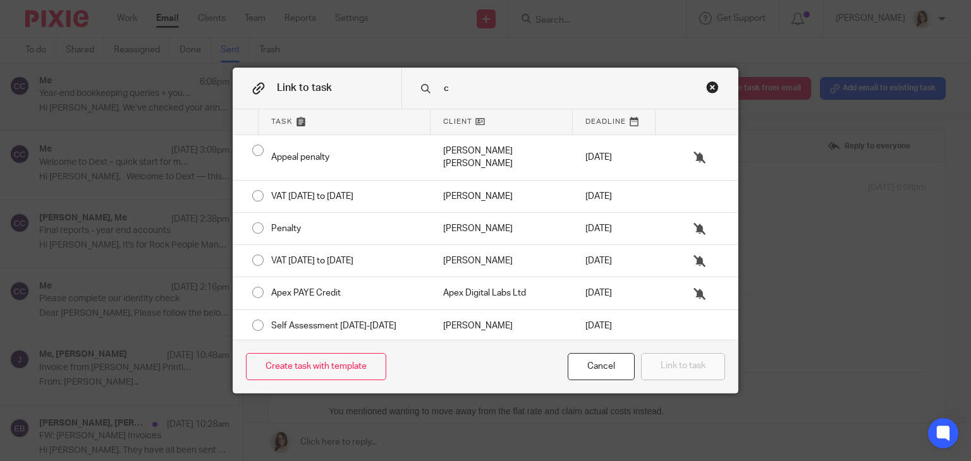
click at [541, 85] on input "c" at bounding box center [566, 89] width 248 height 14
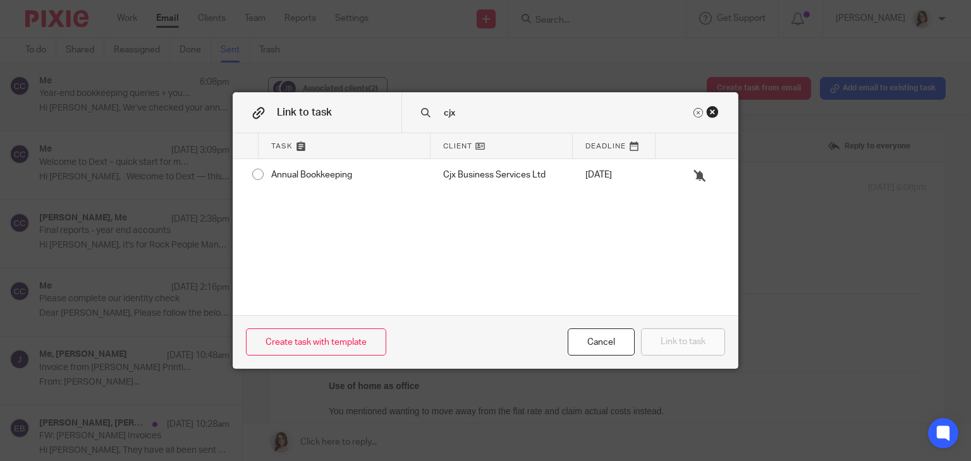
type input "cjx"
click at [708, 111] on div "Close this dialog window" at bounding box center [712, 112] width 13 height 13
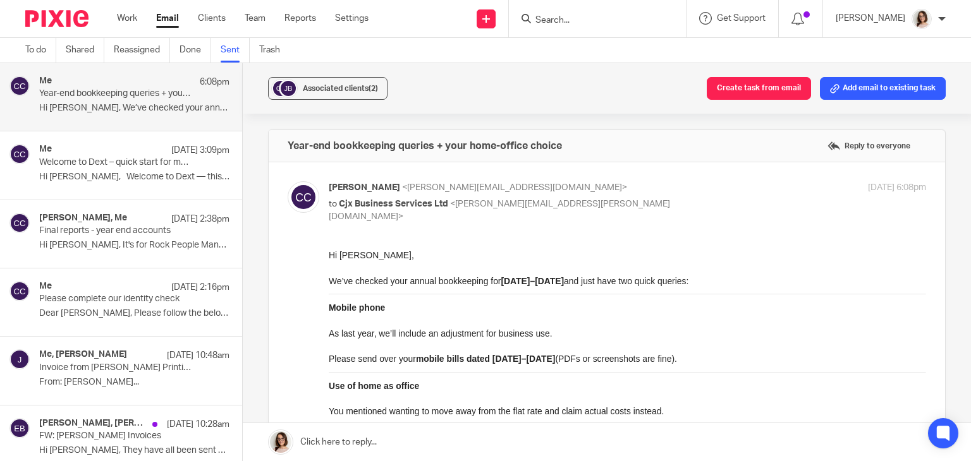
click at [567, 16] on input "Search" at bounding box center [591, 20] width 114 height 11
drag, startPoint x: 652, startPoint y: 495, endPoint x: 435, endPoint y: 342, distance: 264.8
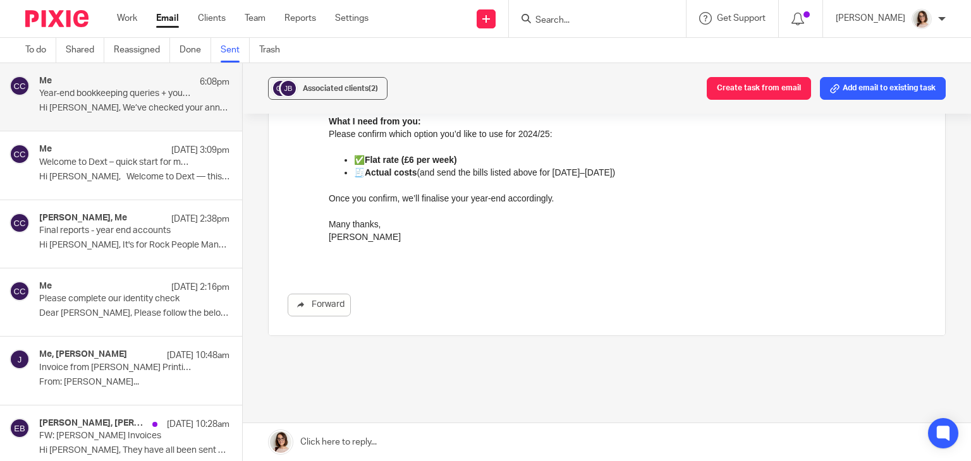
scroll to position [742, 0]
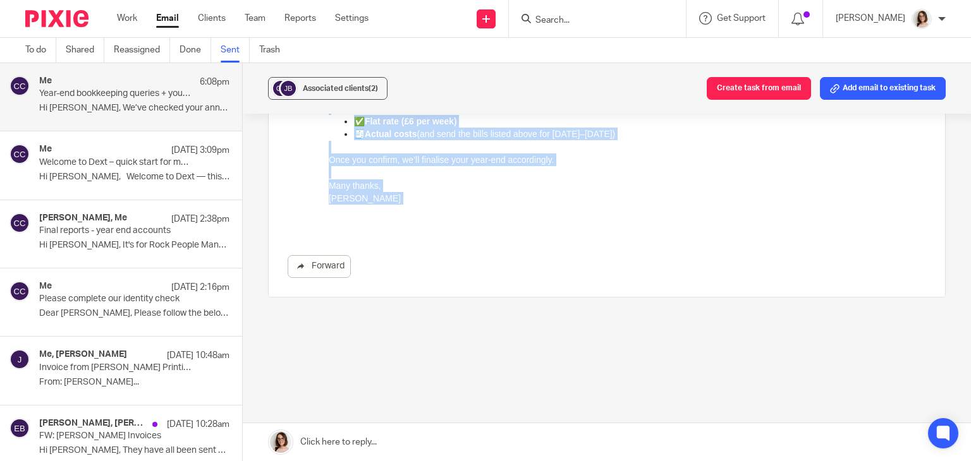
drag, startPoint x: 329, startPoint y: -487, endPoint x: 813, endPoint y: -265, distance: 533.4
copy div "Hi Joanne, We’ve checked your annual bookkeeping for 01/07/24–30/06/25 and just…"
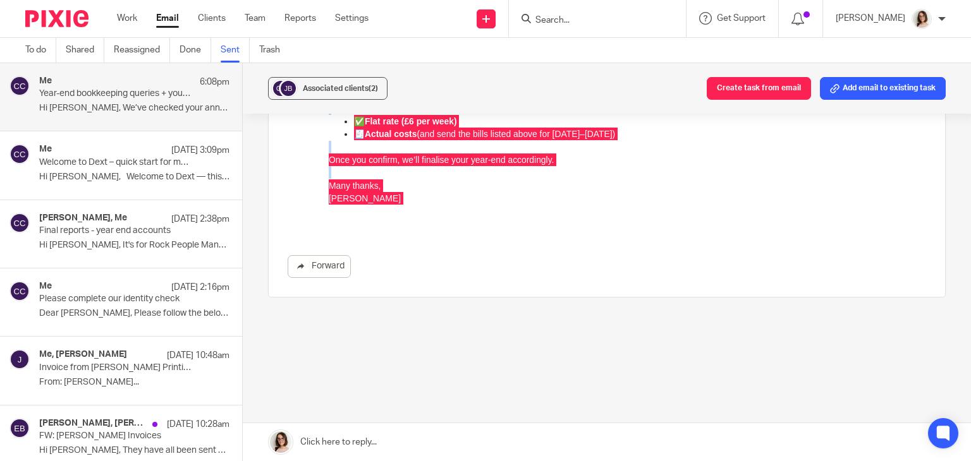
click at [572, 15] on input "Search" at bounding box center [591, 20] width 114 height 11
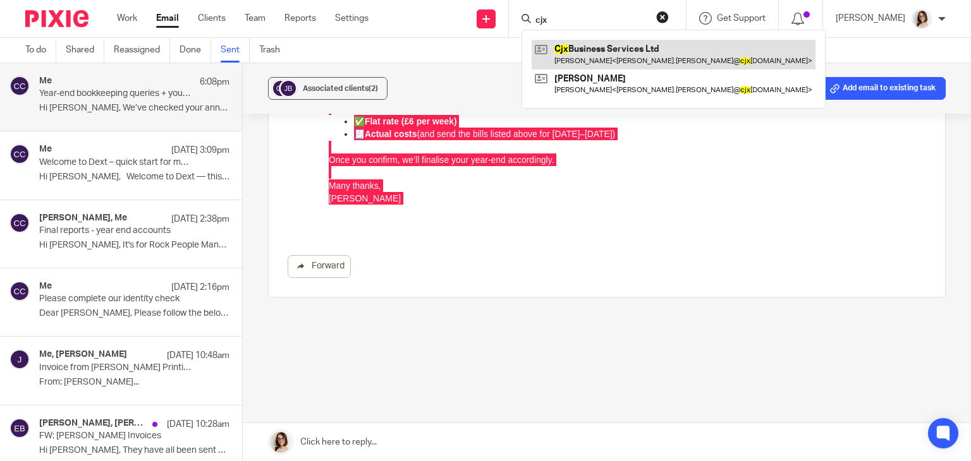
type input "cjx"
click at [606, 49] on link at bounding box center [674, 54] width 284 height 29
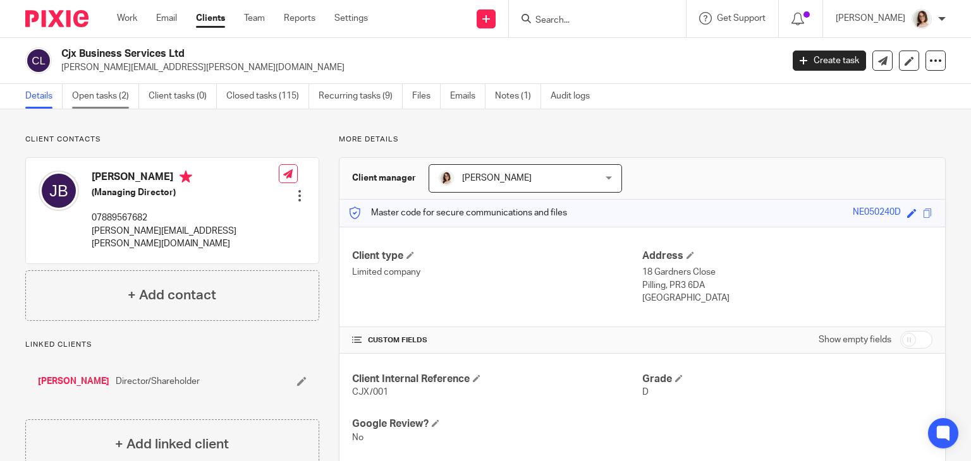
click at [104, 103] on link "Open tasks (2)" at bounding box center [105, 96] width 67 height 25
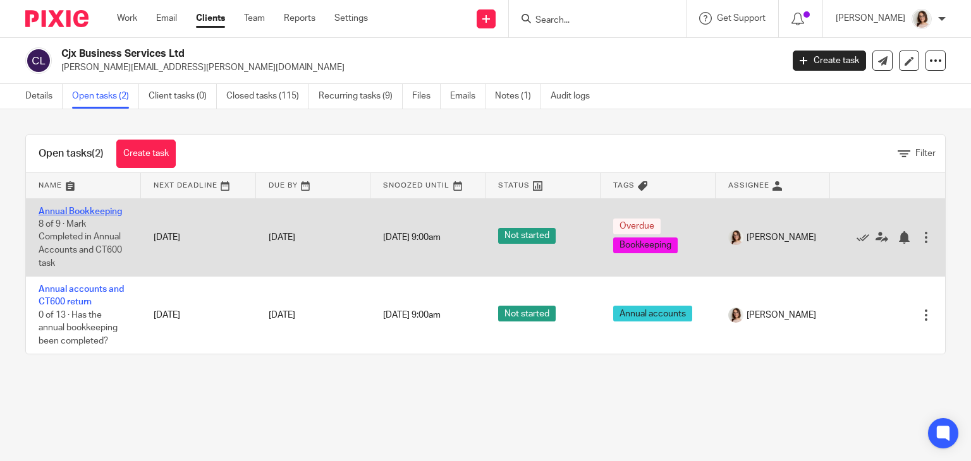
click at [80, 209] on link "Annual Bookkeeping" at bounding box center [80, 211] width 83 height 9
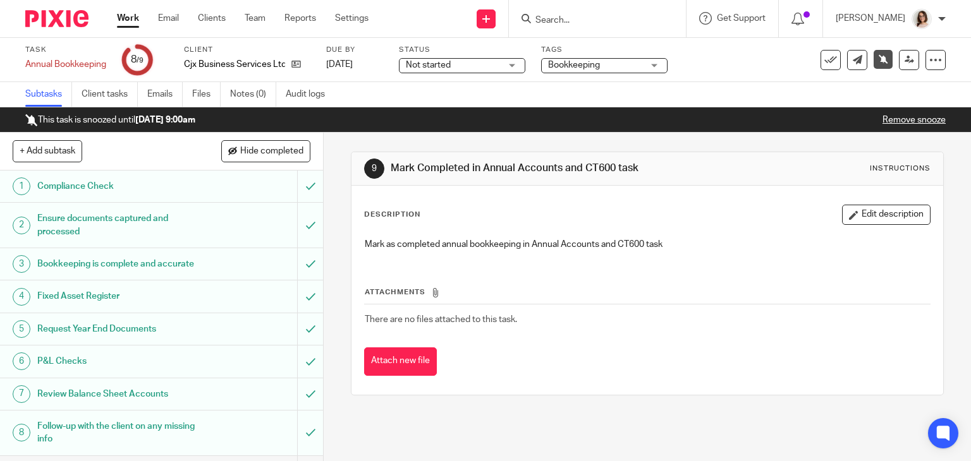
scroll to position [52, 0]
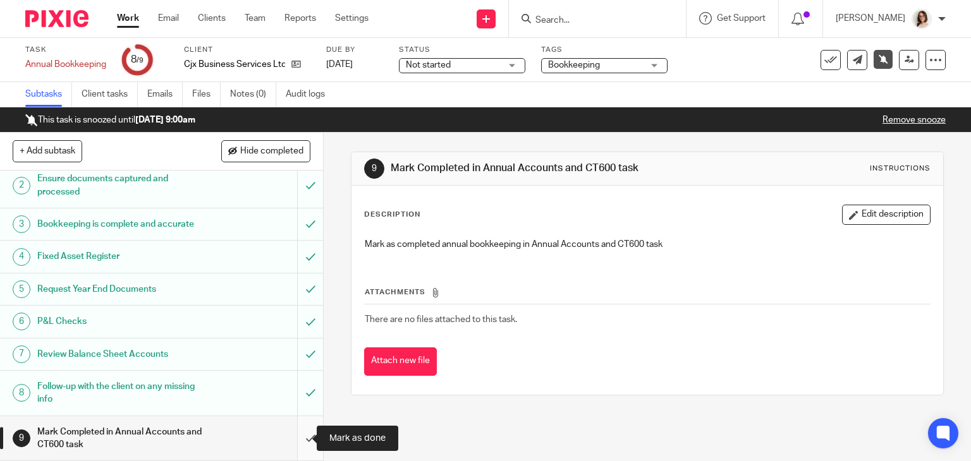
click at [298, 437] on input "submit" at bounding box center [161, 439] width 323 height 45
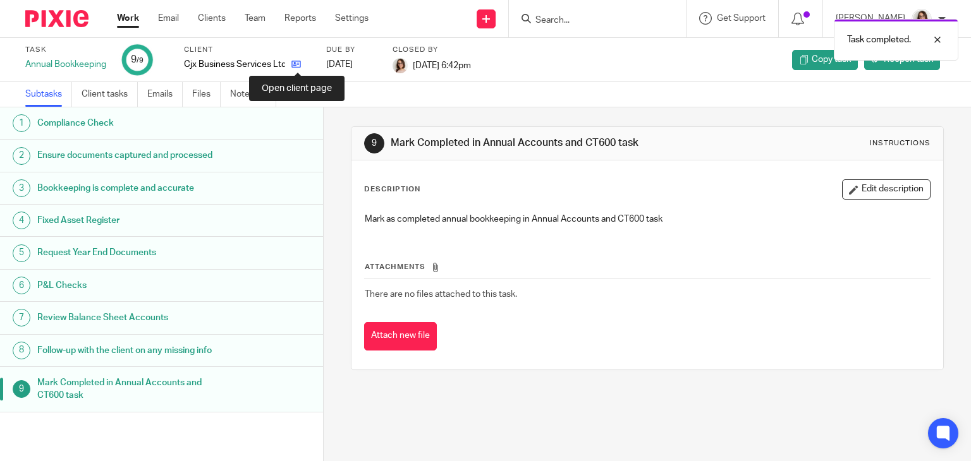
click at [298, 63] on icon at bounding box center [295, 63] width 9 height 9
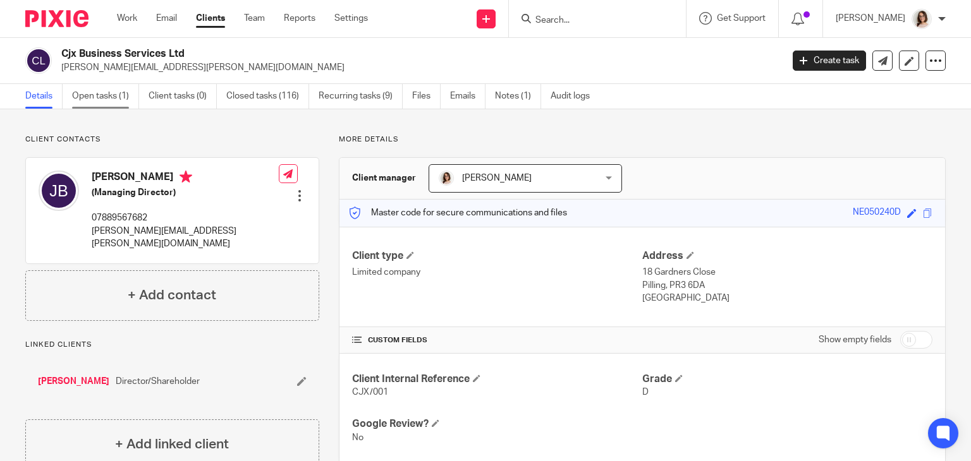
click at [93, 97] on link "Open tasks (1)" at bounding box center [105, 96] width 67 height 25
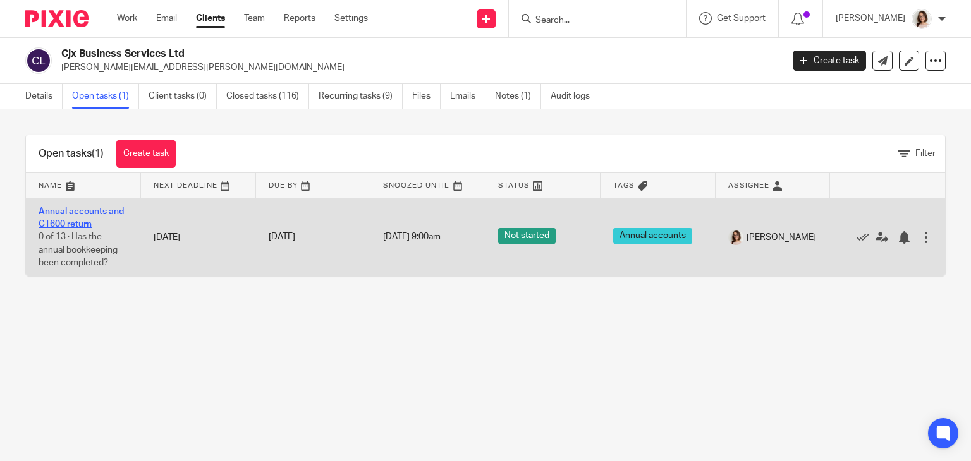
click at [85, 210] on link "Annual accounts and CT600 return" at bounding box center [81, 217] width 85 height 21
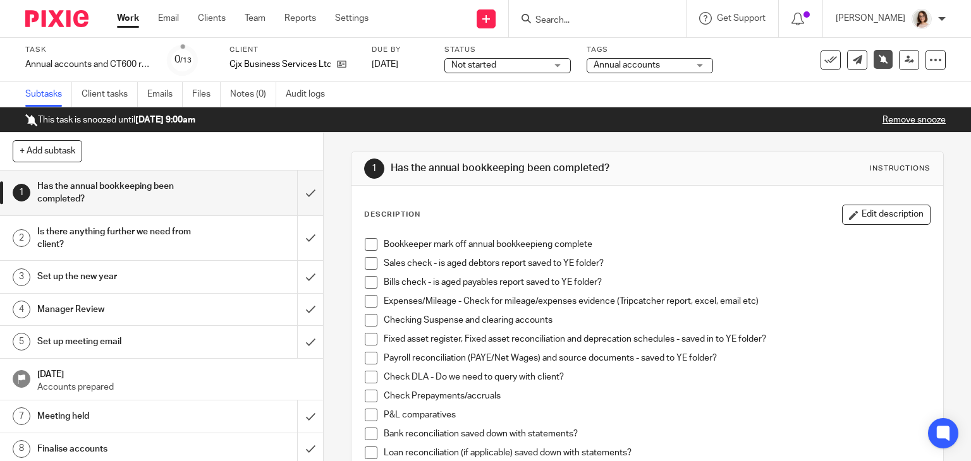
click at [369, 241] on span at bounding box center [371, 244] width 13 height 13
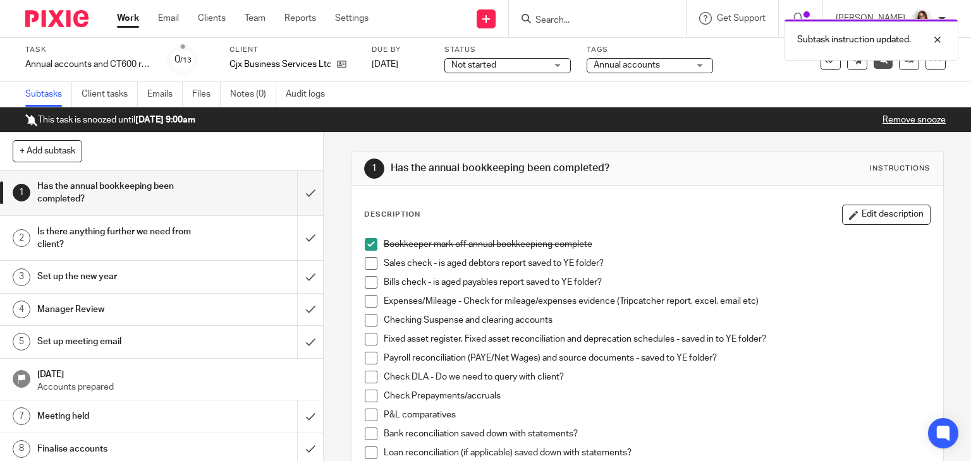
click at [365, 264] on span at bounding box center [371, 263] width 13 height 13
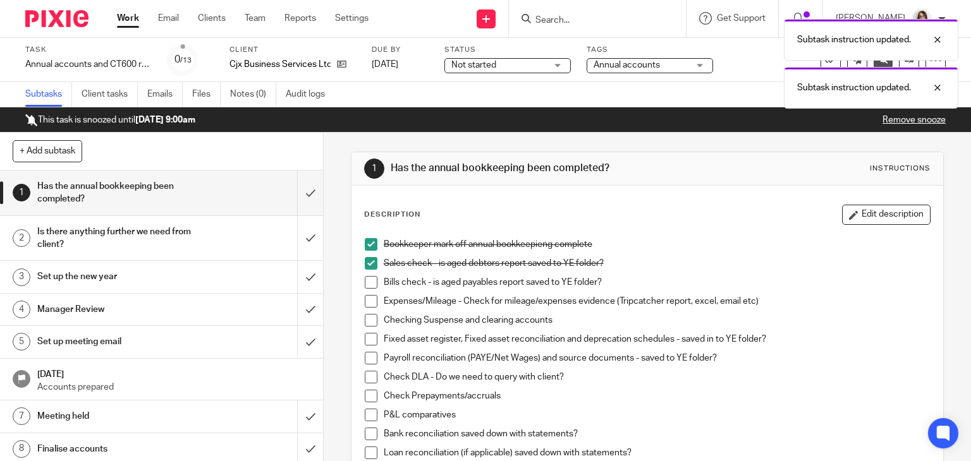
click at [365, 281] on span at bounding box center [371, 282] width 13 height 13
click at [365, 305] on span at bounding box center [371, 301] width 13 height 13
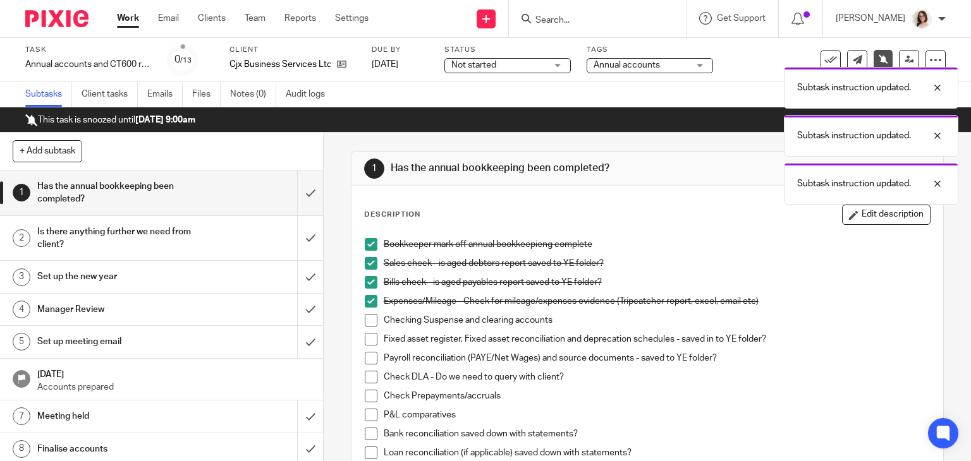
click at [365, 322] on span at bounding box center [371, 320] width 13 height 13
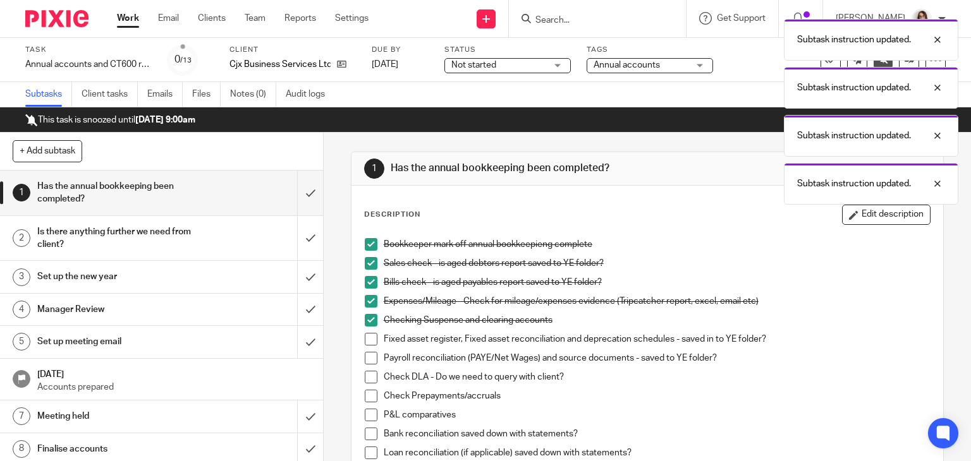
click at [366, 339] on span at bounding box center [371, 339] width 13 height 13
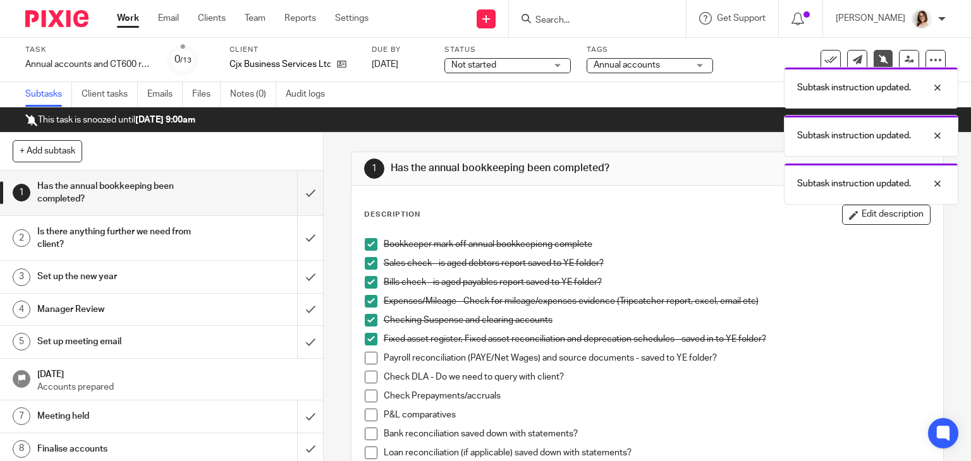
click at [367, 357] on span at bounding box center [371, 358] width 13 height 13
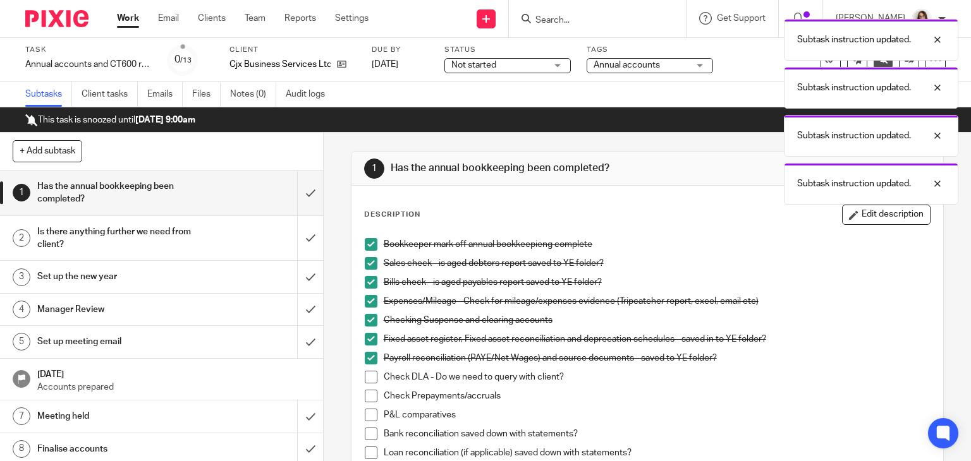
click at [367, 377] on span at bounding box center [371, 377] width 13 height 13
click at [366, 395] on span at bounding box center [371, 396] width 13 height 13
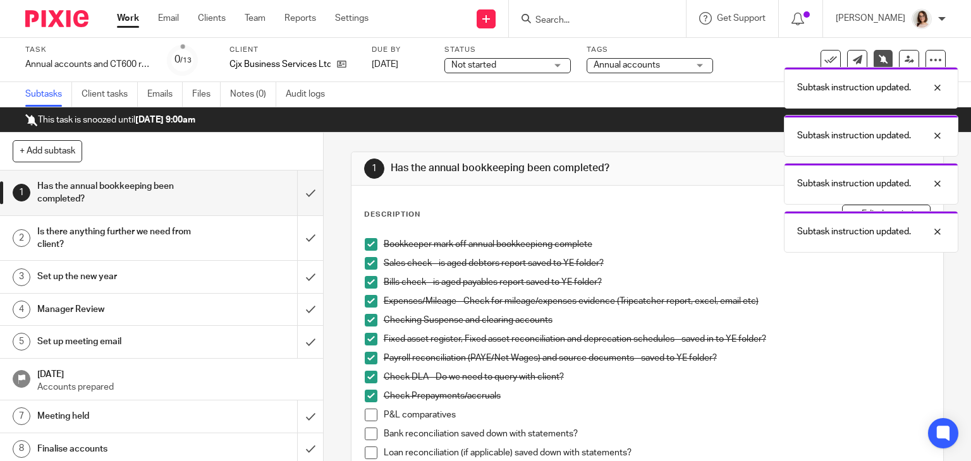
click at [366, 416] on span at bounding box center [371, 415] width 13 height 13
click at [366, 431] on span at bounding box center [371, 434] width 13 height 13
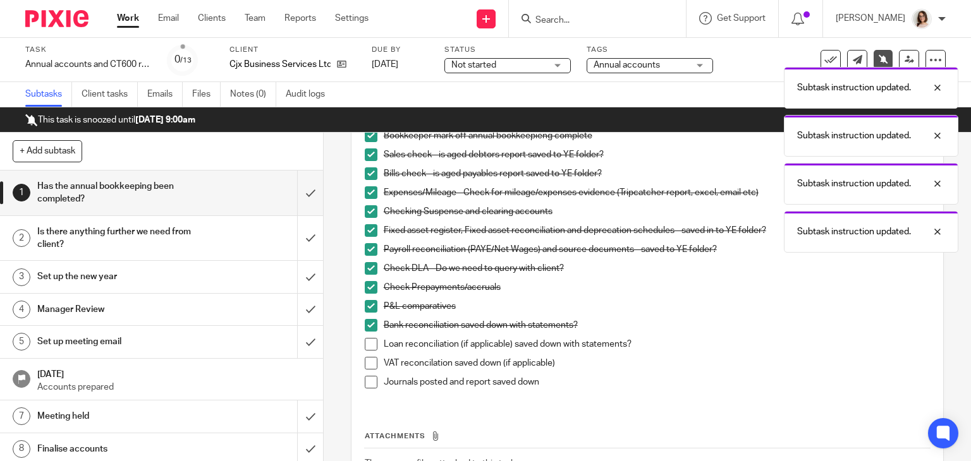
scroll to position [111, 0]
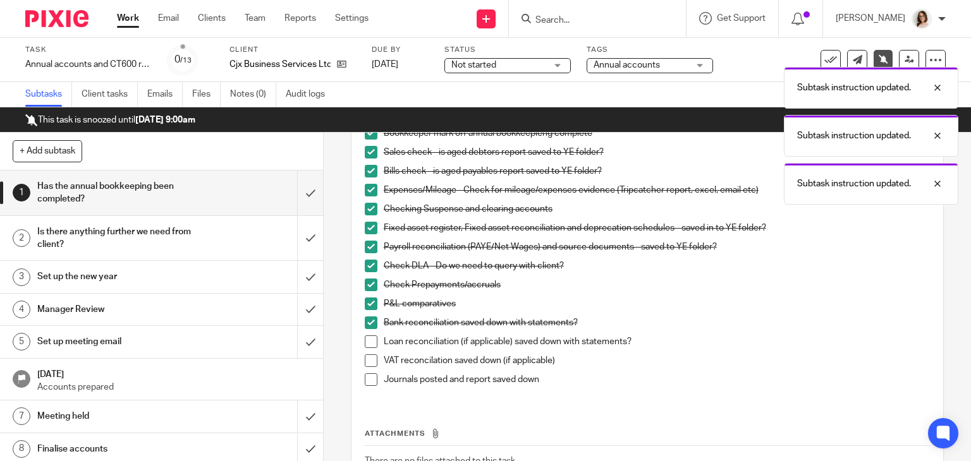
click at [368, 365] on span at bounding box center [371, 361] width 13 height 13
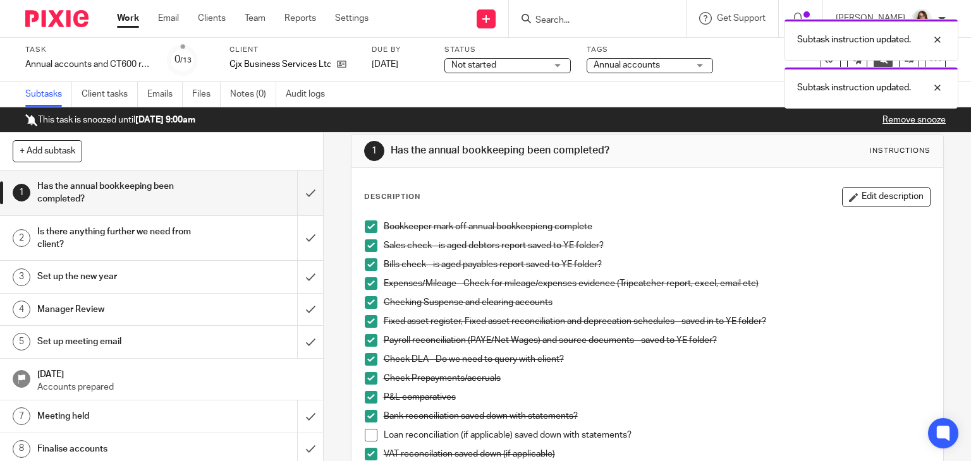
scroll to position [0, 0]
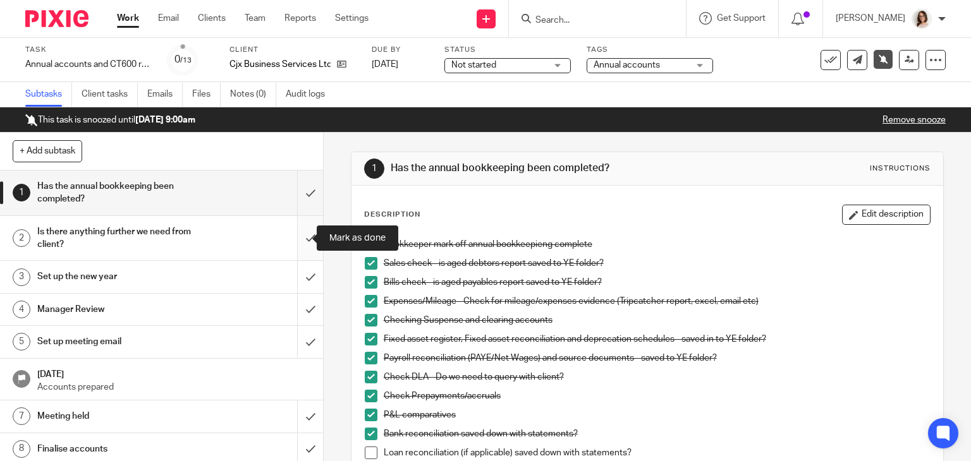
click at [295, 241] on input "submit" at bounding box center [161, 238] width 323 height 45
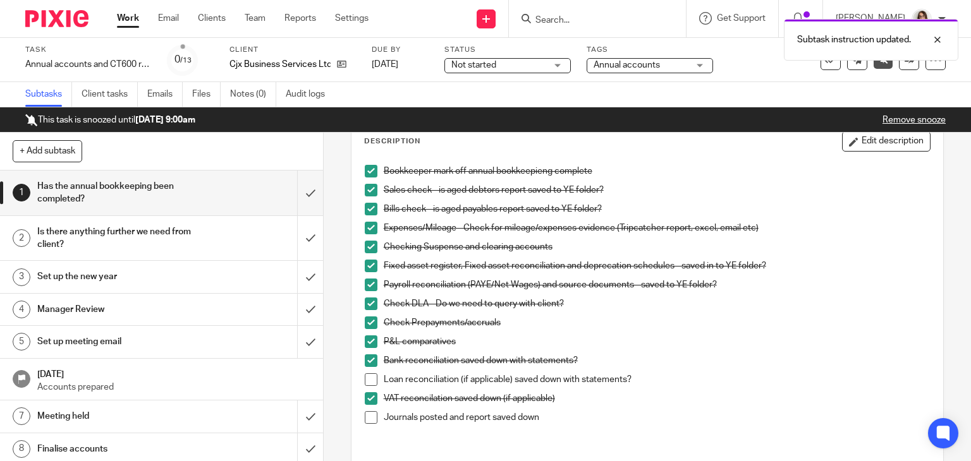
scroll to position [73, 0]
click at [861, 145] on button "Edit description" at bounding box center [886, 142] width 88 height 20
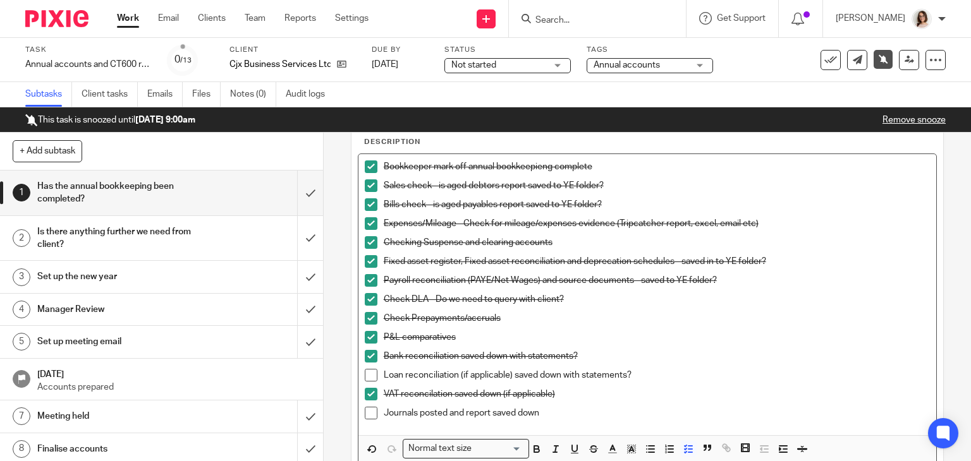
click at [546, 415] on p "Journals posted and report saved down" at bounding box center [657, 413] width 547 height 13
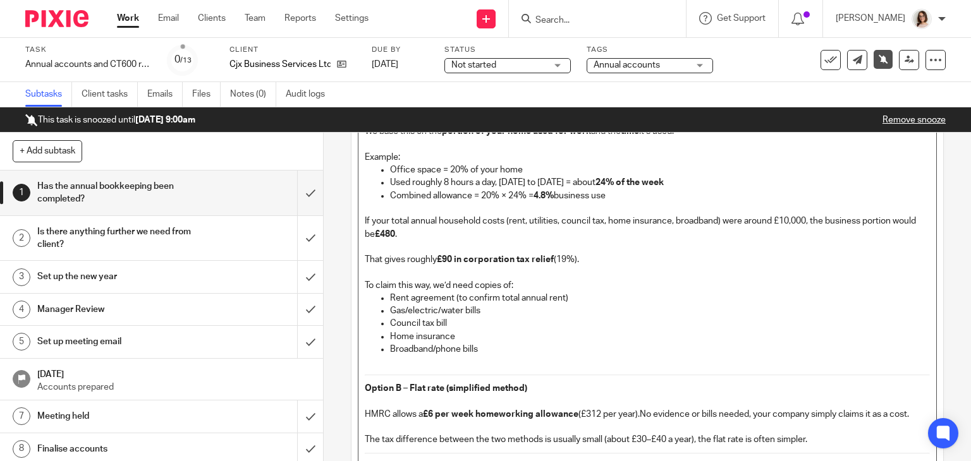
scroll to position [892, 0]
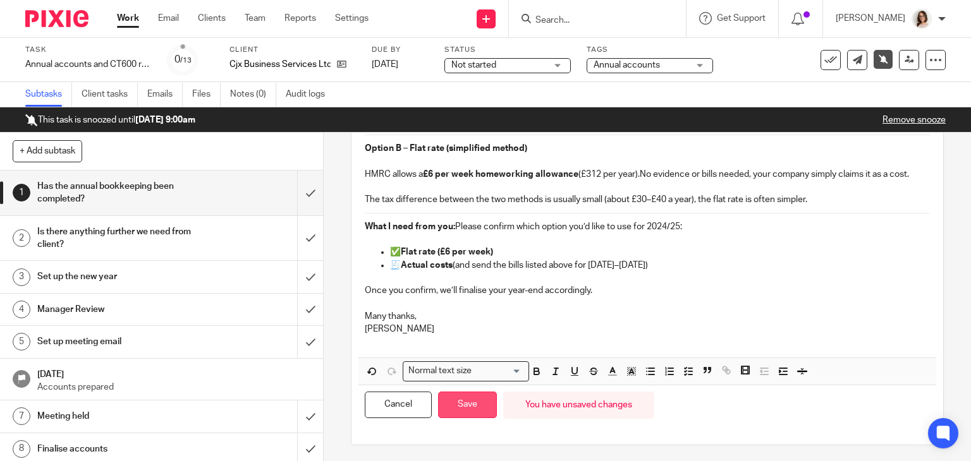
click at [472, 399] on button "Save" at bounding box center [467, 405] width 59 height 27
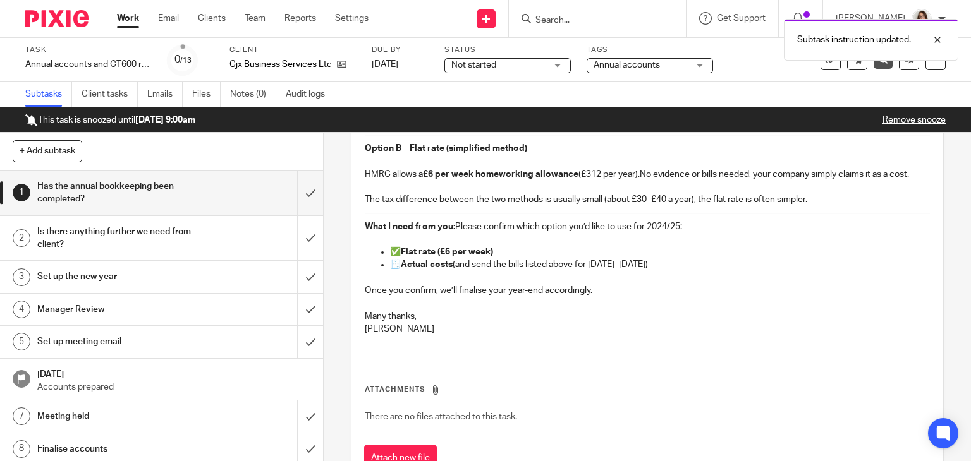
click at [230, 236] on div "Is there anything further we need from client?" at bounding box center [160, 238] width 247 height 32
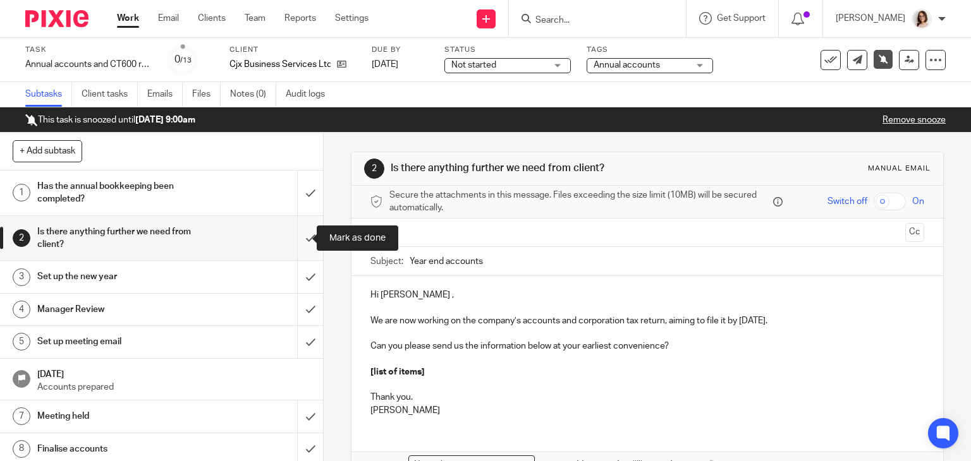
click at [292, 239] on input "submit" at bounding box center [161, 238] width 323 height 45
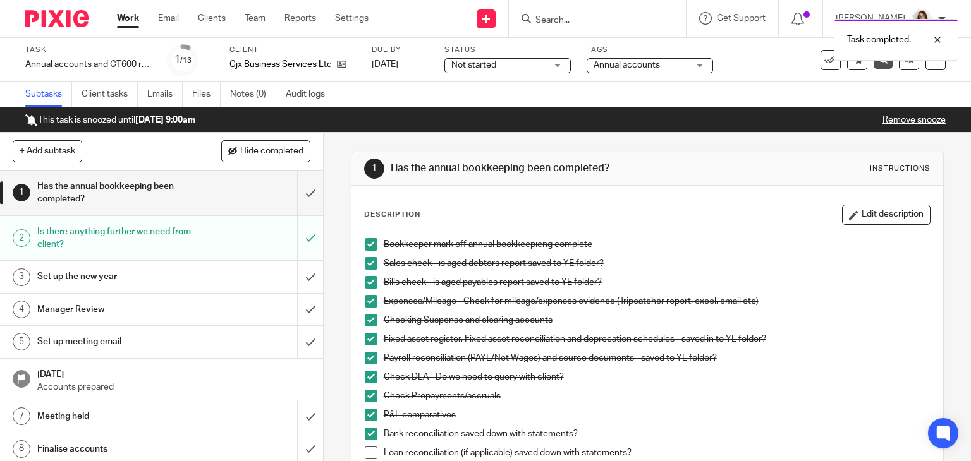
click at [220, 279] on div "Set up the new year" at bounding box center [160, 276] width 247 height 19
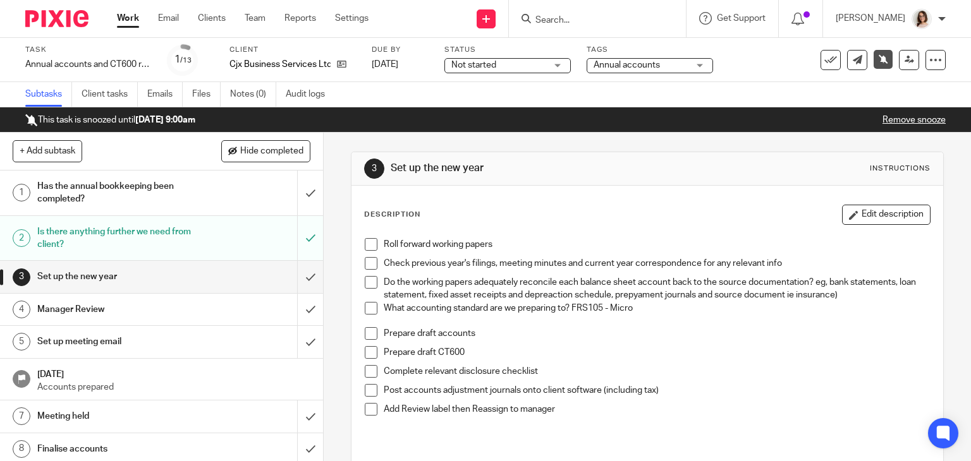
click at [358, 241] on div "Roll forward working papers Check previous year's filings, meeting minutes and …" at bounding box center [647, 348] width 578 height 232
click at [368, 245] on span at bounding box center [371, 244] width 13 height 13
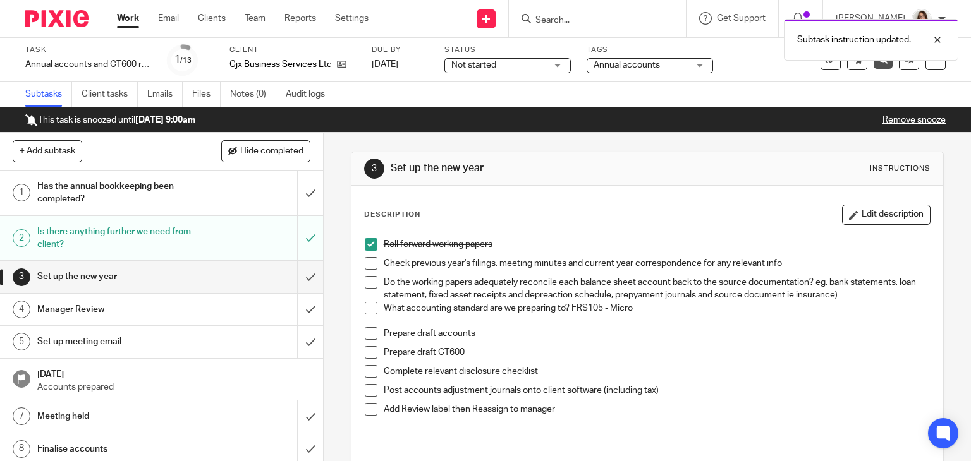
click at [367, 262] on span at bounding box center [371, 263] width 13 height 13
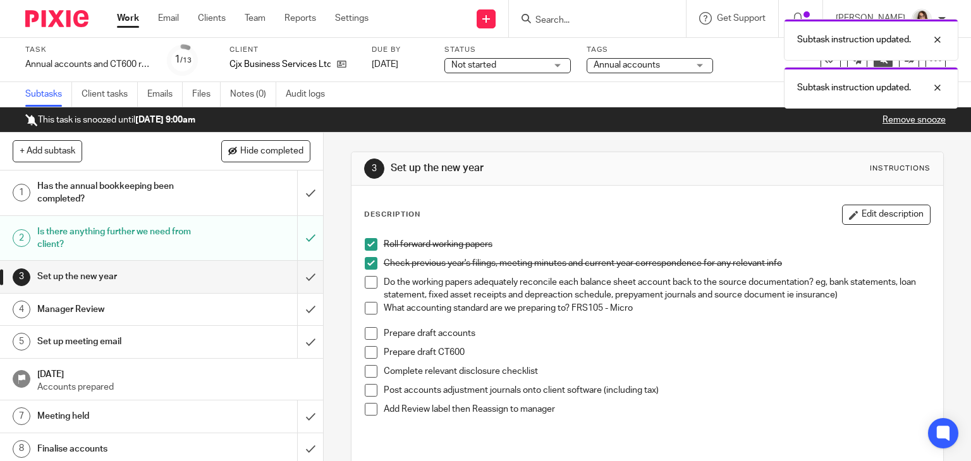
click at [365, 284] on span at bounding box center [371, 282] width 13 height 13
click at [366, 308] on span at bounding box center [371, 308] width 13 height 13
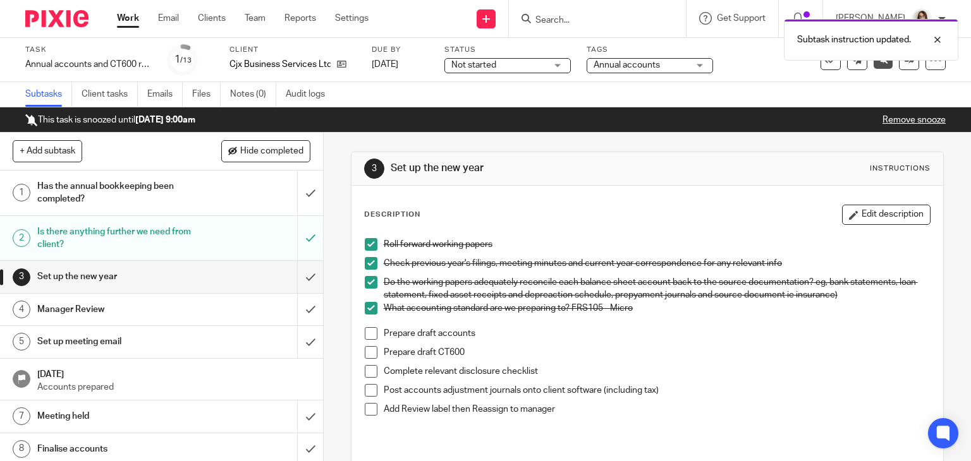
click at [144, 186] on h1 "Has the annual bookkeeping been completed?" at bounding box center [119, 193] width 165 height 32
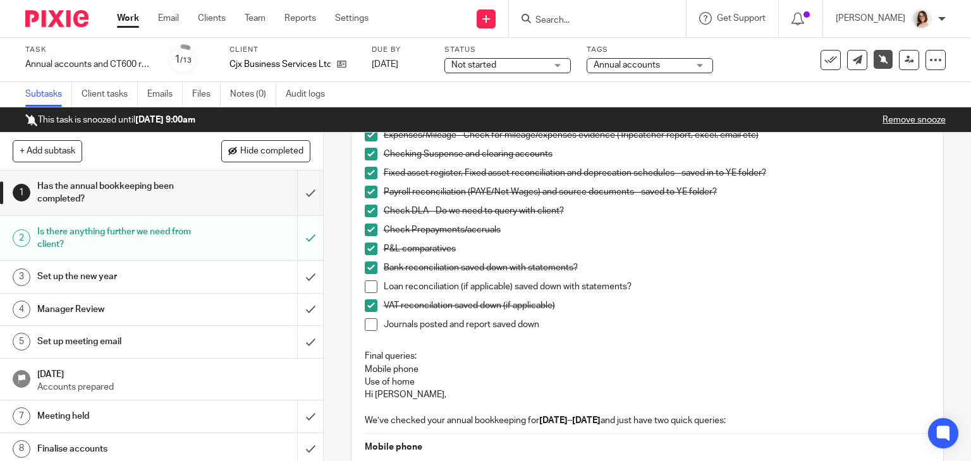
scroll to position [168, 0]
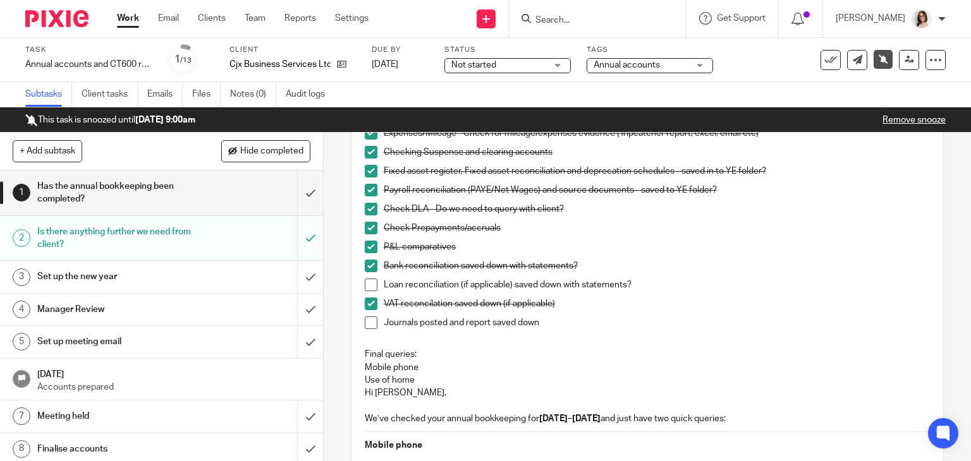
click at [369, 284] on span at bounding box center [371, 285] width 13 height 13
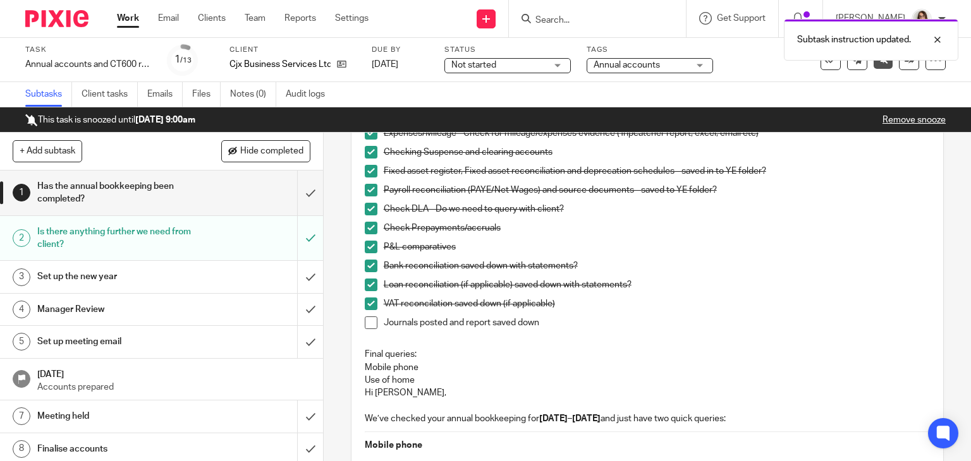
scroll to position [0, 0]
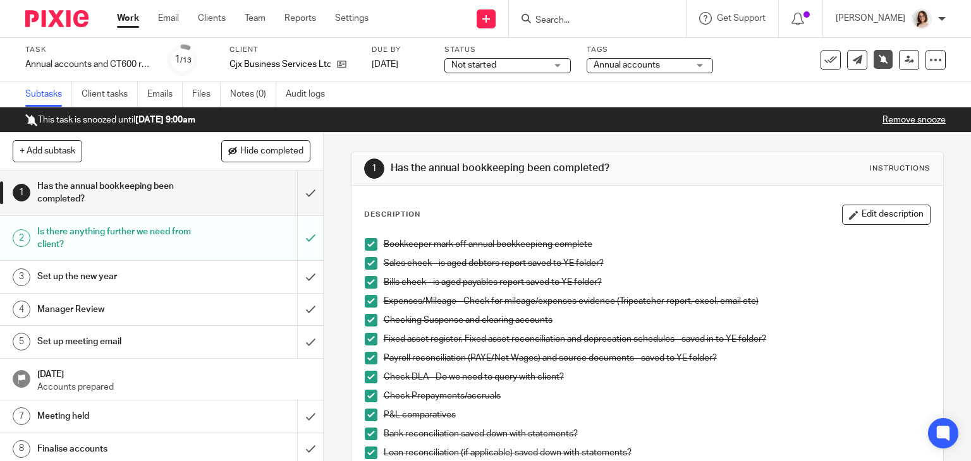
click at [423, 88] on div "Subtasks Client tasks Emails Files Notes (0) Audit logs" at bounding box center [485, 94] width 971 height 25
click at [125, 23] on link "Work" at bounding box center [128, 18] width 22 height 13
